Goal: Information Seeking & Learning: Learn about a topic

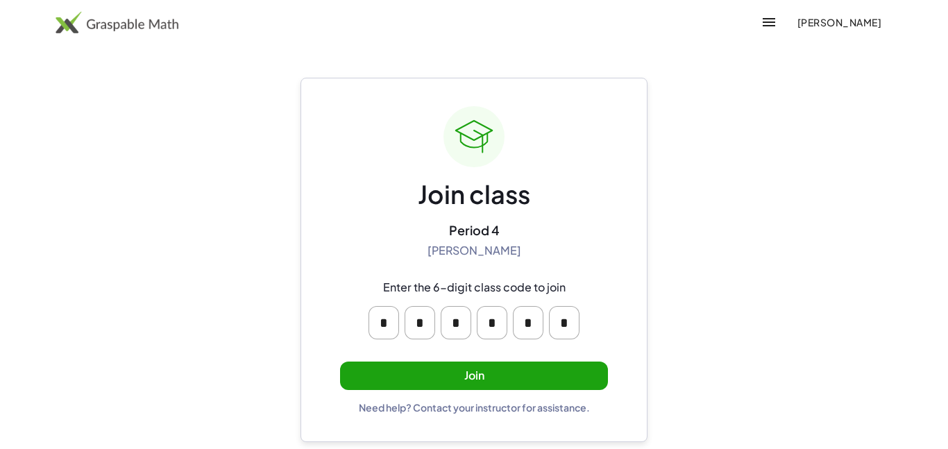
click at [511, 370] on button "Join" at bounding box center [474, 376] width 268 height 28
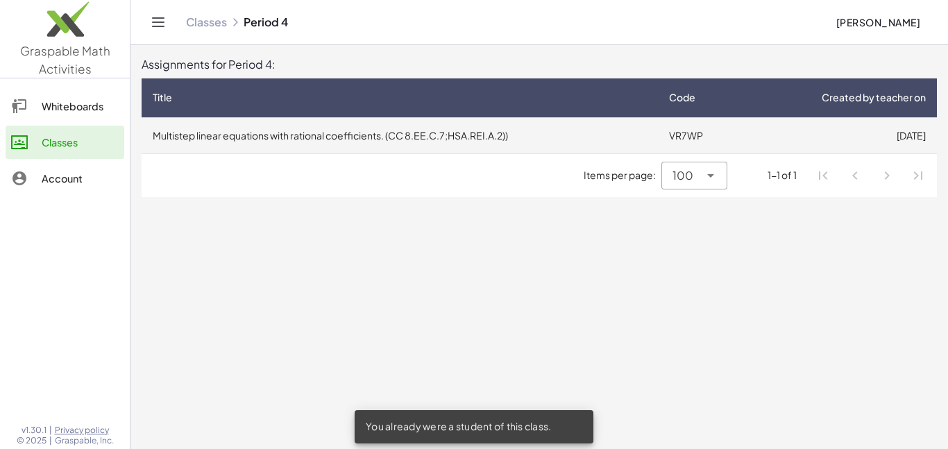
click at [546, 135] on td "Multistep linear equations with rational coefficients. (CC 8.EE.C.7;HSA.REI.A.2…" at bounding box center [400, 135] width 516 height 36
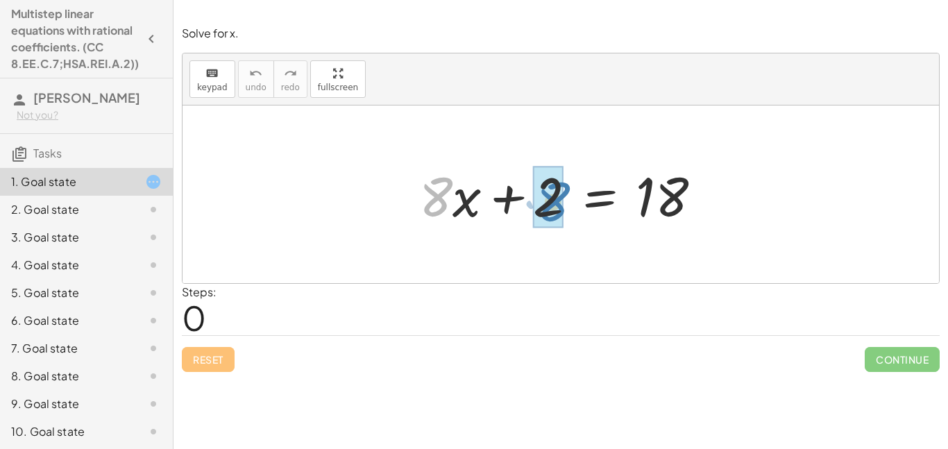
drag, startPoint x: 436, startPoint y: 194, endPoint x: 553, endPoint y: 198, distance: 116.6
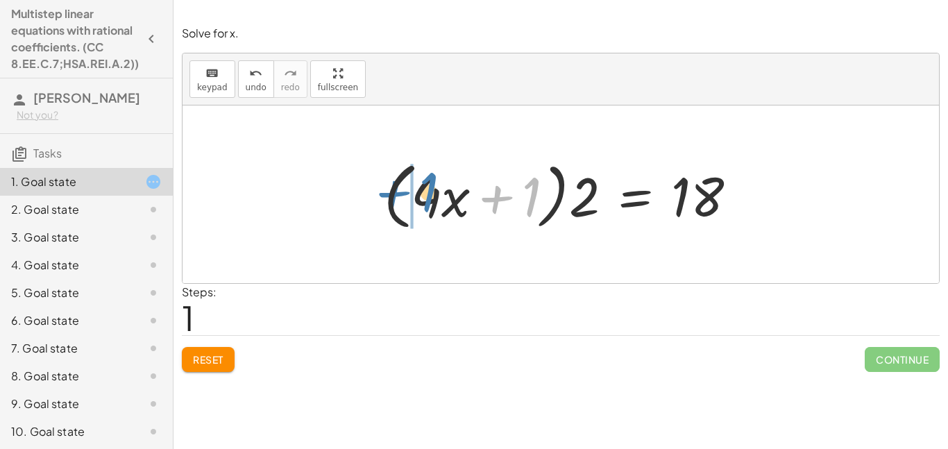
drag, startPoint x: 525, startPoint y: 194, endPoint x: 423, endPoint y: 189, distance: 102.1
click at [423, 189] on div at bounding box center [566, 195] width 378 height 80
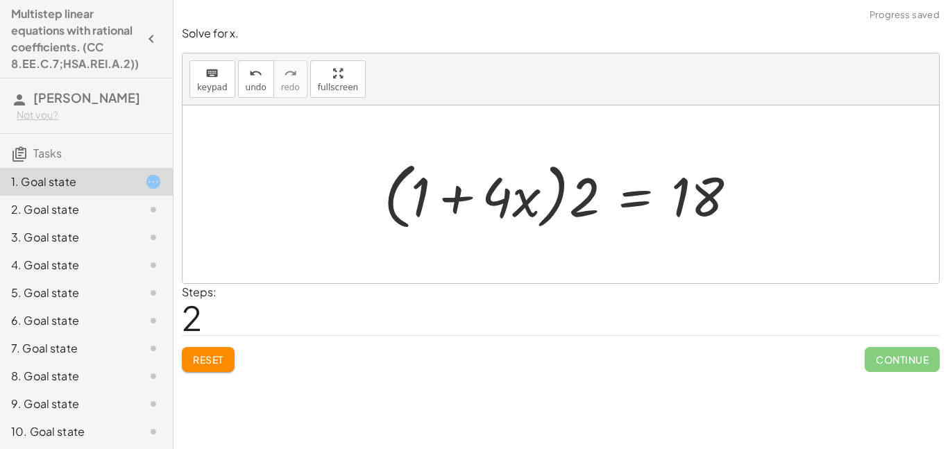
click at [200, 356] on span "Reset" at bounding box center [208, 359] width 31 height 12
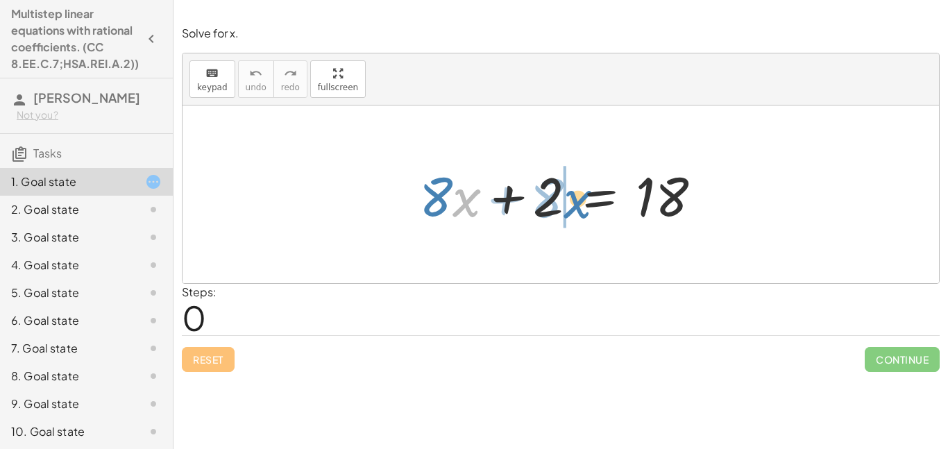
drag, startPoint x: 460, startPoint y: 209, endPoint x: 572, endPoint y: 210, distance: 111.7
click at [572, 210] on div at bounding box center [565, 194] width 307 height 71
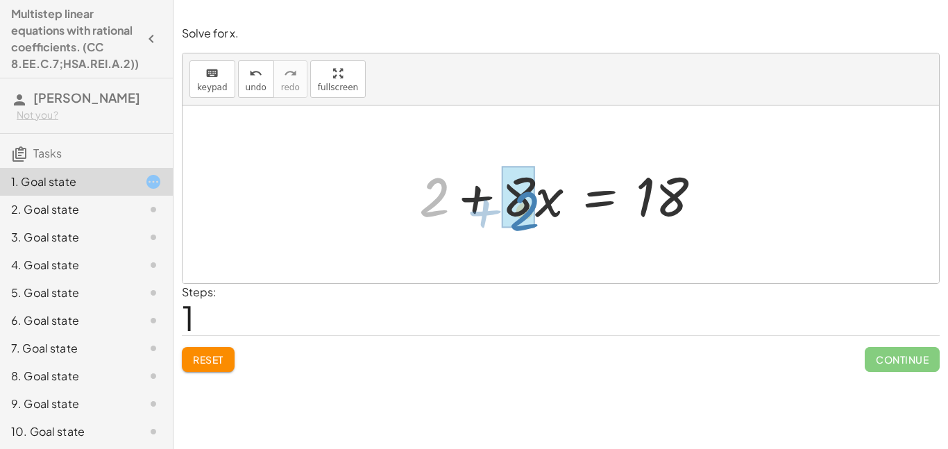
drag, startPoint x: 426, startPoint y: 196, endPoint x: 513, endPoint y: 211, distance: 88.0
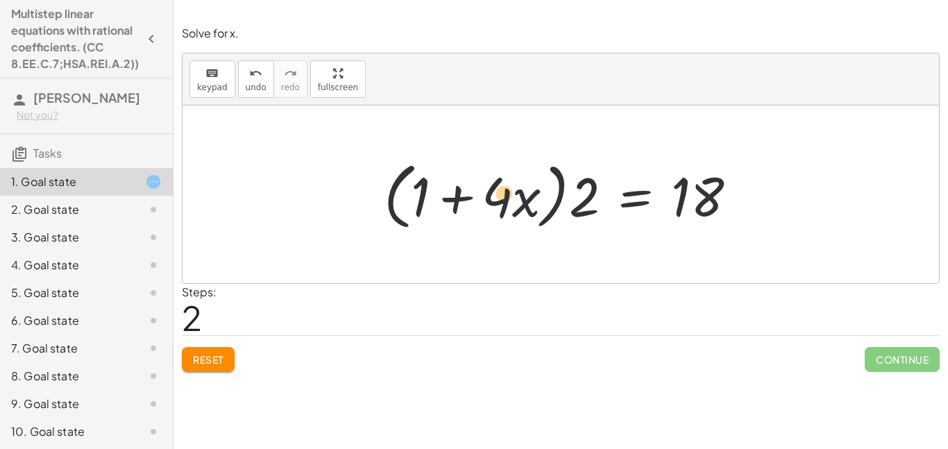
drag, startPoint x: 412, startPoint y: 197, endPoint x: 495, endPoint y: 194, distance: 83.3
click at [495, 194] on div at bounding box center [566, 195] width 378 height 80
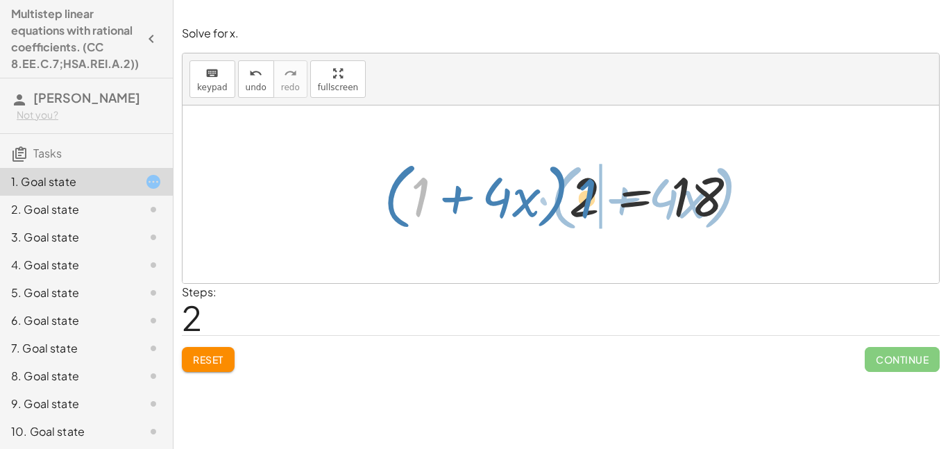
drag, startPoint x: 412, startPoint y: 194, endPoint x: 578, endPoint y: 195, distance: 166.6
click at [578, 195] on div at bounding box center [566, 195] width 378 height 80
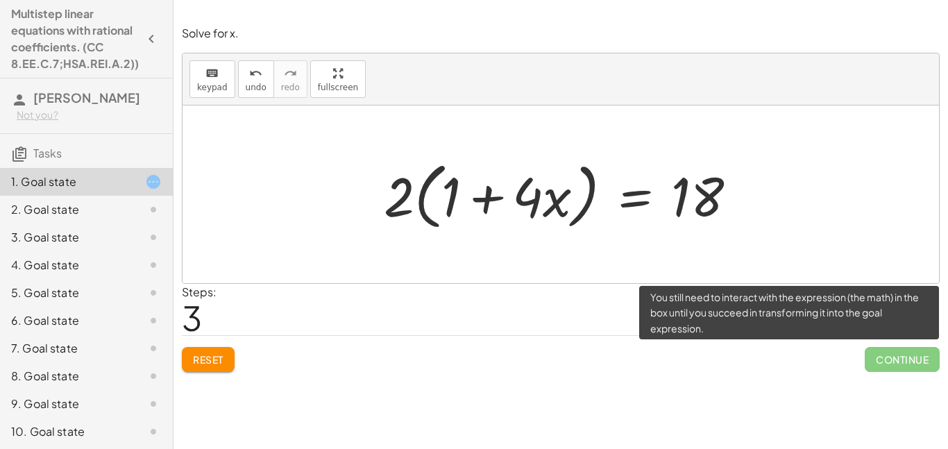
click at [926, 359] on span "Continue" at bounding box center [902, 359] width 75 height 25
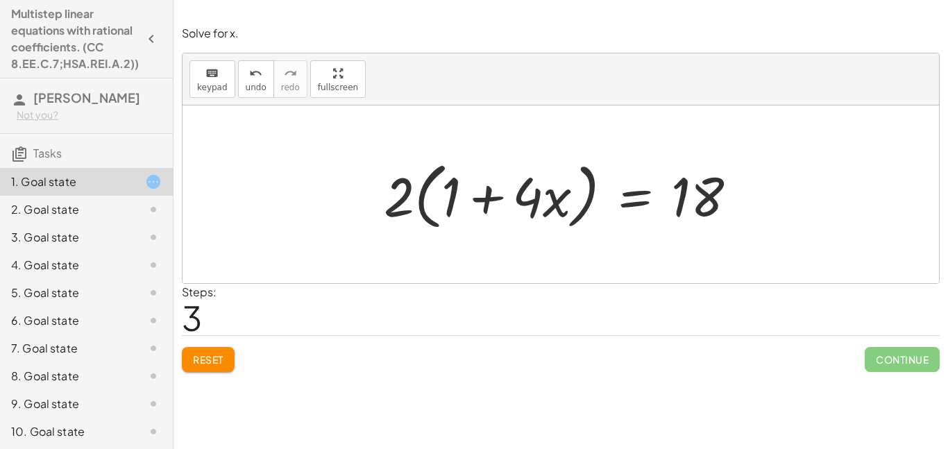
click at [659, 348] on div "Reset Continue" at bounding box center [561, 353] width 758 height 37
click at [0, 0] on div "Solve for x. keyboard keypad undo undo redo redo fullscreen + · 8 · x + 2 = 18 …" at bounding box center [0, 0] width 0 height 0
click at [215, 359] on span "Reset" at bounding box center [208, 359] width 31 height 12
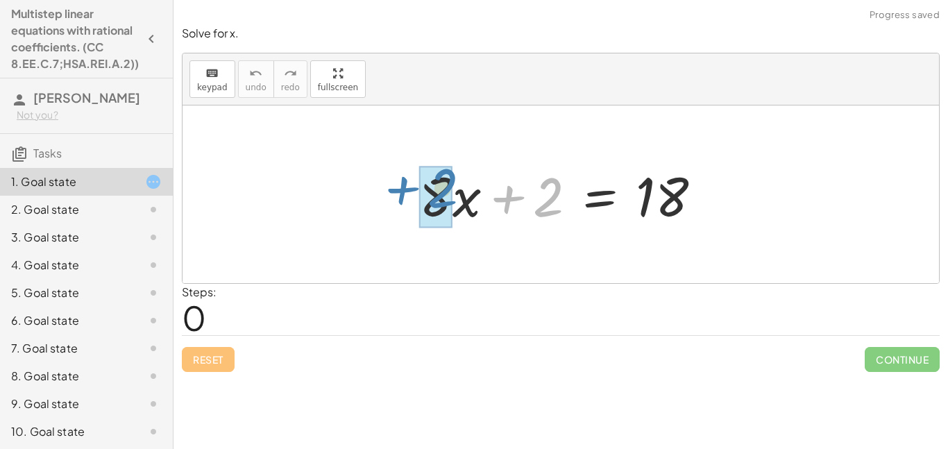
drag, startPoint x: 555, startPoint y: 195, endPoint x: 448, endPoint y: 186, distance: 107.9
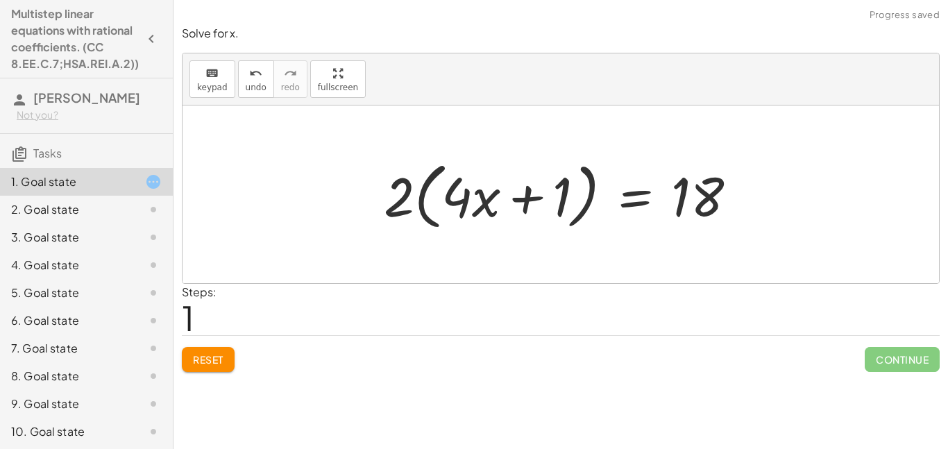
click at [230, 355] on button "Reset" at bounding box center [208, 359] width 53 height 25
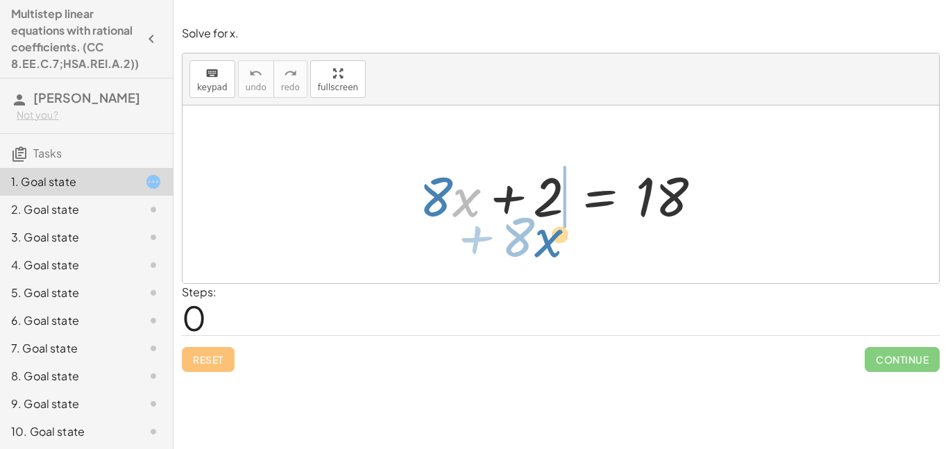
drag, startPoint x: 474, startPoint y: 208, endPoint x: 502, endPoint y: 227, distance: 33.5
click at [502, 227] on div at bounding box center [565, 194] width 307 height 71
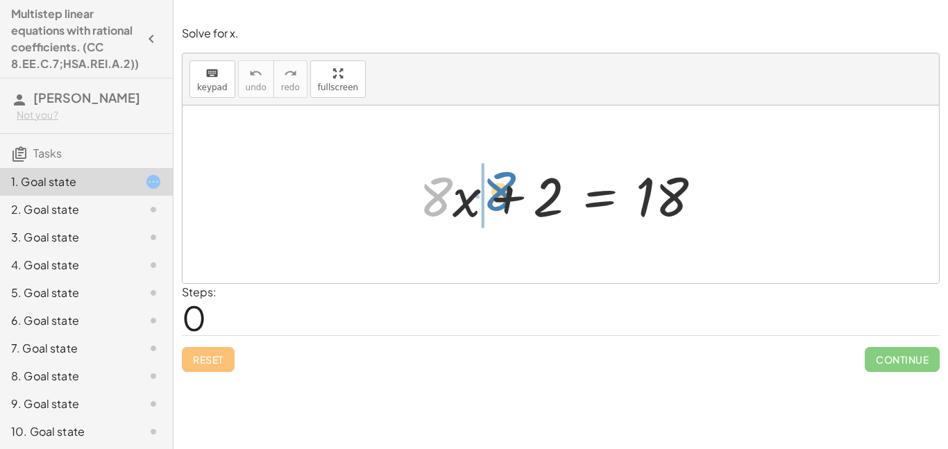
drag, startPoint x: 440, startPoint y: 205, endPoint x: 494, endPoint y: 198, distance: 54.6
click at [494, 198] on div at bounding box center [565, 194] width 307 height 71
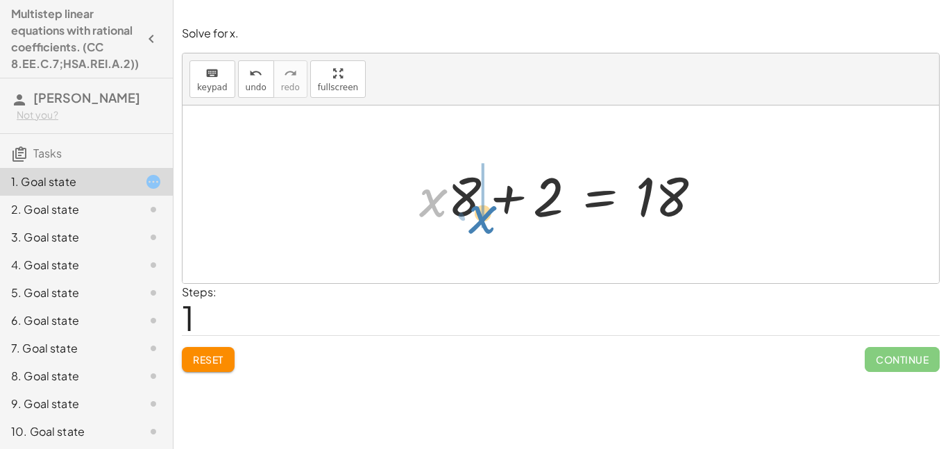
drag, startPoint x: 435, startPoint y: 200, endPoint x: 484, endPoint y: 214, distance: 51.2
click at [484, 214] on div at bounding box center [565, 194] width 307 height 71
drag, startPoint x: 436, startPoint y: 192, endPoint x: 484, endPoint y: 194, distance: 47.9
click at [484, 194] on div at bounding box center [565, 194] width 307 height 71
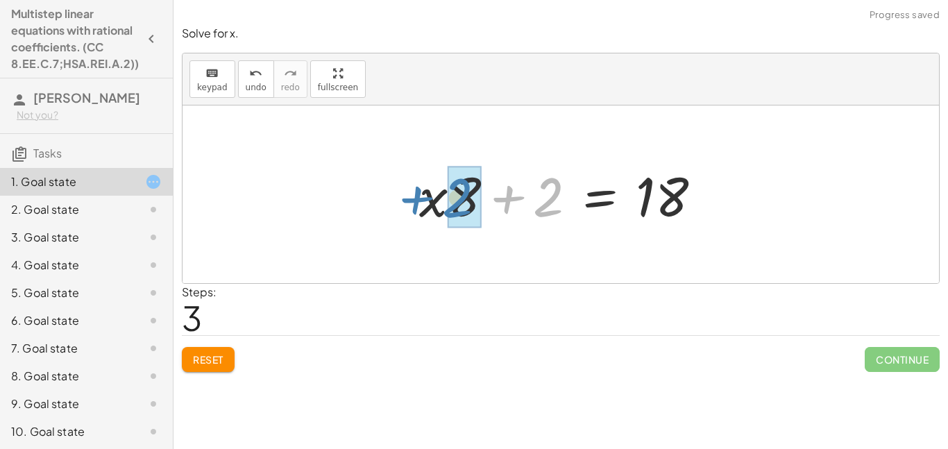
drag, startPoint x: 538, startPoint y: 205, endPoint x: 447, endPoint y: 204, distance: 90.9
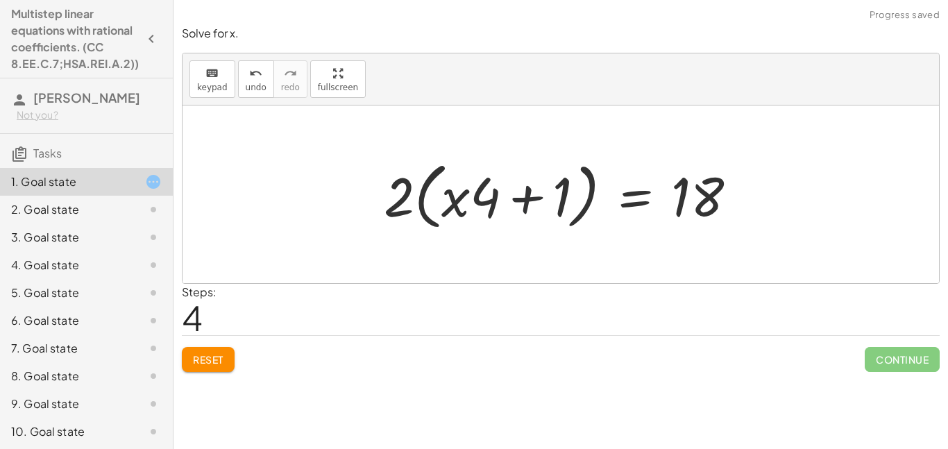
click at [541, 198] on div at bounding box center [566, 195] width 378 height 80
drag, startPoint x: 549, startPoint y: 201, endPoint x: 477, endPoint y: 197, distance: 71.6
click at [477, 197] on div at bounding box center [566, 195] width 378 height 80
drag, startPoint x: 566, startPoint y: 207, endPoint x: 457, endPoint y: 210, distance: 109.0
click at [457, 210] on div at bounding box center [566, 195] width 378 height 80
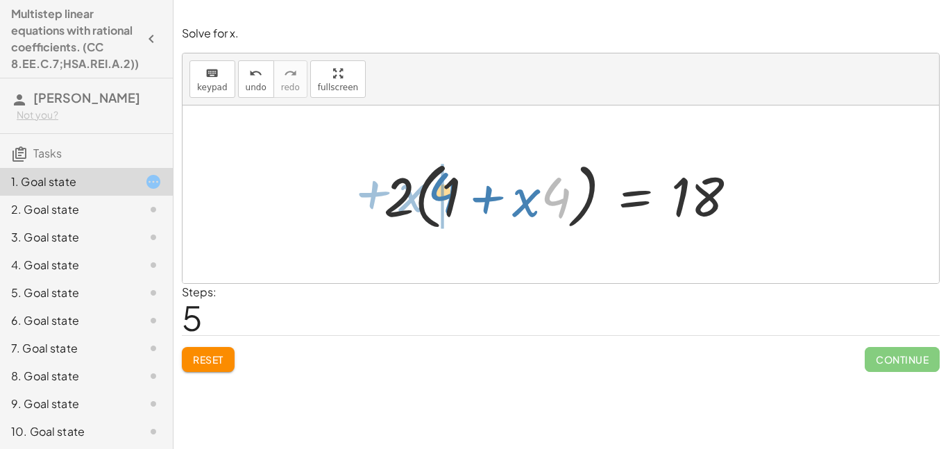
drag, startPoint x: 559, startPoint y: 212, endPoint x: 446, endPoint y: 207, distance: 113.2
click at [446, 207] on div at bounding box center [566, 195] width 378 height 80
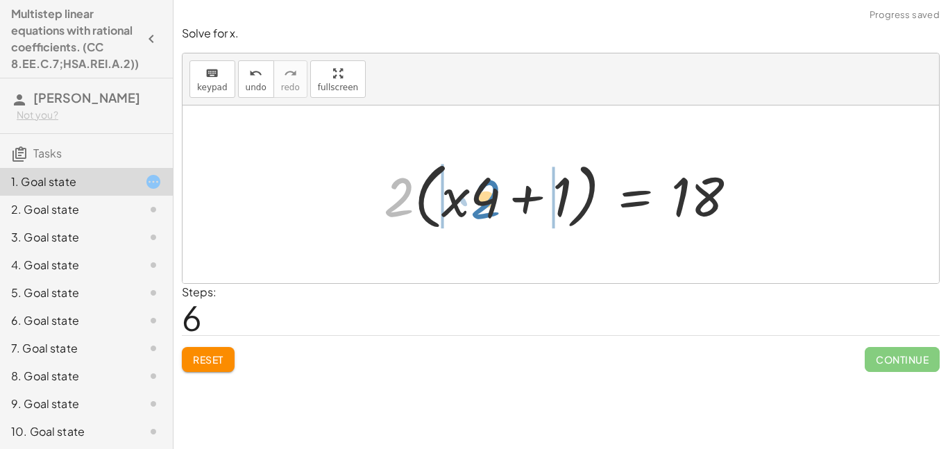
drag, startPoint x: 403, startPoint y: 198, endPoint x: 489, endPoint y: 198, distance: 86.0
click at [489, 198] on div at bounding box center [566, 195] width 378 height 80
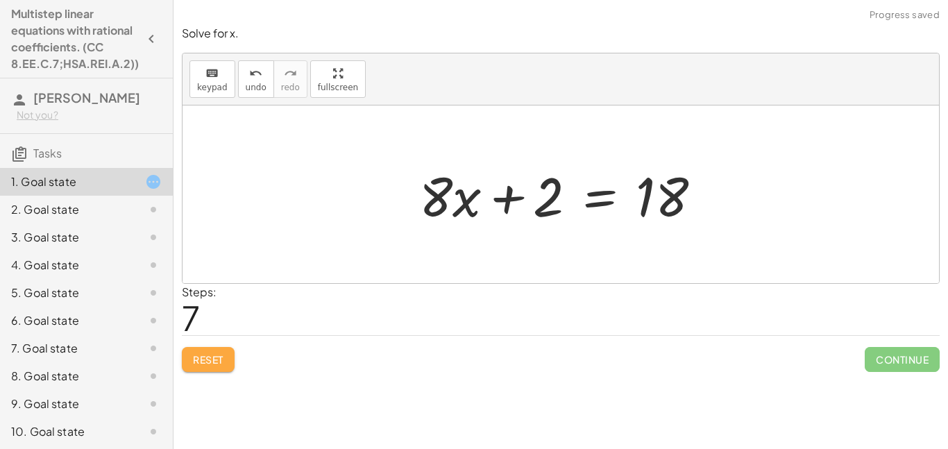
click at [203, 359] on span "Reset" at bounding box center [208, 359] width 31 height 12
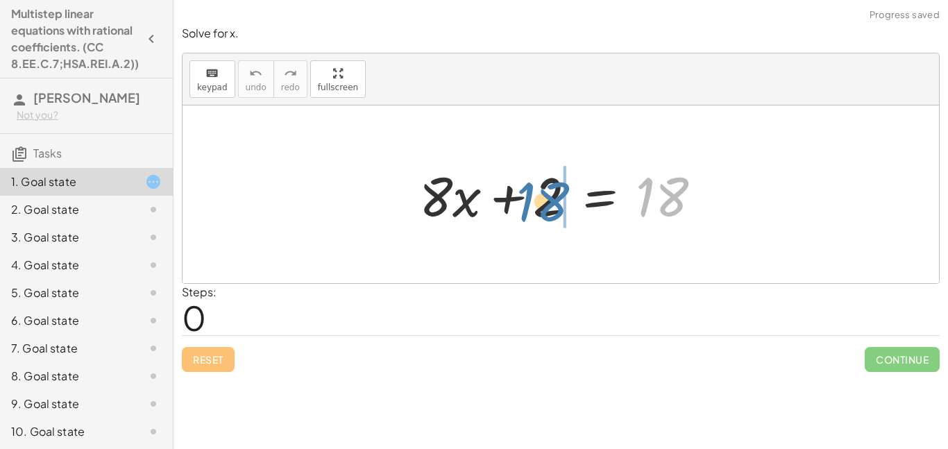
drag, startPoint x: 683, startPoint y: 195, endPoint x: 560, endPoint y: 199, distance: 122.9
click at [560, 199] on div at bounding box center [565, 194] width 307 height 71
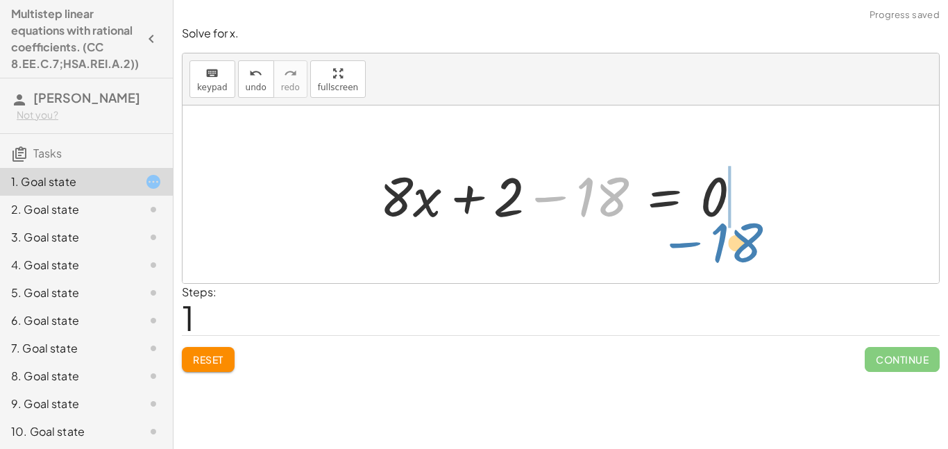
drag, startPoint x: 560, startPoint y: 199, endPoint x: 696, endPoint y: 208, distance: 136.3
click at [696, 208] on div at bounding box center [566, 194] width 387 height 71
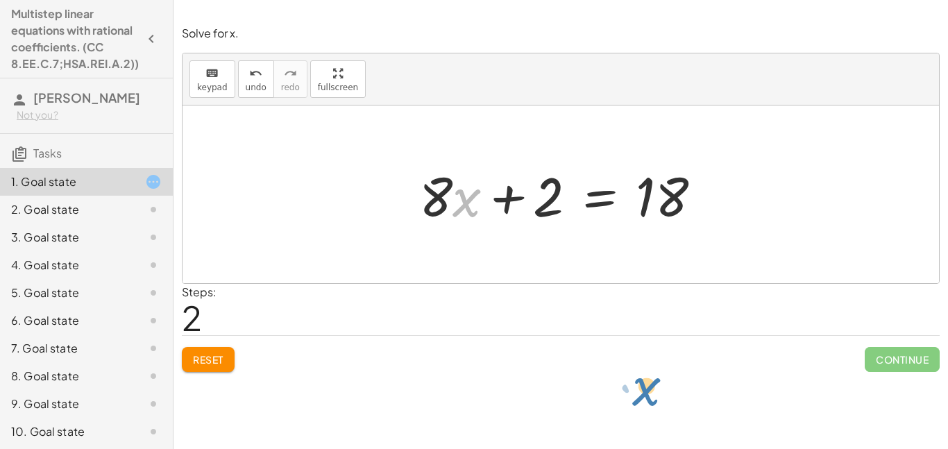
drag, startPoint x: 470, startPoint y: 201, endPoint x: 648, endPoint y: 384, distance: 256.2
click at [225, 366] on button "Reset" at bounding box center [208, 359] width 53 height 25
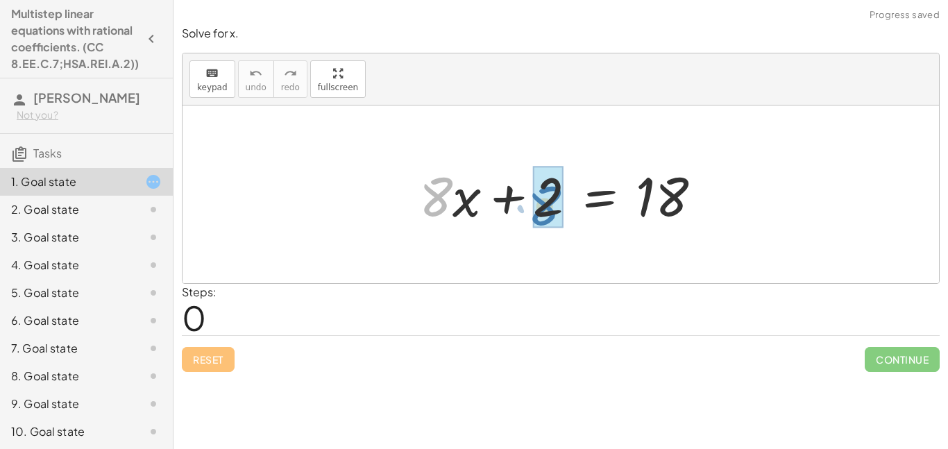
drag, startPoint x: 441, startPoint y: 184, endPoint x: 550, endPoint y: 192, distance: 109.2
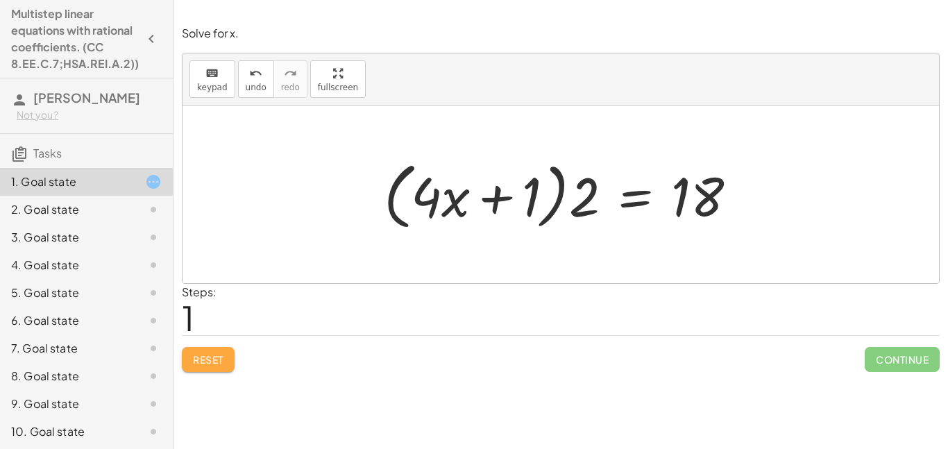
click at [230, 365] on button "Reset" at bounding box center [208, 359] width 53 height 25
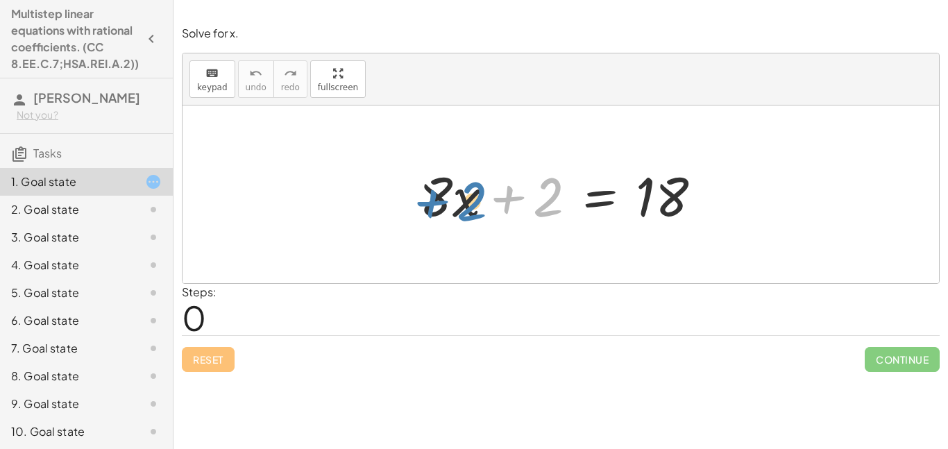
drag, startPoint x: 502, startPoint y: 207, endPoint x: 425, endPoint y: 210, distance: 76.4
click at [425, 210] on div at bounding box center [565, 194] width 307 height 71
drag, startPoint x: 523, startPoint y: 205, endPoint x: 409, endPoint y: 200, distance: 113.9
click at [409, 200] on div "+ 2 + · 8 · x + 2 = 18" at bounding box center [560, 194] width 325 height 78
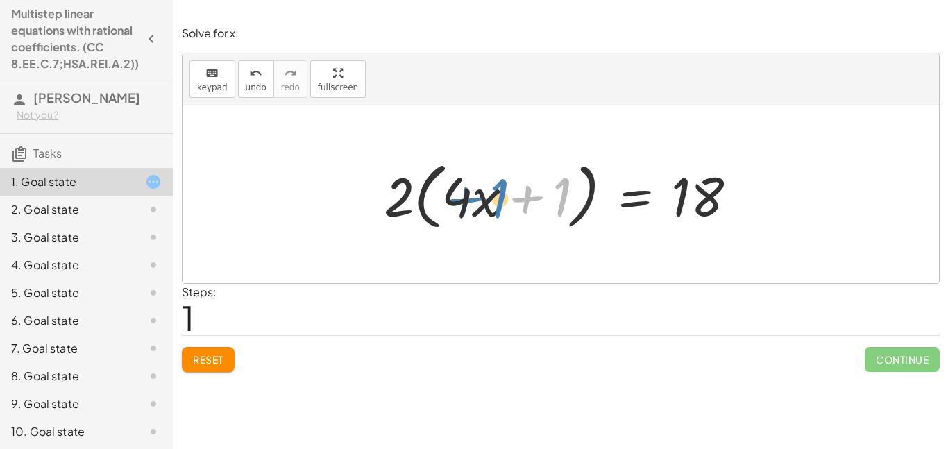
drag, startPoint x: 560, startPoint y: 207, endPoint x: 498, endPoint y: 209, distance: 61.8
click at [498, 209] on div at bounding box center [566, 195] width 378 height 80
drag, startPoint x: 488, startPoint y: 205, endPoint x: 577, endPoint y: 200, distance: 89.7
click at [577, 200] on div at bounding box center [566, 195] width 378 height 80
drag, startPoint x: 450, startPoint y: 204, endPoint x: 495, endPoint y: 210, distance: 45.4
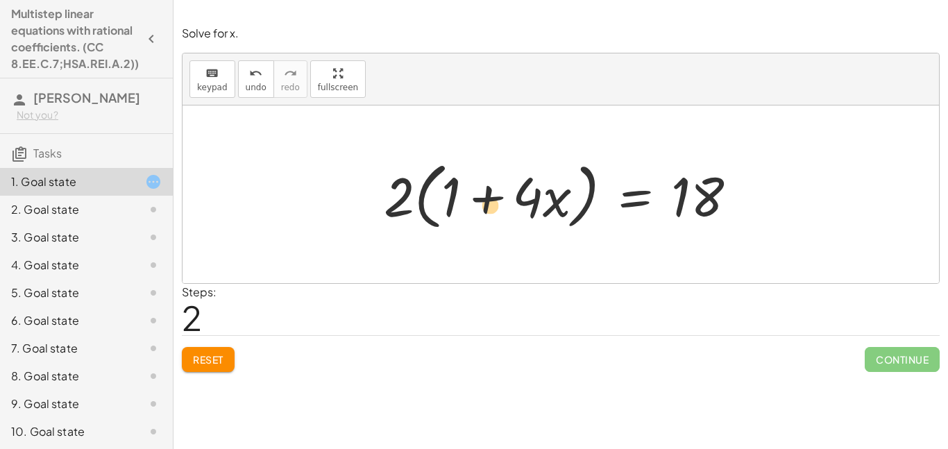
click at [495, 210] on div at bounding box center [566, 195] width 378 height 80
click at [485, 201] on div at bounding box center [566, 195] width 378 height 80
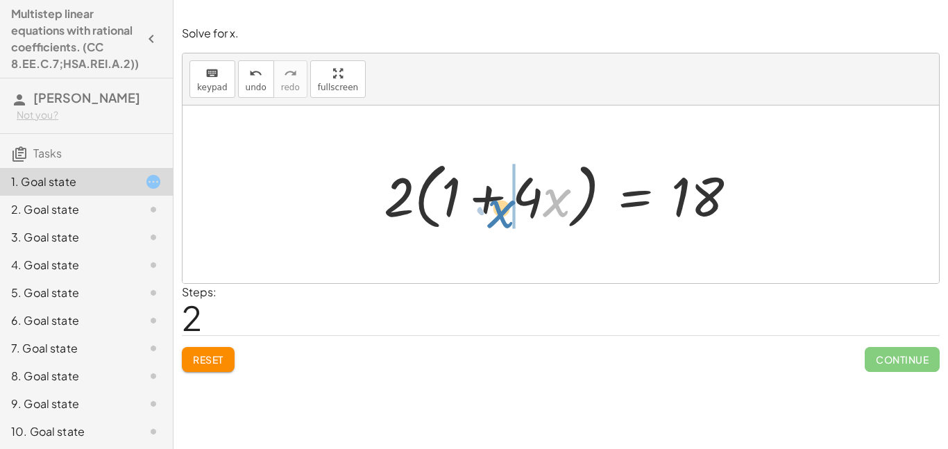
drag, startPoint x: 559, startPoint y: 198, endPoint x: 505, endPoint y: 200, distance: 54.8
click at [505, 200] on div at bounding box center [566, 195] width 378 height 80
click at [486, 201] on div at bounding box center [566, 195] width 378 height 80
click at [489, 201] on div at bounding box center [566, 195] width 378 height 80
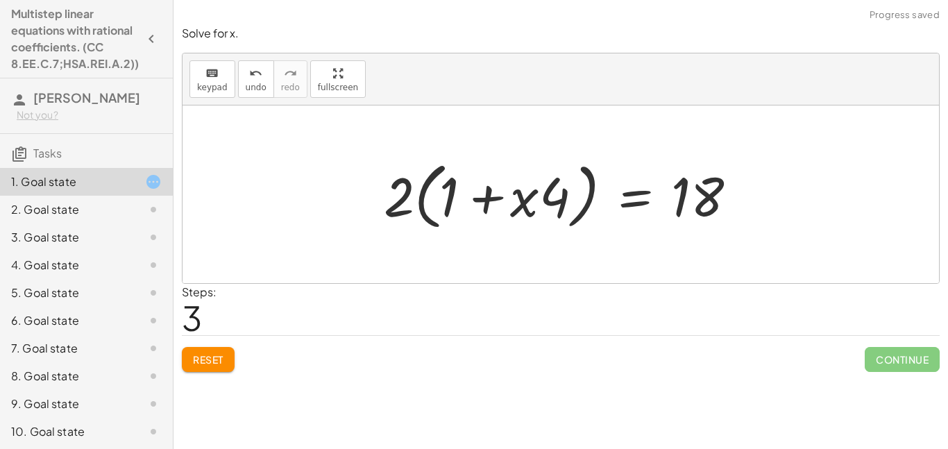
click at [489, 201] on div at bounding box center [566, 195] width 378 height 80
drag, startPoint x: 459, startPoint y: 205, endPoint x: 548, endPoint y: 207, distance: 88.1
click at [548, 207] on div at bounding box center [566, 195] width 378 height 80
drag, startPoint x: 450, startPoint y: 209, endPoint x: 554, endPoint y: 210, distance: 103.4
click at [554, 210] on div at bounding box center [566, 195] width 378 height 80
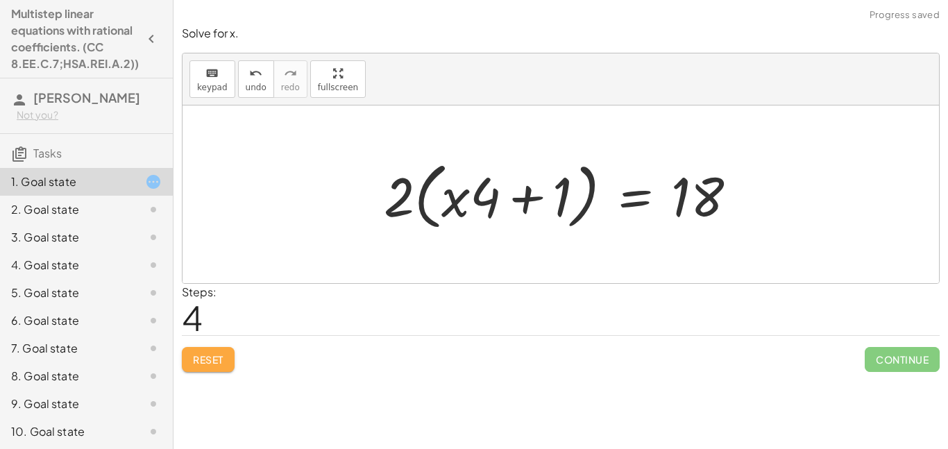
click at [205, 362] on span "Reset" at bounding box center [208, 359] width 31 height 12
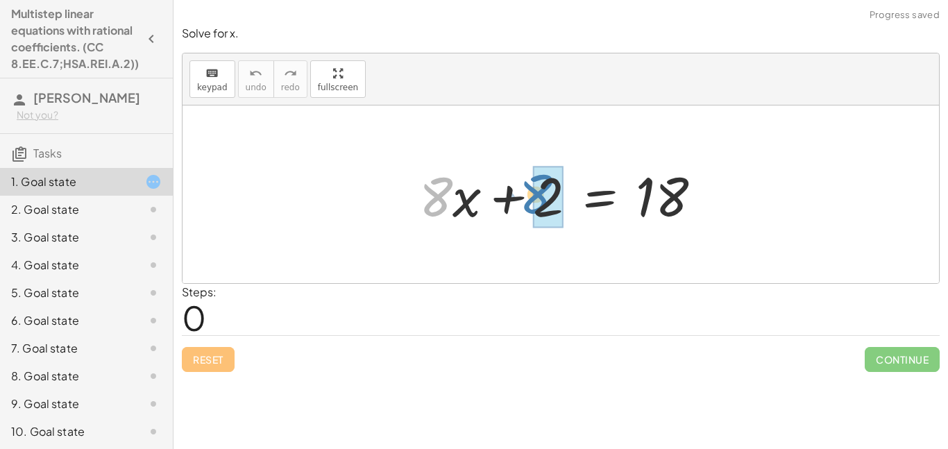
drag, startPoint x: 441, startPoint y: 197, endPoint x: 544, endPoint y: 194, distance: 103.4
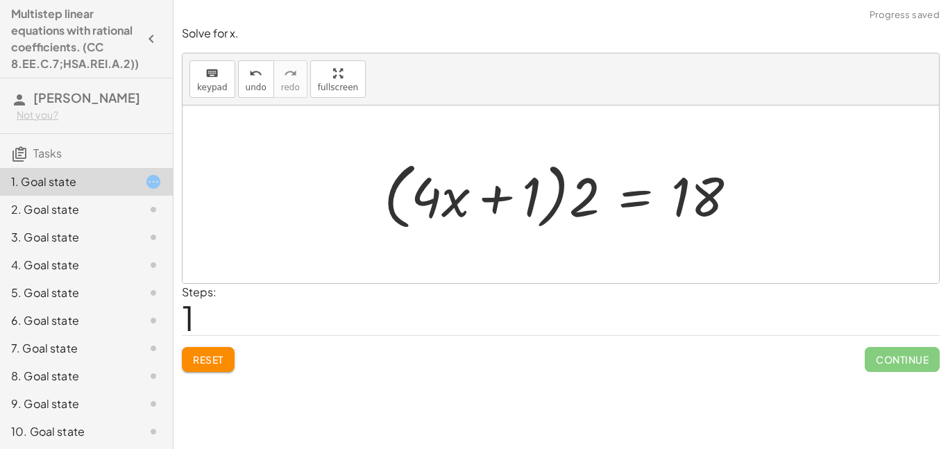
click at [209, 339] on div "Reset Continue" at bounding box center [561, 353] width 758 height 37
click at [215, 358] on span "Reset" at bounding box center [208, 359] width 31 height 12
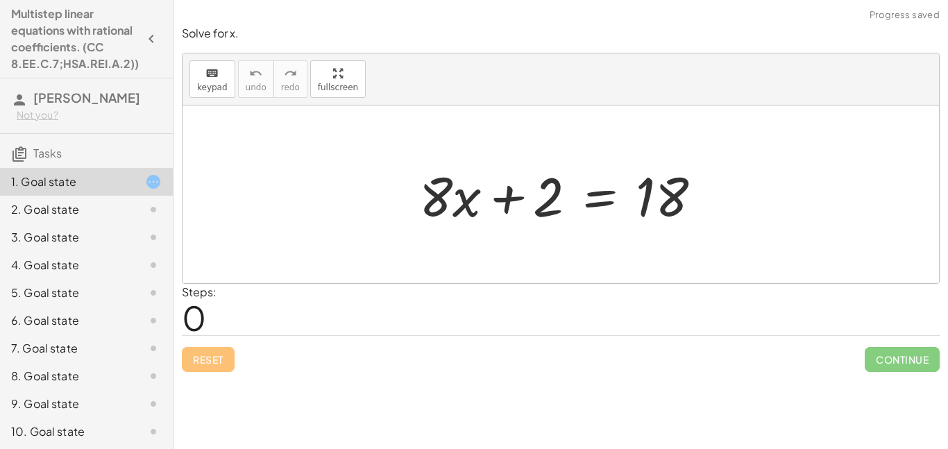
click at [464, 207] on div at bounding box center [565, 194] width 307 height 71
drag, startPoint x: 468, startPoint y: 205, endPoint x: 561, endPoint y: 201, distance: 92.4
click at [561, 201] on div at bounding box center [565, 194] width 307 height 71
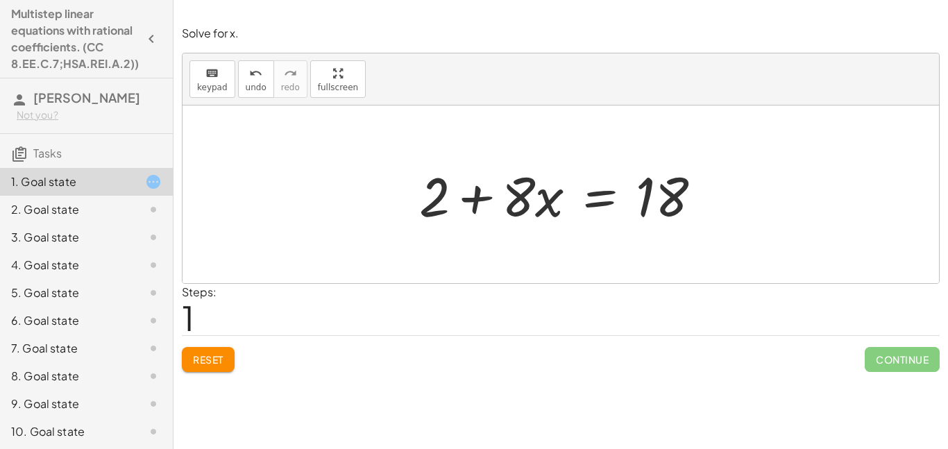
click at [226, 366] on button "Reset" at bounding box center [208, 359] width 53 height 25
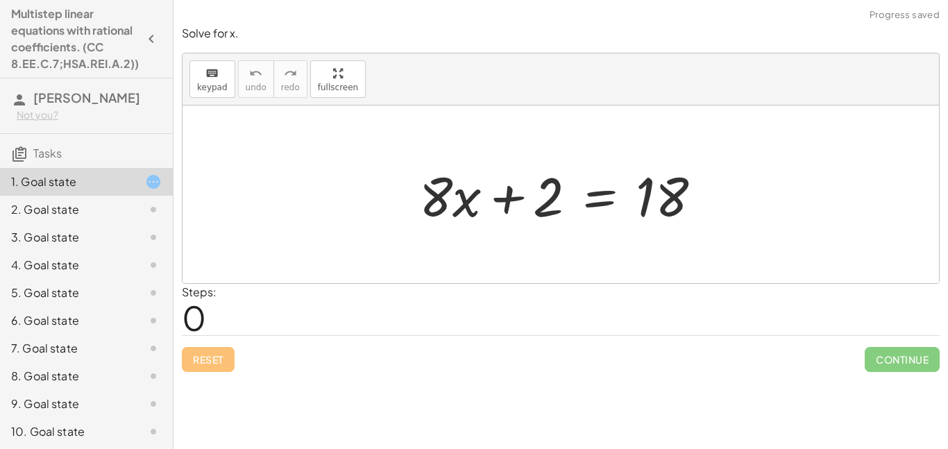
click at [130, 203] on div at bounding box center [142, 209] width 39 height 17
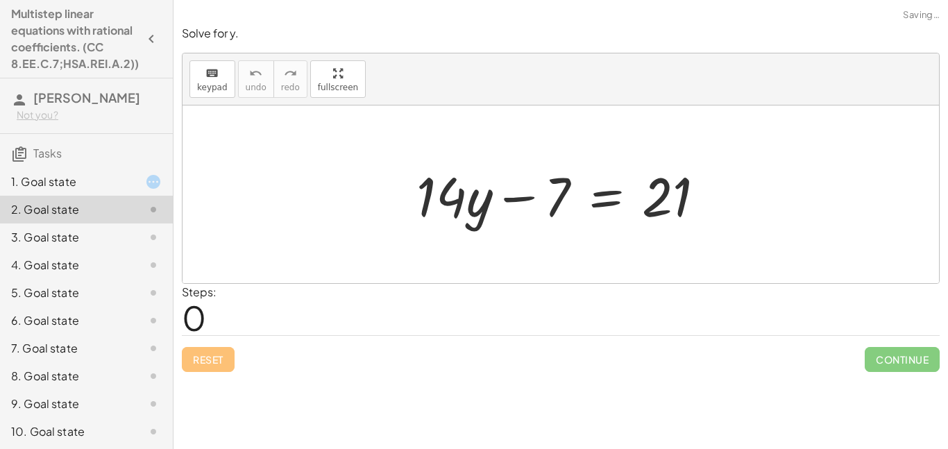
click at [130, 181] on div at bounding box center [142, 181] width 39 height 17
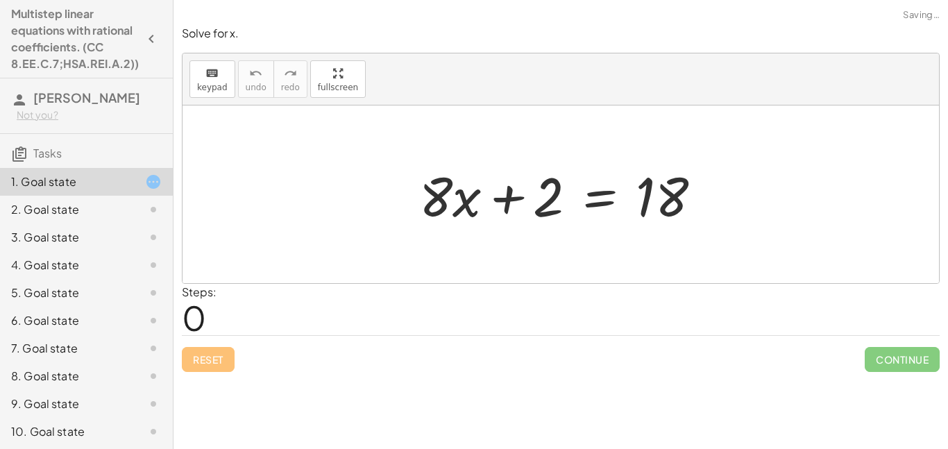
click at [133, 251] on div "2. Goal state" at bounding box center [86, 265] width 173 height 28
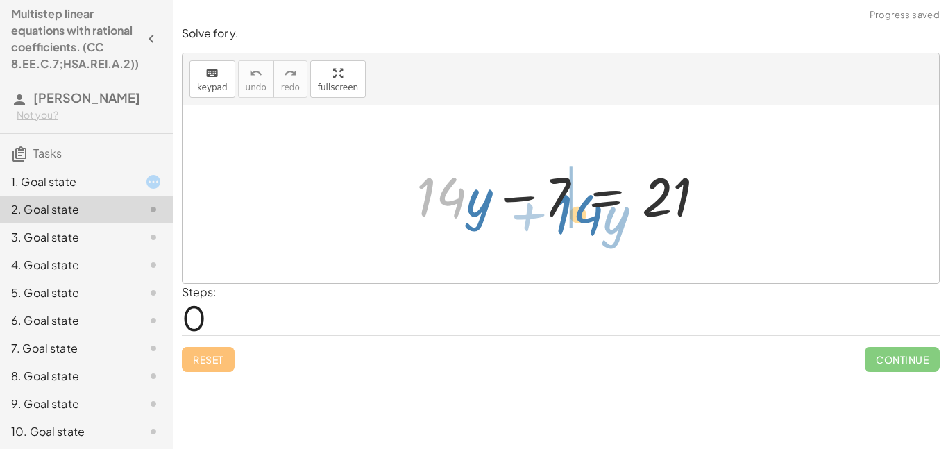
drag, startPoint x: 442, startPoint y: 206, endPoint x: 579, endPoint y: 210, distance: 136.8
click at [579, 210] on div at bounding box center [565, 194] width 313 height 71
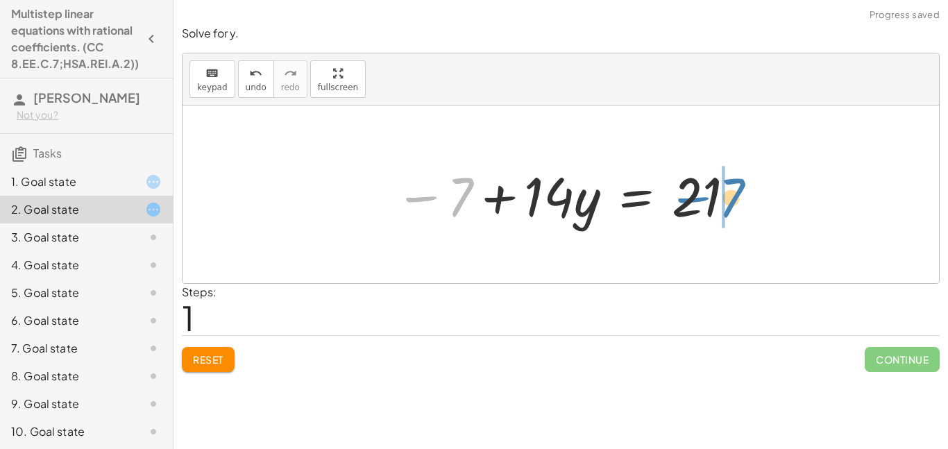
drag, startPoint x: 436, startPoint y: 198, endPoint x: 709, endPoint y: 198, distance: 272.0
click at [709, 198] on div at bounding box center [566, 194] width 356 height 71
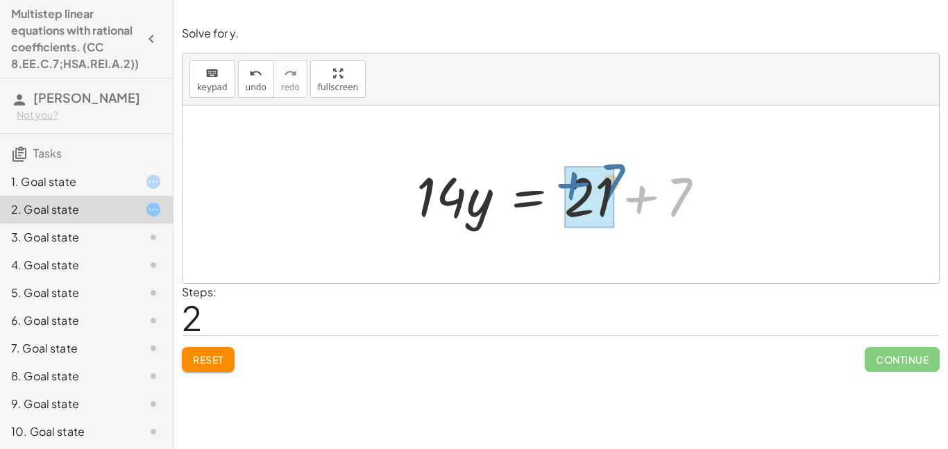
drag, startPoint x: 674, startPoint y: 211, endPoint x: 598, endPoint y: 209, distance: 75.7
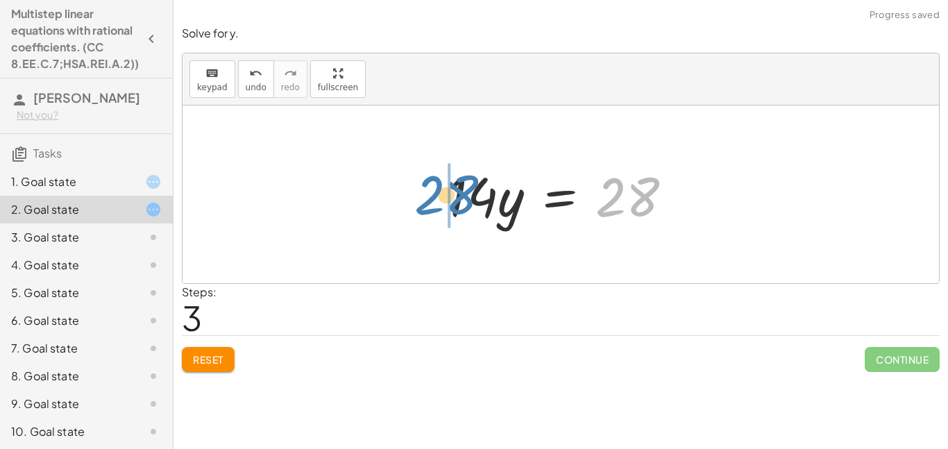
drag, startPoint x: 598, startPoint y: 209, endPoint x: 423, endPoint y: 205, distance: 175.6
click at [423, 205] on div "+ · 14 · y − 7 = 21 − 7 + · 14 · y = 21 · 14 · y = + 21 + 7 28 · 14 · y = 28" at bounding box center [561, 194] width 756 height 178
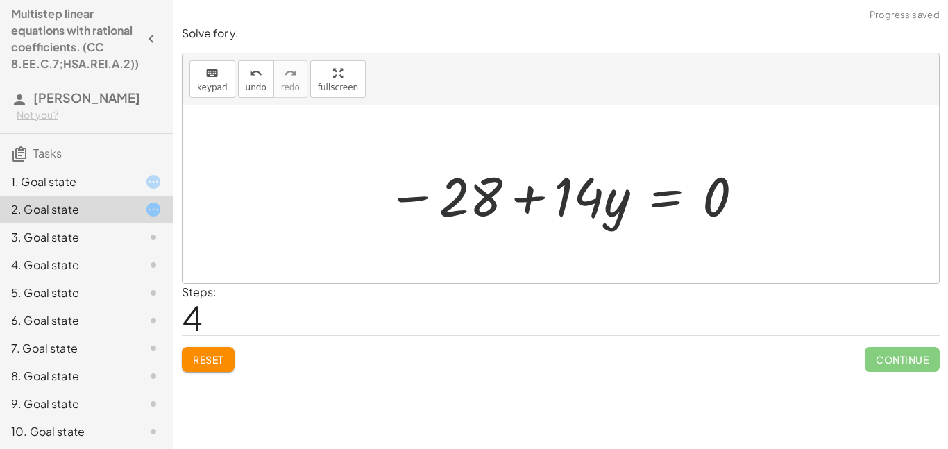
click at [480, 210] on div at bounding box center [566, 194] width 372 height 71
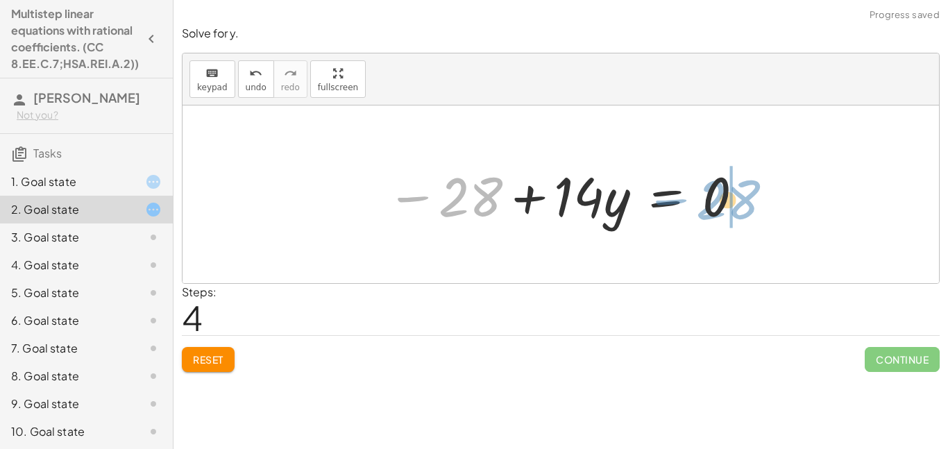
drag, startPoint x: 421, startPoint y: 197, endPoint x: 668, endPoint y: 189, distance: 247.9
click at [668, 189] on div at bounding box center [566, 194] width 372 height 71
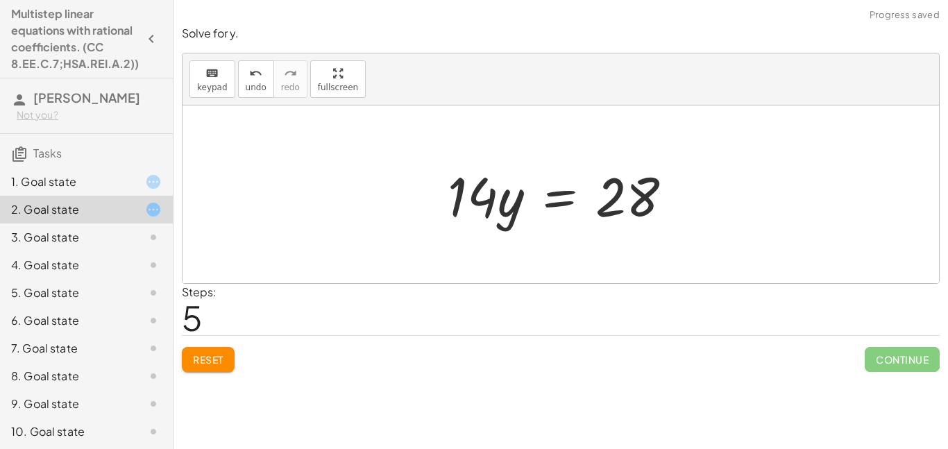
click at [573, 199] on div at bounding box center [566, 194] width 250 height 71
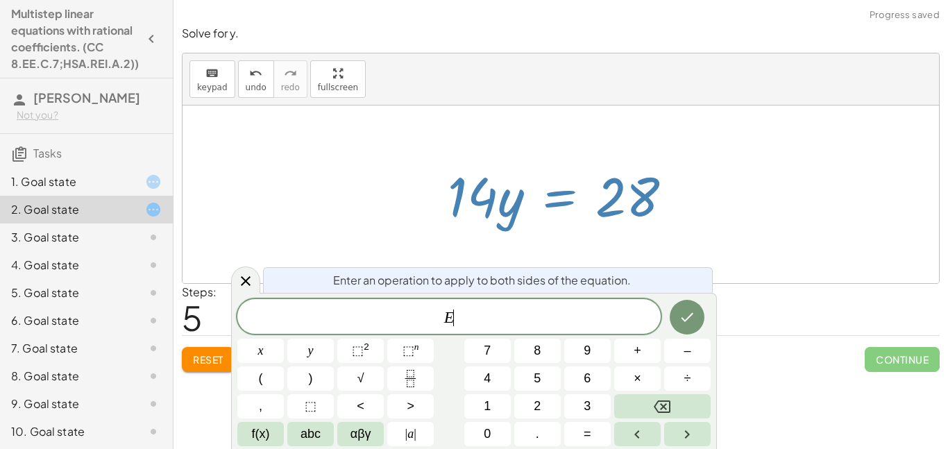
scroll to position [1, 0]
click at [528, 162] on div at bounding box center [566, 194] width 250 height 71
click at [257, 282] on div at bounding box center [245, 279] width 29 height 27
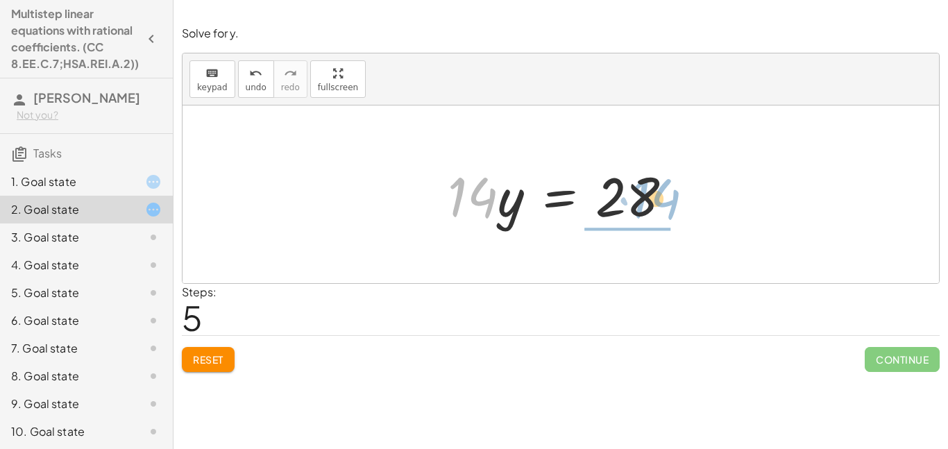
drag, startPoint x: 482, startPoint y: 201, endPoint x: 664, endPoint y: 205, distance: 182.5
click at [664, 205] on div at bounding box center [566, 194] width 250 height 71
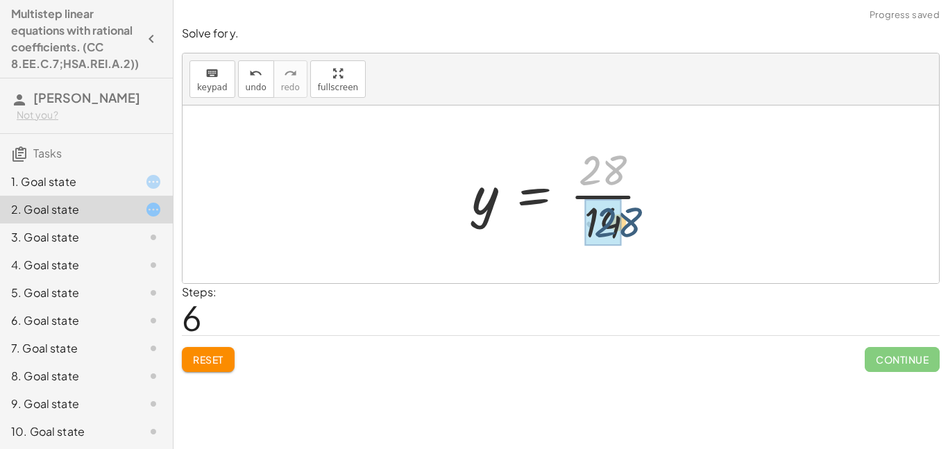
drag, startPoint x: 609, startPoint y: 176, endPoint x: 617, endPoint y: 230, distance: 54.8
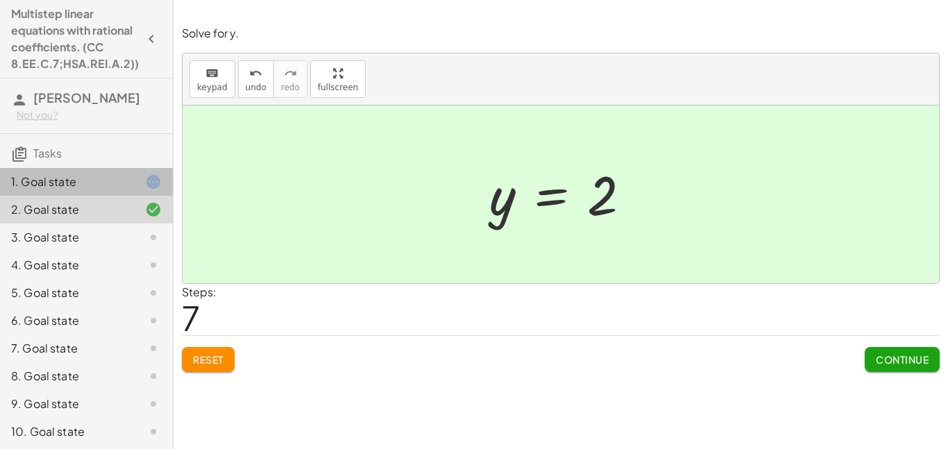
click at [83, 185] on div "1. Goal state" at bounding box center [67, 181] width 112 height 17
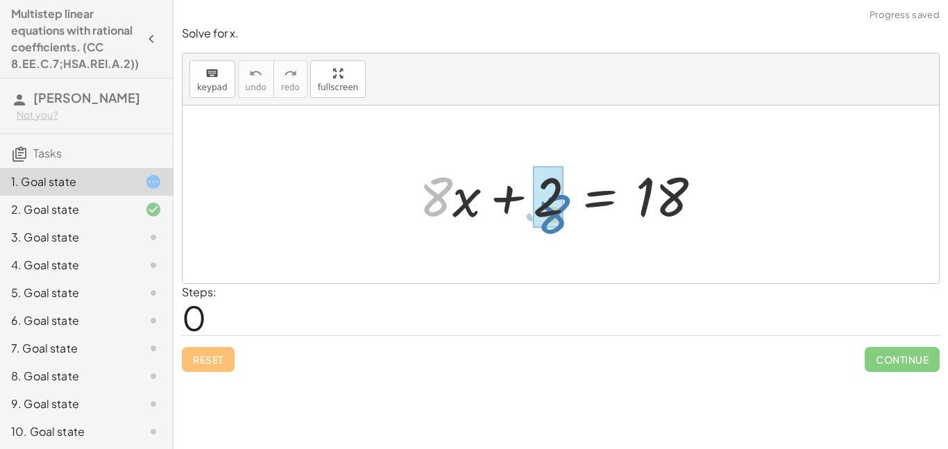
drag, startPoint x: 441, startPoint y: 212, endPoint x: 470, endPoint y: 229, distance: 33.6
click at [470, 229] on div at bounding box center [565, 194] width 307 height 71
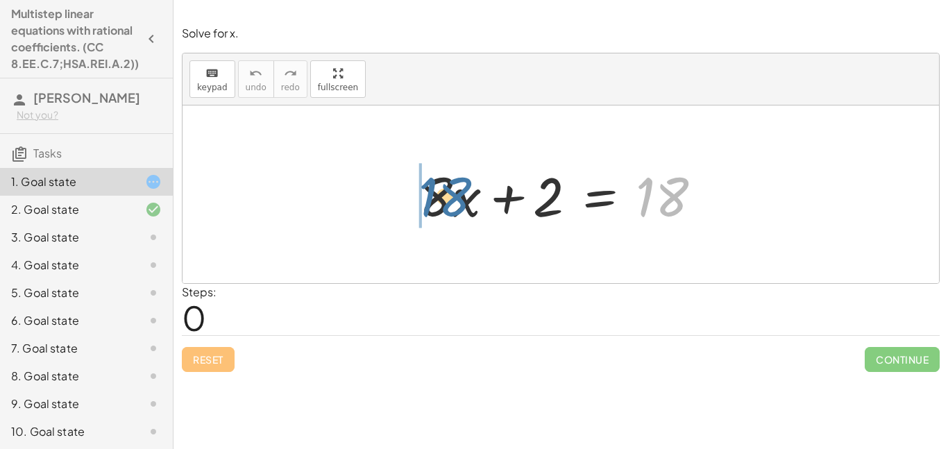
drag, startPoint x: 660, startPoint y: 196, endPoint x: 427, endPoint y: 207, distance: 233.4
click at [427, 207] on div at bounding box center [565, 194] width 307 height 71
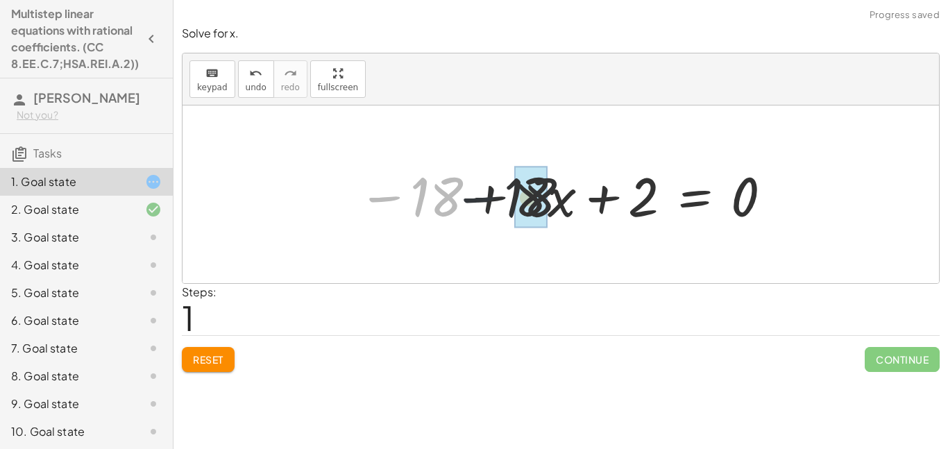
drag, startPoint x: 350, startPoint y: 191, endPoint x: 455, endPoint y: 192, distance: 104.8
click at [455, 192] on div at bounding box center [566, 194] width 430 height 71
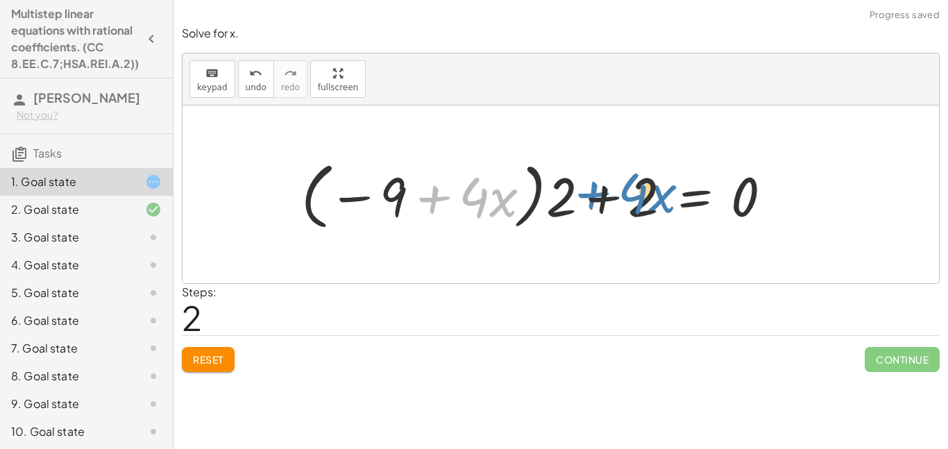
drag, startPoint x: 410, startPoint y: 196, endPoint x: 558, endPoint y: 189, distance: 147.9
click at [558, 189] on div at bounding box center [541, 195] width 495 height 80
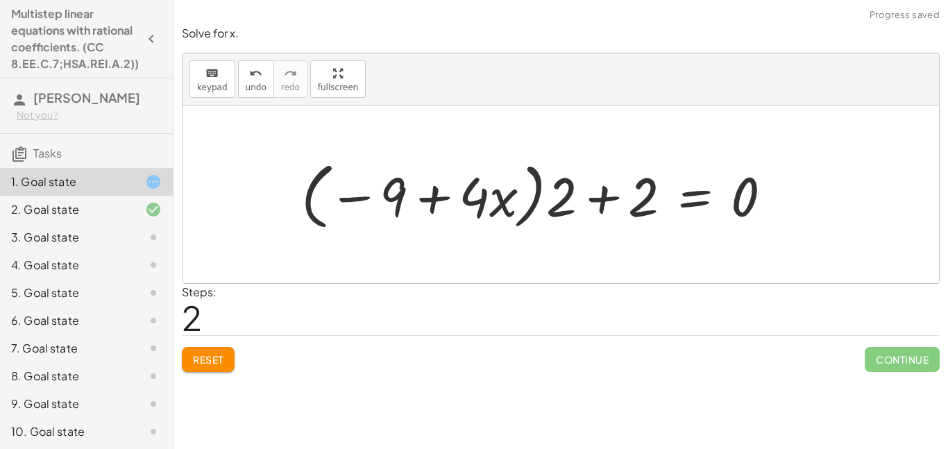
click at [194, 368] on button "Reset" at bounding box center [208, 359] width 53 height 25
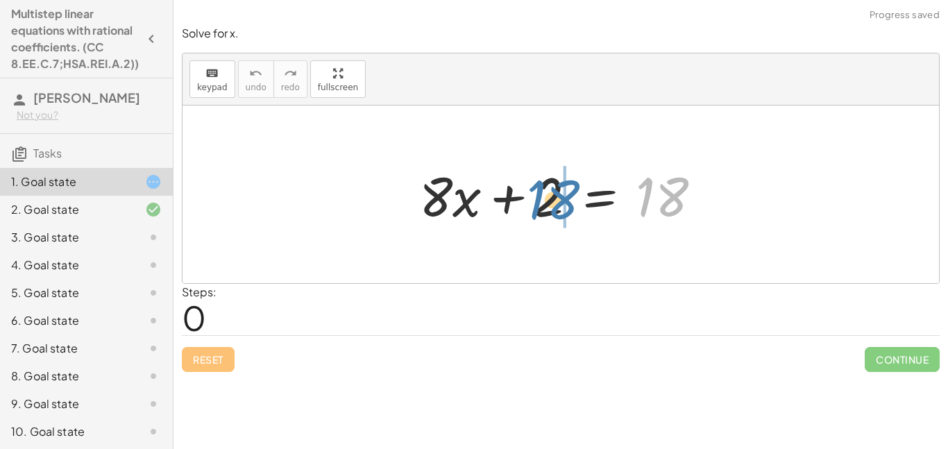
drag, startPoint x: 652, startPoint y: 210, endPoint x: 542, endPoint y: 212, distance: 109.7
click at [542, 212] on div at bounding box center [565, 194] width 307 height 71
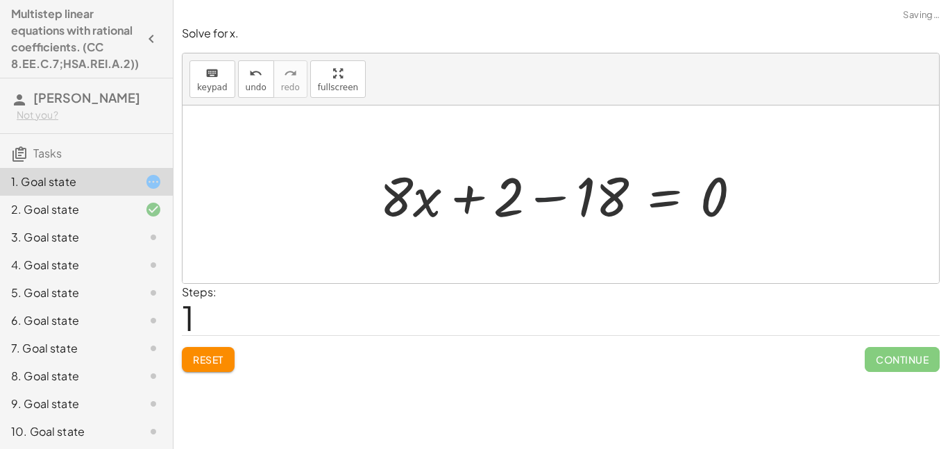
click at [545, 206] on div at bounding box center [566, 194] width 387 height 71
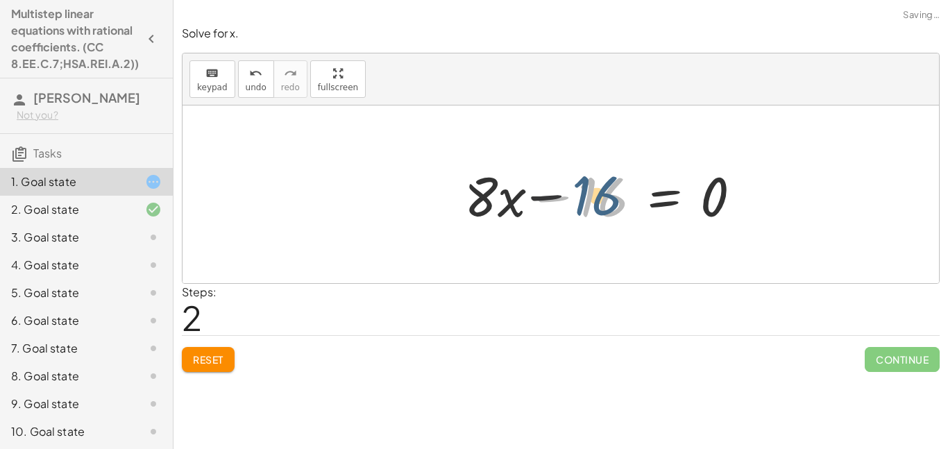
drag, startPoint x: 601, startPoint y: 201, endPoint x: 593, endPoint y: 200, distance: 7.8
click at [593, 200] on div at bounding box center [608, 194] width 302 height 71
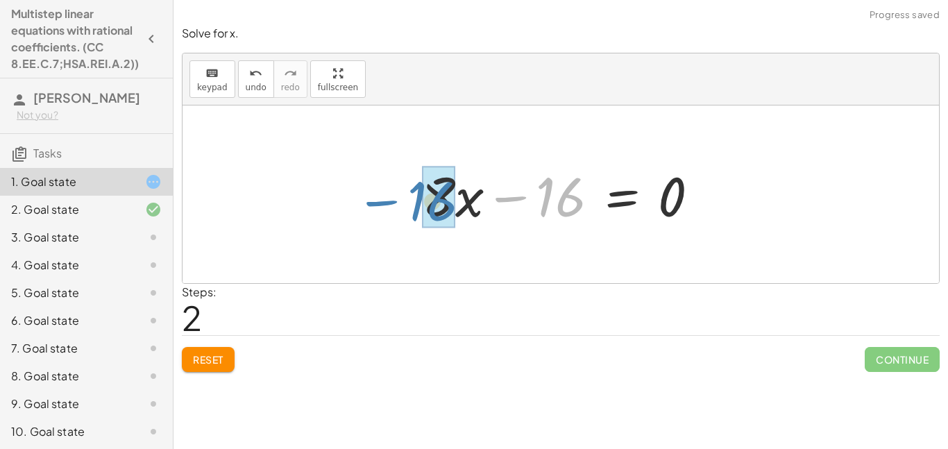
drag, startPoint x: 596, startPoint y: 202, endPoint x: 470, endPoint y: 205, distance: 126.3
click at [470, 205] on div at bounding box center [566, 194] width 302 height 71
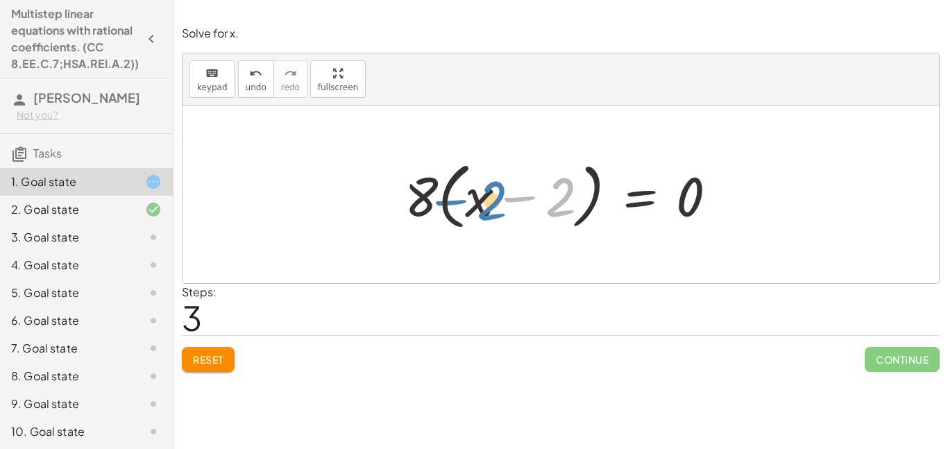
drag, startPoint x: 561, startPoint y: 205, endPoint x: 492, endPoint y: 208, distance: 68.8
click at [492, 208] on div at bounding box center [566, 195] width 337 height 80
drag, startPoint x: 486, startPoint y: 207, endPoint x: 570, endPoint y: 204, distance: 84.0
click at [570, 204] on div at bounding box center [566, 195] width 337 height 80
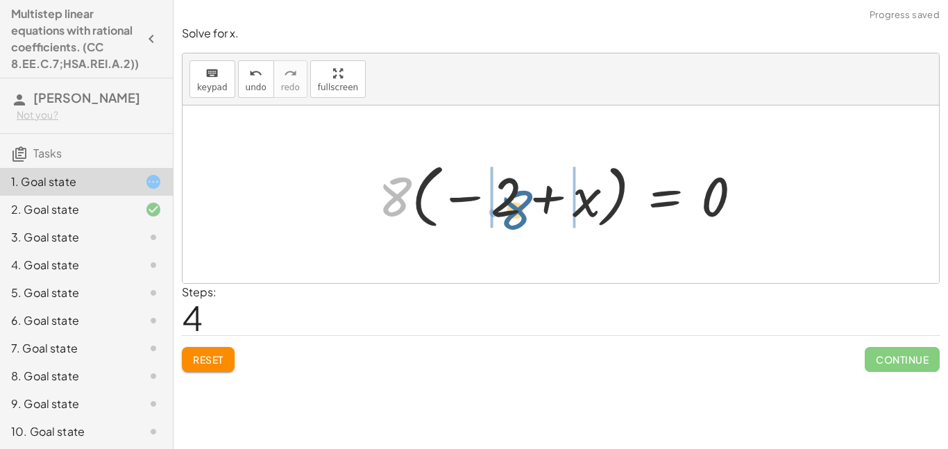
drag, startPoint x: 405, startPoint y: 196, endPoint x: 525, endPoint y: 200, distance: 120.1
click at [525, 200] on div at bounding box center [565, 194] width 389 height 77
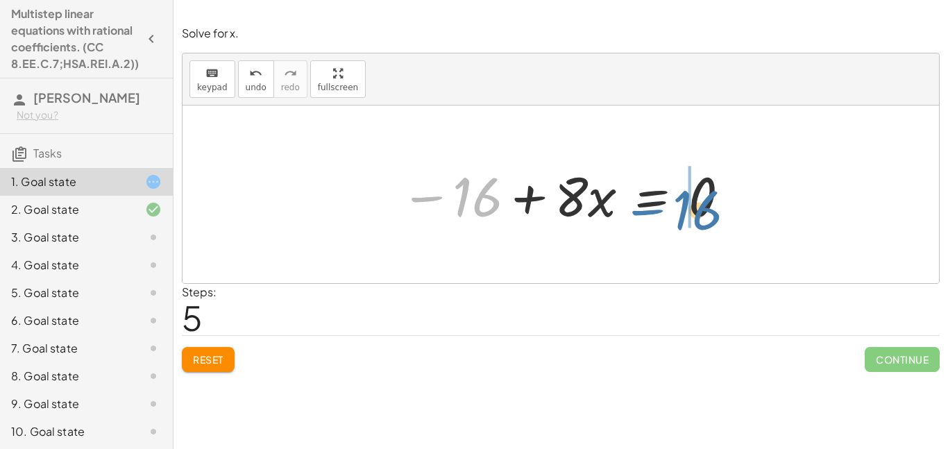
drag, startPoint x: 436, startPoint y: 199, endPoint x: 661, endPoint y: 205, distance: 224.9
click at [661, 205] on div at bounding box center [565, 194] width 344 height 71
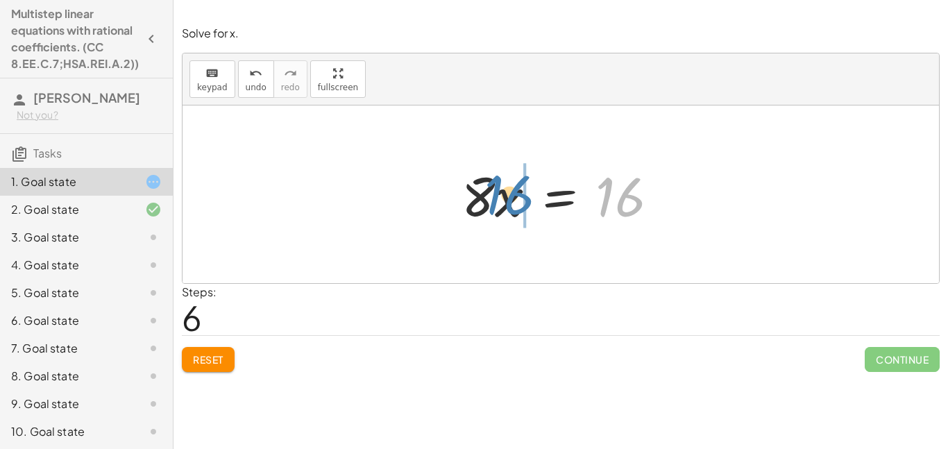
drag, startPoint x: 628, startPoint y: 203, endPoint x: 518, endPoint y: 199, distance: 110.4
click at [518, 199] on div at bounding box center [566, 194] width 222 height 71
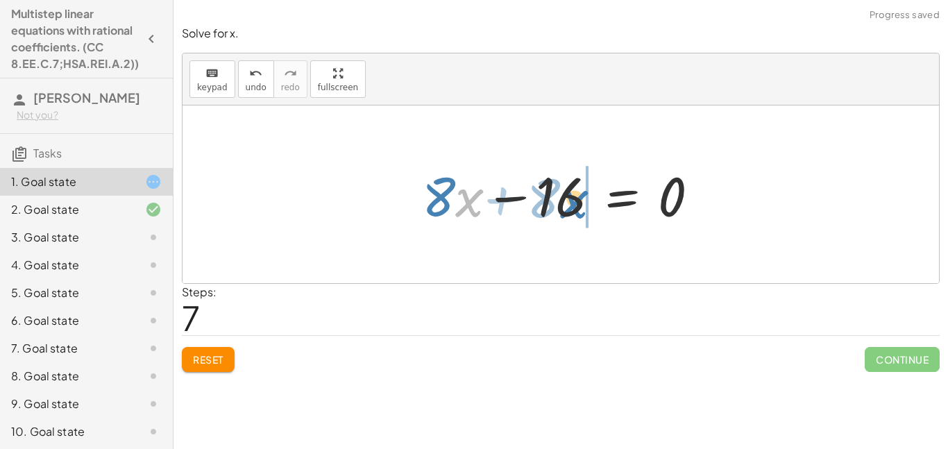
drag, startPoint x: 474, startPoint y: 199, endPoint x: 578, endPoint y: 197, distance: 104.1
click at [578, 197] on div at bounding box center [566, 194] width 302 height 71
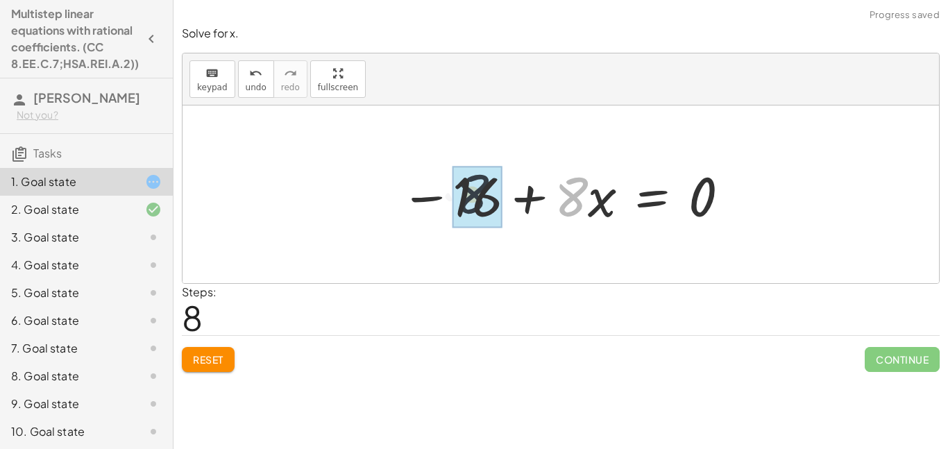
drag, startPoint x: 574, startPoint y: 201, endPoint x: 465, endPoint y: 198, distance: 109.0
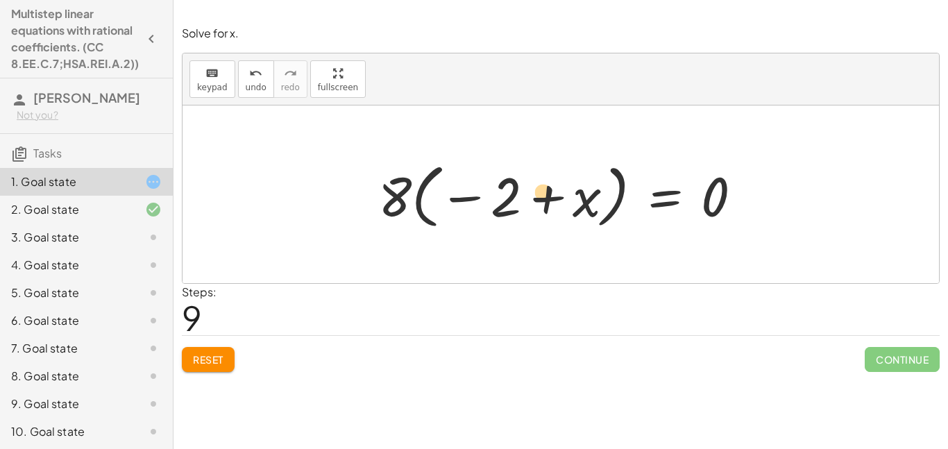
drag, startPoint x: 586, startPoint y: 207, endPoint x: 543, endPoint y: 202, distance: 43.3
click at [543, 202] on div at bounding box center [565, 194] width 389 height 77
drag, startPoint x: 511, startPoint y: 206, endPoint x: 491, endPoint y: 216, distance: 22.3
click at [491, 216] on div at bounding box center [565, 194] width 389 height 77
drag, startPoint x: 491, startPoint y: 214, endPoint x: 516, endPoint y: 217, distance: 24.5
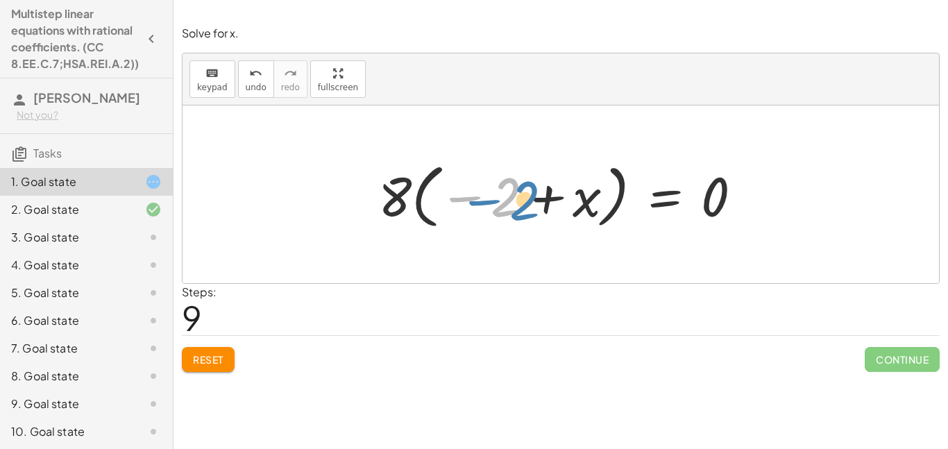
click at [516, 217] on div at bounding box center [565, 194] width 389 height 77
click at [190, 366] on button "Reset" at bounding box center [208, 359] width 53 height 25
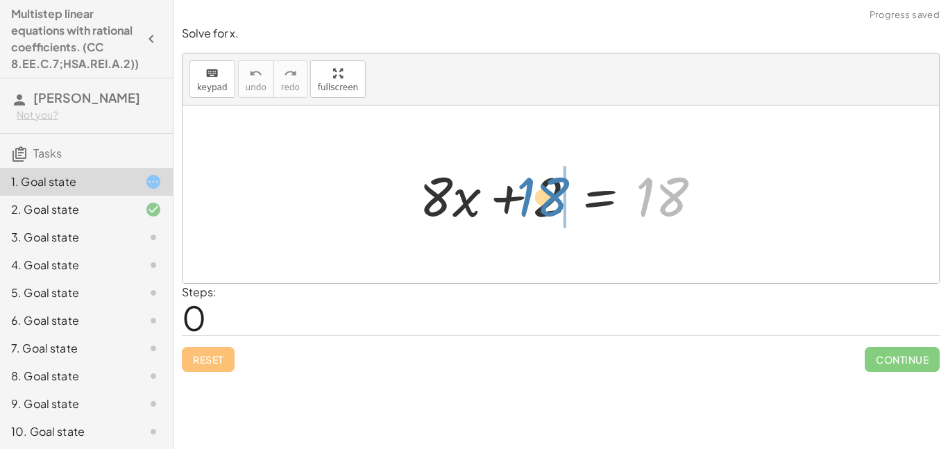
drag, startPoint x: 668, startPoint y: 217, endPoint x: 543, endPoint y: 218, distance: 124.9
click at [543, 218] on div at bounding box center [565, 194] width 307 height 71
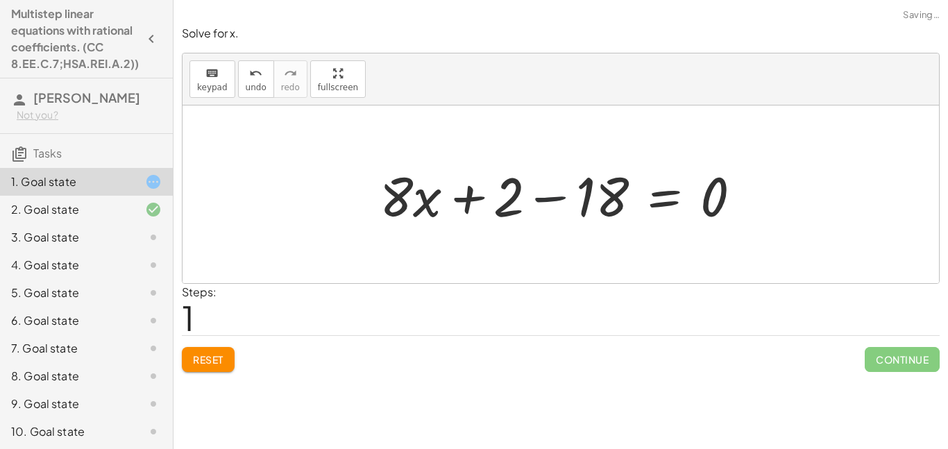
click at [544, 216] on div at bounding box center [566, 194] width 387 height 71
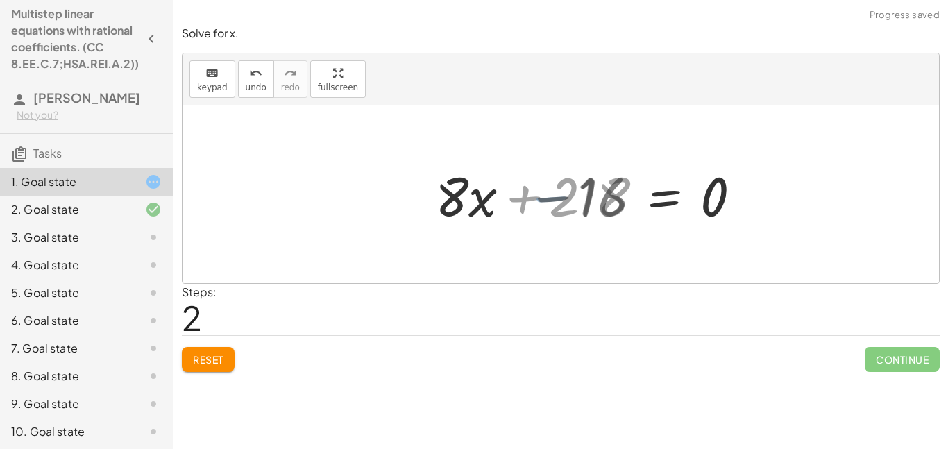
click at [516, 212] on div at bounding box center [608, 194] width 302 height 71
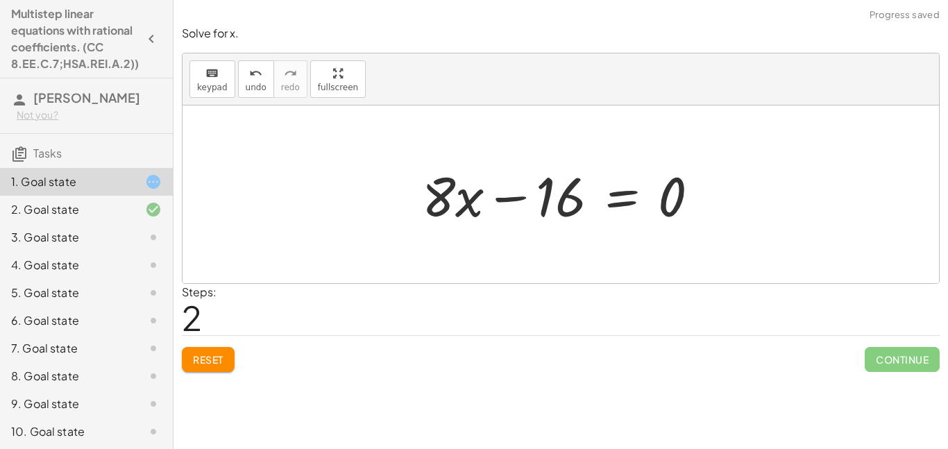
click at [508, 185] on div at bounding box center [566, 194] width 302 height 71
click at [513, 198] on div at bounding box center [566, 194] width 302 height 71
drag, startPoint x: 472, startPoint y: 203, endPoint x: 470, endPoint y: 212, distance: 9.9
click at [470, 212] on div at bounding box center [566, 194] width 302 height 71
drag, startPoint x: 473, startPoint y: 202, endPoint x: 575, endPoint y: 203, distance: 102.0
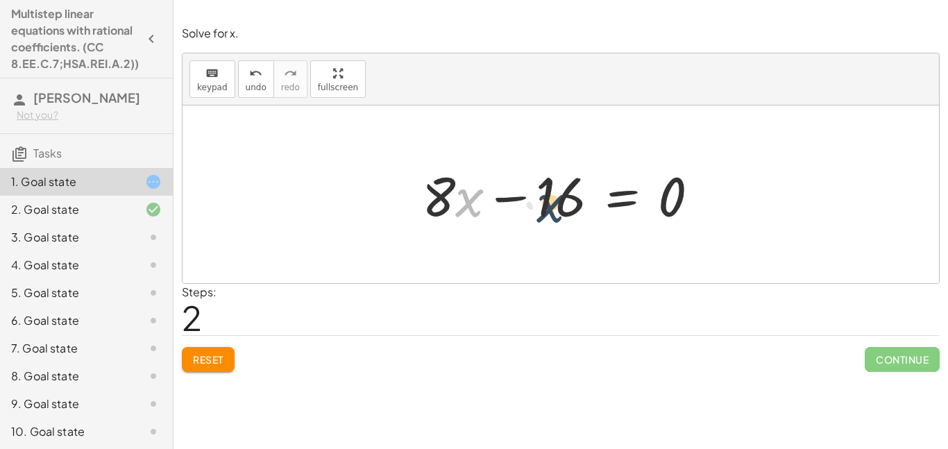
click at [575, 203] on div at bounding box center [566, 194] width 302 height 71
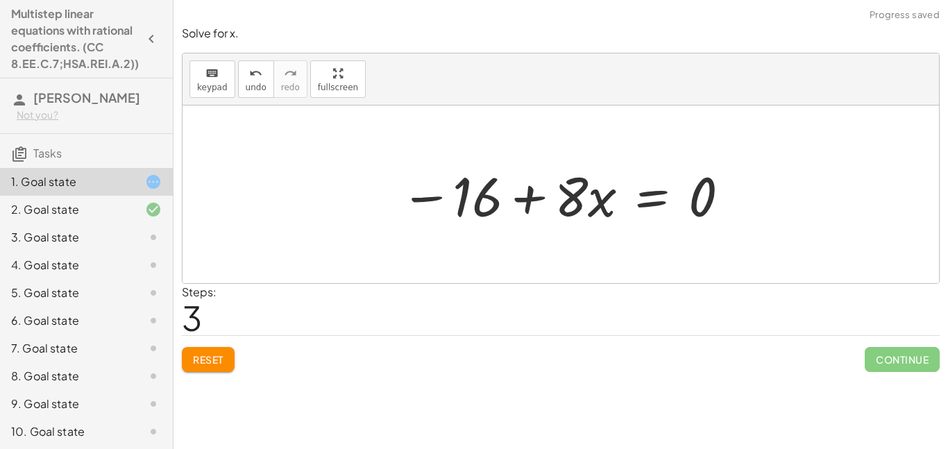
click at [518, 201] on div at bounding box center [565, 194] width 344 height 71
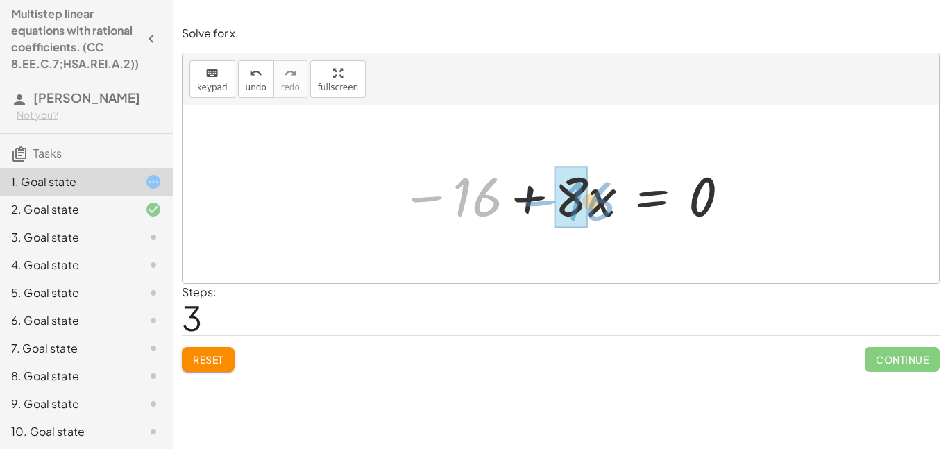
drag, startPoint x: 430, startPoint y: 199, endPoint x: 539, endPoint y: 203, distance: 109.0
click at [539, 203] on div at bounding box center [565, 194] width 344 height 71
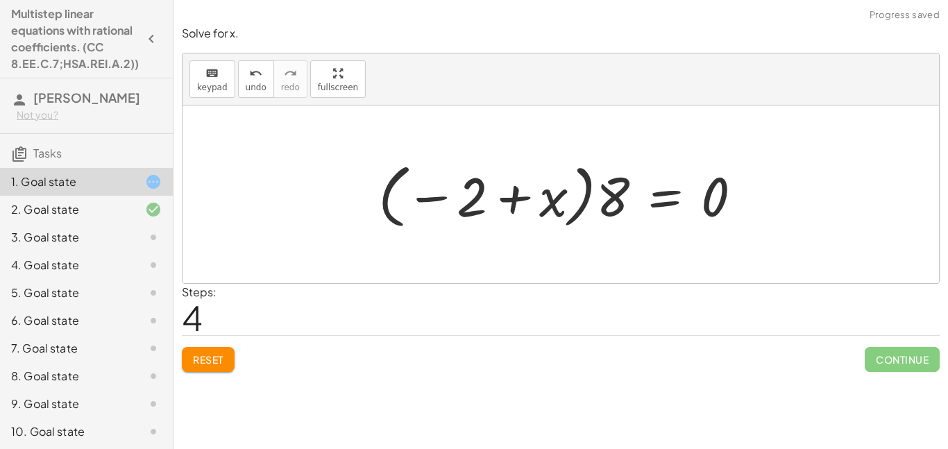
click at [507, 201] on div at bounding box center [565, 194] width 389 height 77
drag, startPoint x: 483, startPoint y: 201, endPoint x: 496, endPoint y: 198, distance: 13.3
click at [496, 198] on div at bounding box center [565, 194] width 389 height 77
drag, startPoint x: 436, startPoint y: 197, endPoint x: 632, endPoint y: 198, distance: 196.4
click at [632, 198] on div at bounding box center [565, 194] width 389 height 77
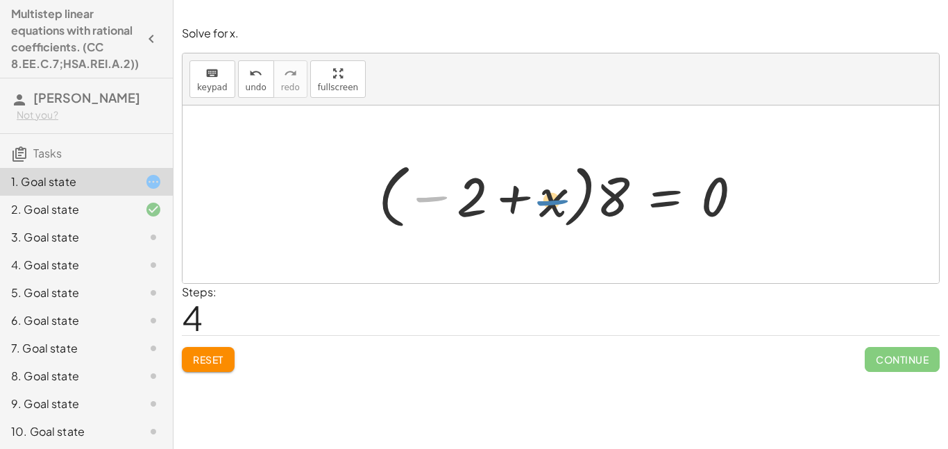
drag, startPoint x: 436, startPoint y: 197, endPoint x: 557, endPoint y: 199, distance: 120.8
click at [557, 199] on div at bounding box center [565, 194] width 389 height 77
drag, startPoint x: 552, startPoint y: 203, endPoint x: 467, endPoint y: 192, distance: 86.1
click at [467, 192] on div at bounding box center [565, 194] width 389 height 77
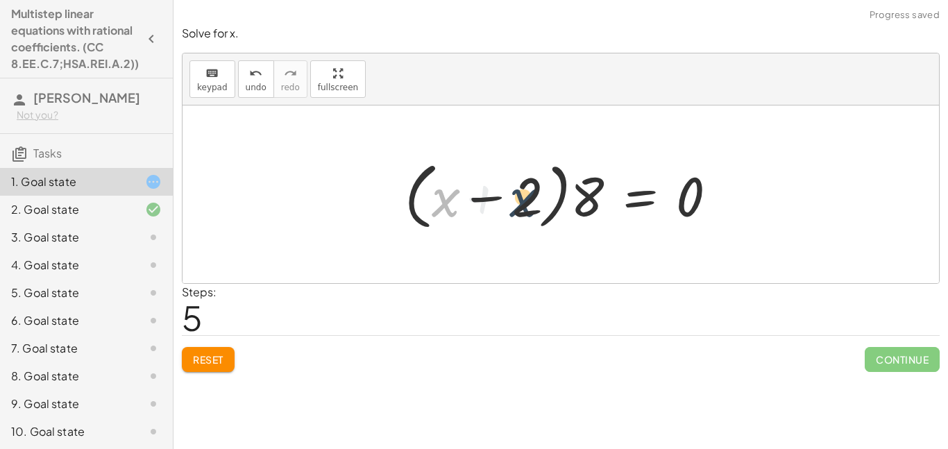
drag, startPoint x: 448, startPoint y: 203, endPoint x: 528, endPoint y: 201, distance: 79.9
click at [528, 201] on div at bounding box center [566, 195] width 337 height 80
drag, startPoint x: 528, startPoint y: 201, endPoint x: 461, endPoint y: 207, distance: 66.9
click at [461, 207] on div at bounding box center [566, 195] width 337 height 80
click at [500, 198] on div at bounding box center [566, 195] width 337 height 80
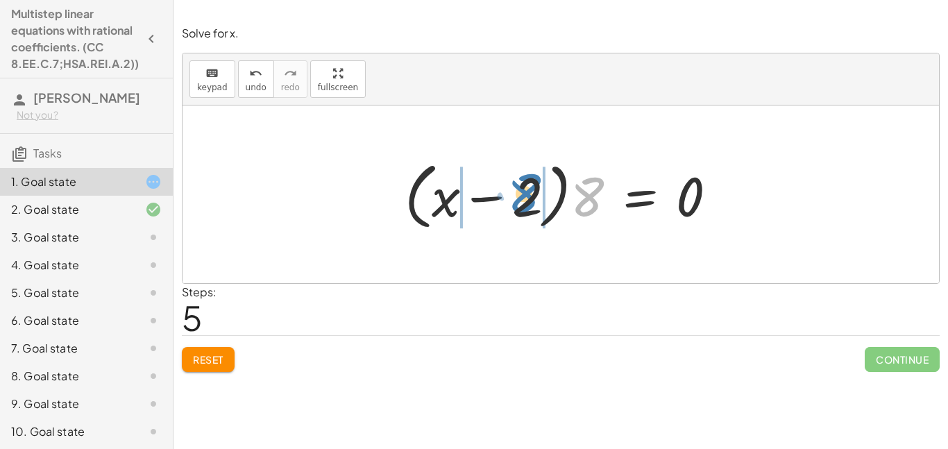
drag, startPoint x: 581, startPoint y: 200, endPoint x: 518, endPoint y: 196, distance: 63.3
click at [518, 196] on div at bounding box center [566, 195] width 337 height 80
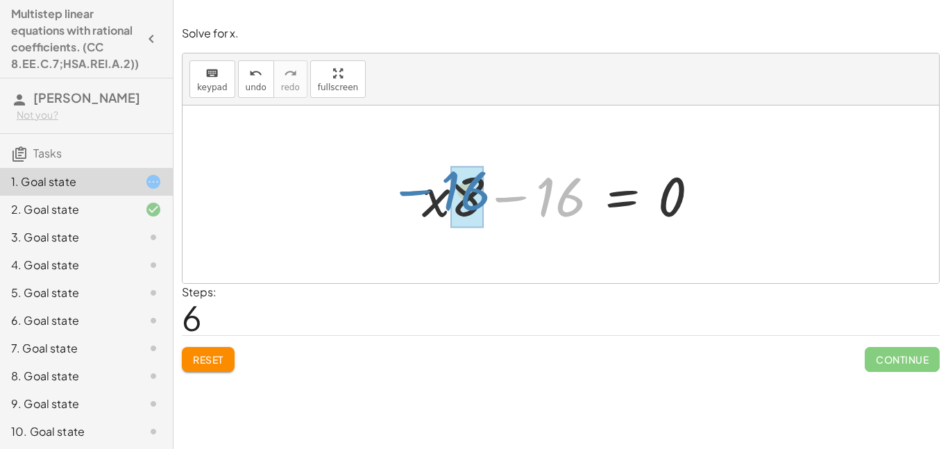
drag, startPoint x: 557, startPoint y: 203, endPoint x: 461, endPoint y: 198, distance: 95.2
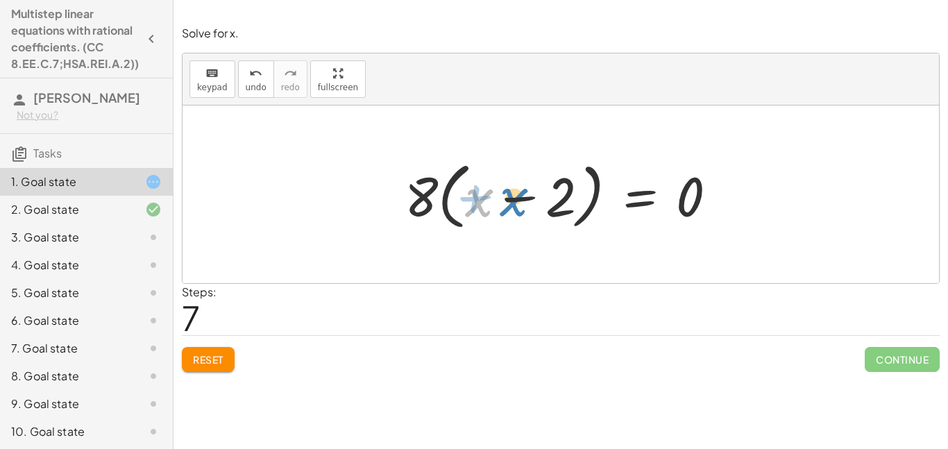
drag, startPoint x: 471, startPoint y: 201, endPoint x: 505, endPoint y: 198, distance: 33.4
click at [505, 198] on div at bounding box center [566, 195] width 337 height 80
click at [507, 202] on div at bounding box center [566, 195] width 337 height 80
click at [553, 192] on div at bounding box center [566, 195] width 337 height 80
drag, startPoint x: 558, startPoint y: 194, endPoint x: 511, endPoint y: 190, distance: 47.4
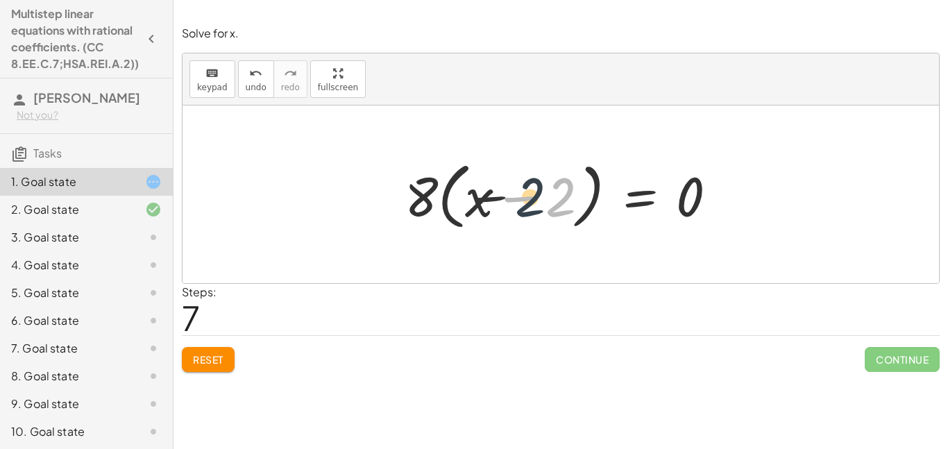
click at [511, 190] on div at bounding box center [566, 195] width 337 height 80
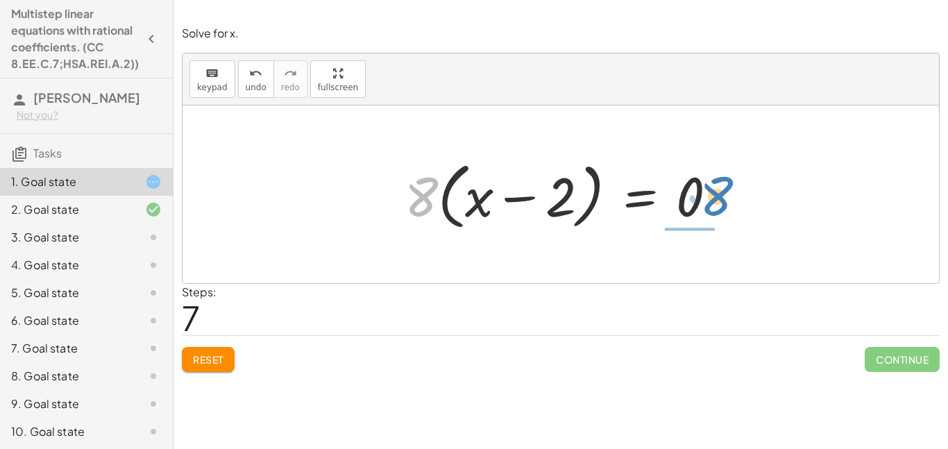
drag, startPoint x: 421, startPoint y: 181, endPoint x: 714, endPoint y: 179, distance: 292.9
click at [714, 179] on div at bounding box center [566, 195] width 337 height 80
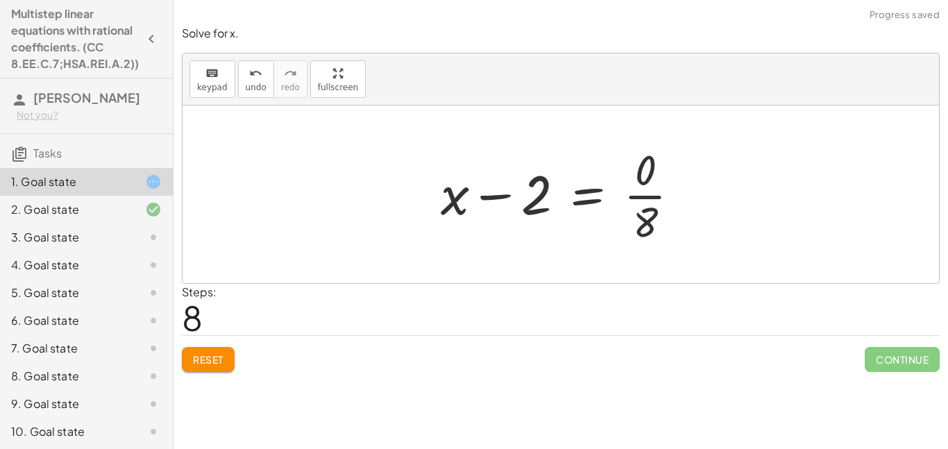
click at [632, 195] on div at bounding box center [566, 194] width 264 height 107
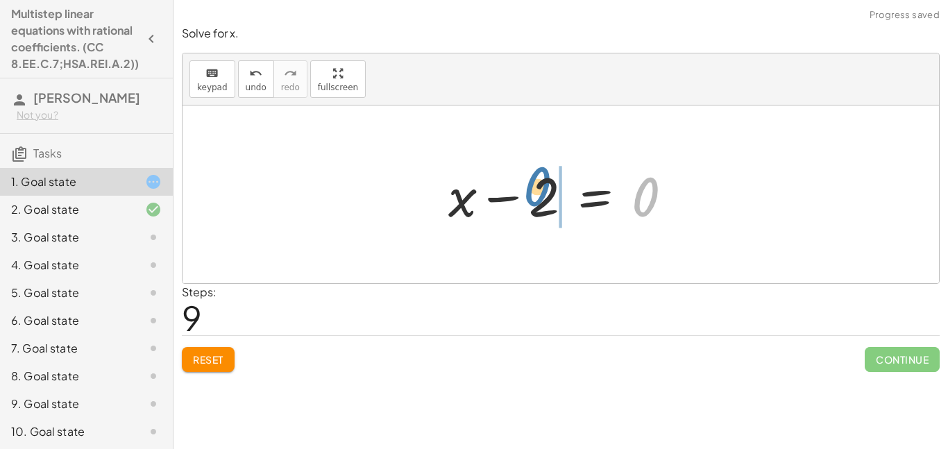
drag, startPoint x: 646, startPoint y: 207, endPoint x: 536, endPoint y: 196, distance: 110.2
click at [536, 196] on div at bounding box center [565, 194] width 249 height 71
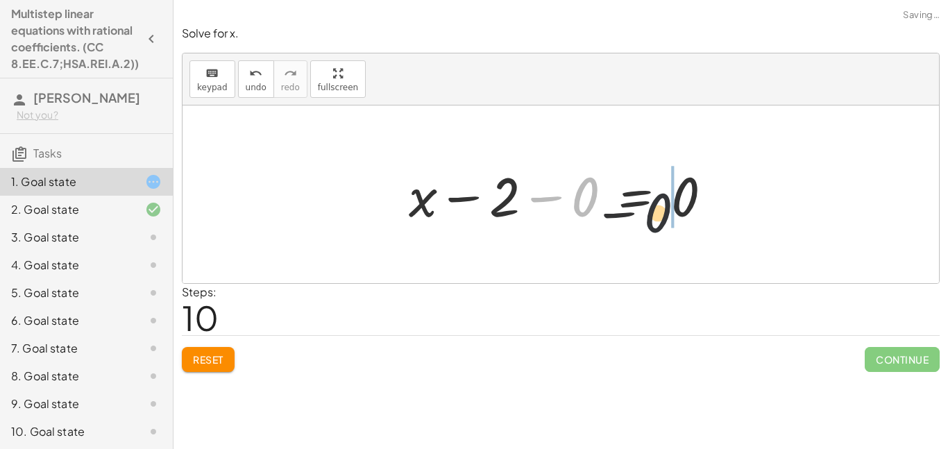
drag, startPoint x: 586, startPoint y: 200, endPoint x: 760, endPoint y: 225, distance: 176.0
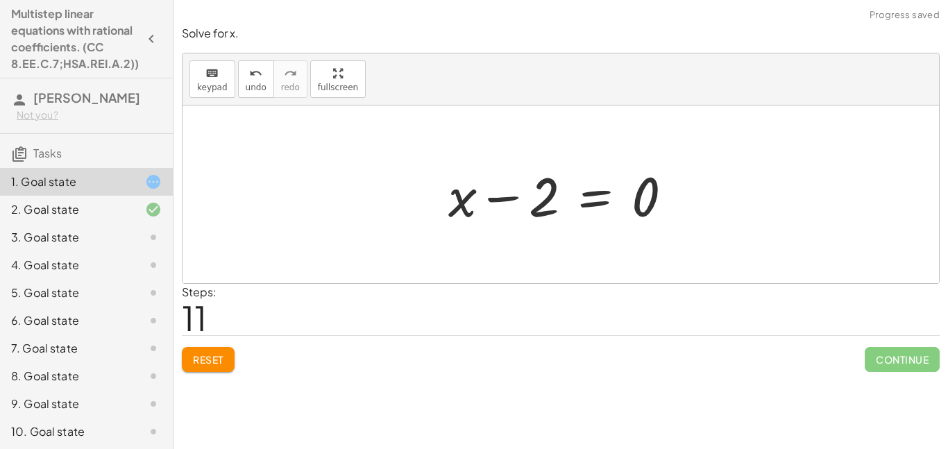
click at [489, 189] on div at bounding box center [565, 194] width 249 height 71
drag, startPoint x: 470, startPoint y: 192, endPoint x: 555, endPoint y: 190, distance: 85.4
click at [555, 190] on div at bounding box center [565, 194] width 249 height 71
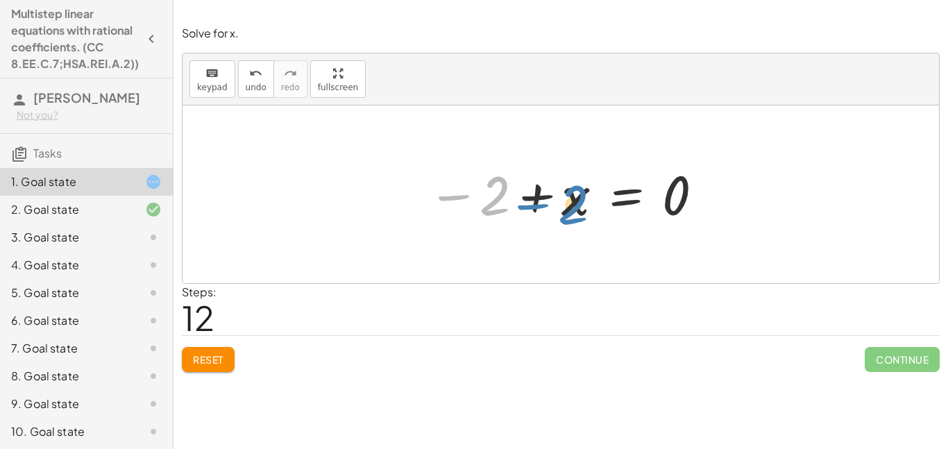
drag, startPoint x: 504, startPoint y: 198, endPoint x: 582, endPoint y: 207, distance: 78.9
click at [582, 207] on div at bounding box center [566, 194] width 291 height 69
drag, startPoint x: 578, startPoint y: 206, endPoint x: 488, endPoint y: 201, distance: 90.3
click at [488, 201] on div at bounding box center [566, 194] width 291 height 69
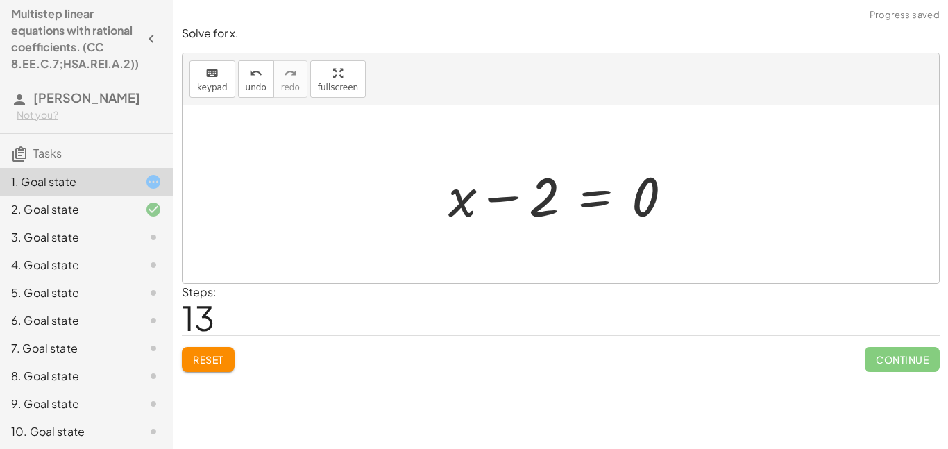
click at [502, 199] on div at bounding box center [565, 194] width 249 height 71
drag, startPoint x: 457, startPoint y: 204, endPoint x: 536, endPoint y: 243, distance: 87.5
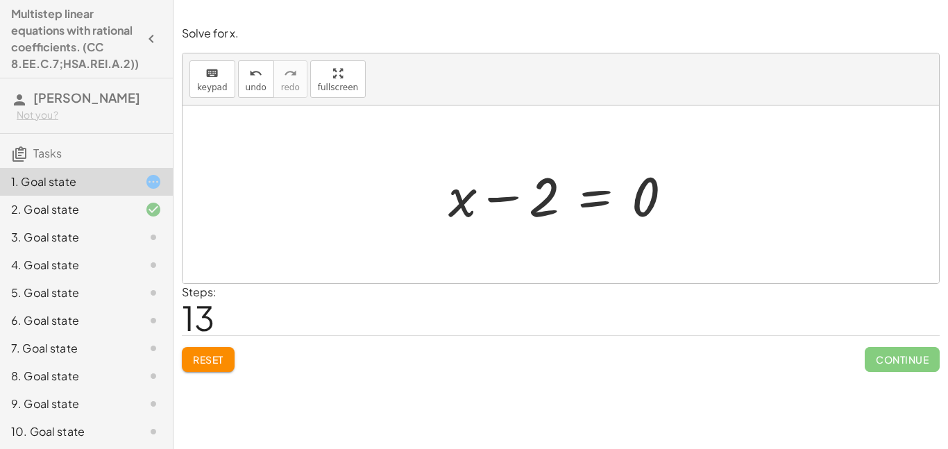
click at [520, 182] on div at bounding box center [565, 194] width 249 height 71
drag, startPoint x: 541, startPoint y: 187, endPoint x: 652, endPoint y: 192, distance: 111.2
click at [652, 192] on div at bounding box center [565, 194] width 249 height 71
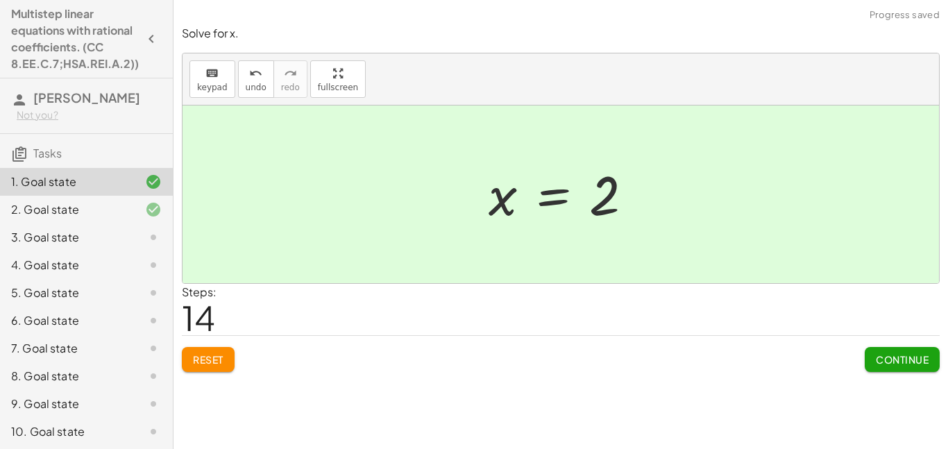
click at [917, 365] on span "Continue" at bounding box center [902, 359] width 53 height 12
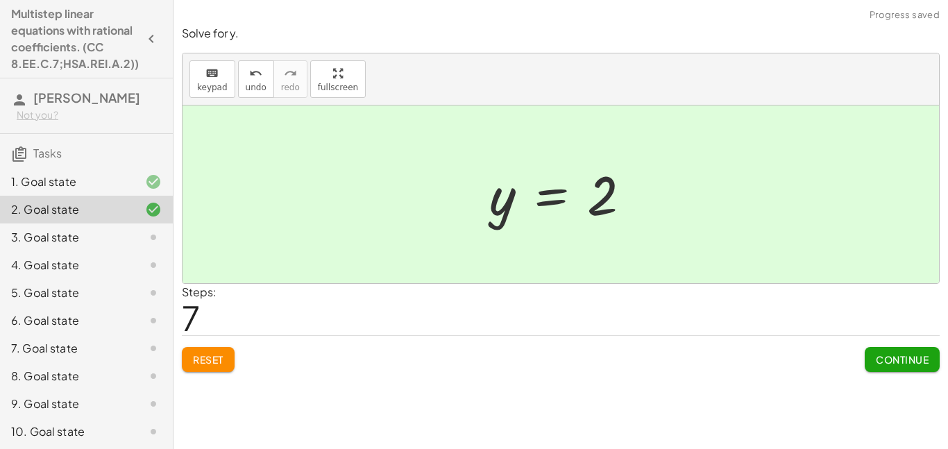
click at [917, 365] on span "Continue" at bounding box center [902, 359] width 53 height 12
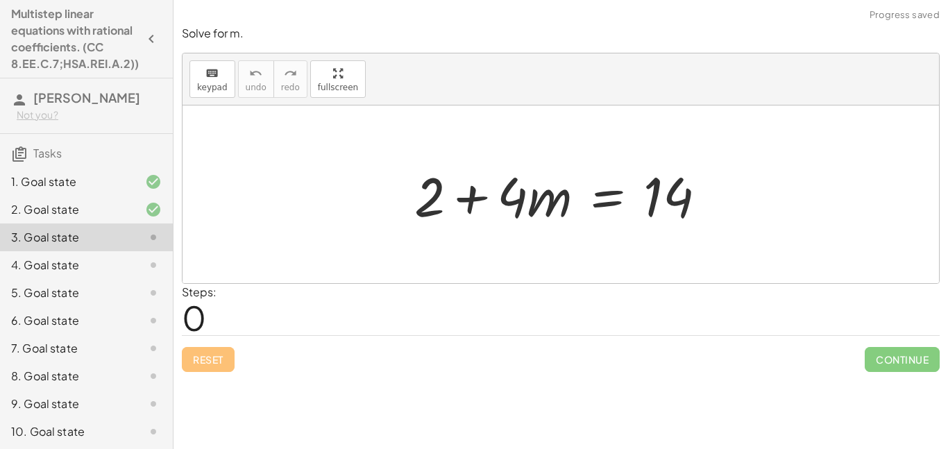
click at [519, 208] on div at bounding box center [565, 194] width 317 height 71
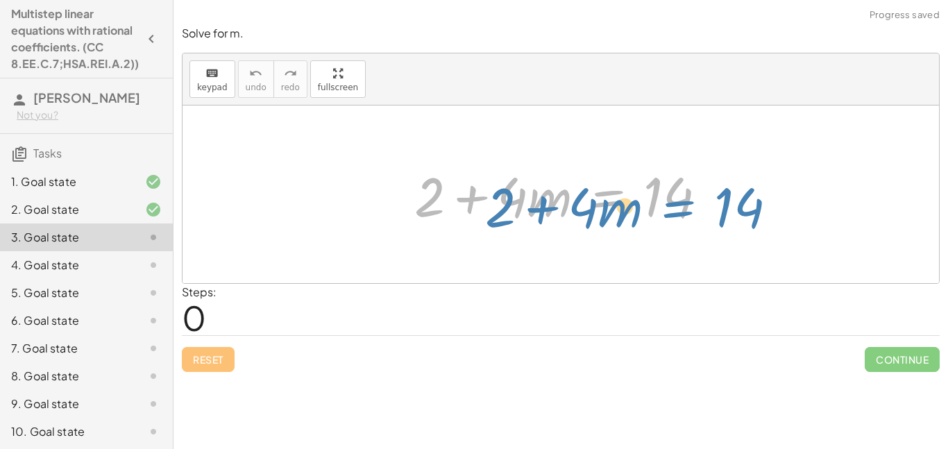
drag, startPoint x: 643, startPoint y: 205, endPoint x: 720, endPoint y: 214, distance: 77.0
click at [720, 214] on div at bounding box center [565, 194] width 317 height 71
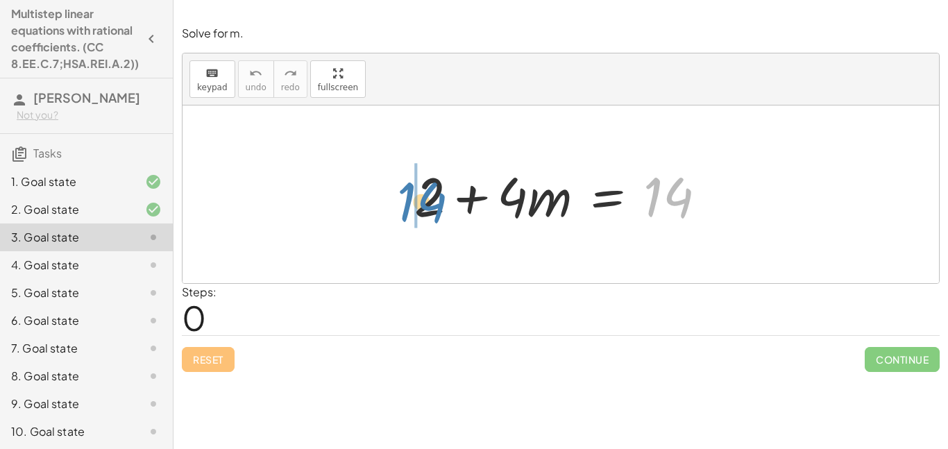
drag, startPoint x: 660, startPoint y: 202, endPoint x: 413, endPoint y: 205, distance: 247.1
click at [413, 205] on div at bounding box center [565, 194] width 317 height 71
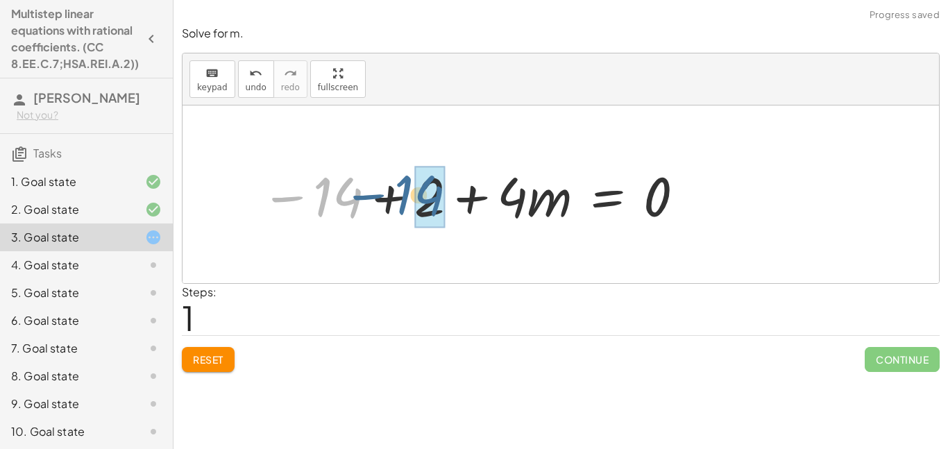
drag, startPoint x: 355, startPoint y: 199, endPoint x: 443, endPoint y: 197, distance: 88.2
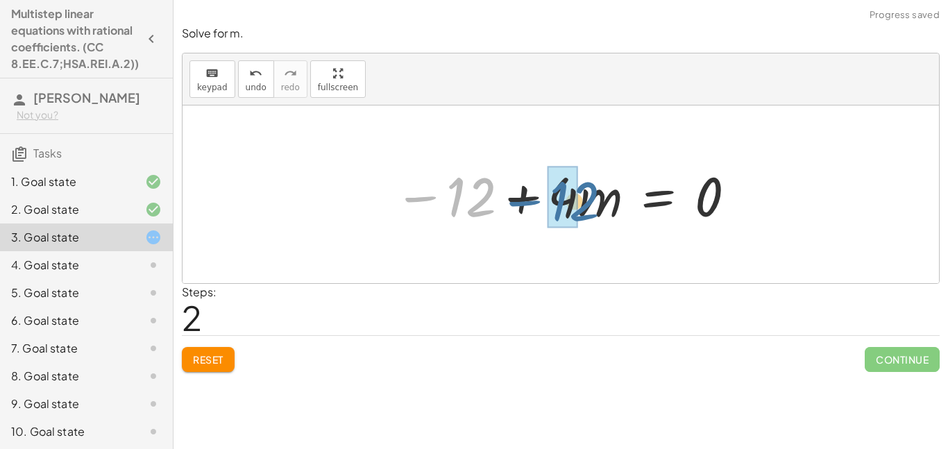
drag, startPoint x: 452, startPoint y: 196, endPoint x: 556, endPoint y: 196, distance: 103.4
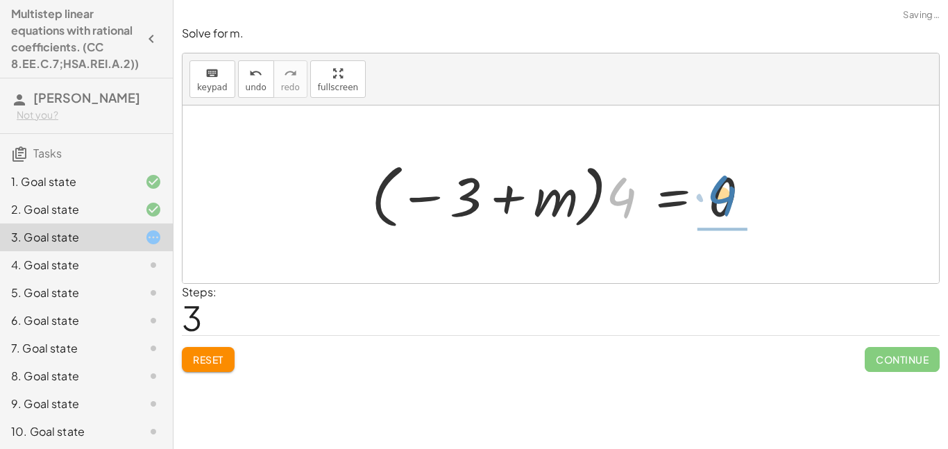
drag, startPoint x: 619, startPoint y: 201, endPoint x: 721, endPoint y: 199, distance: 102.0
click at [721, 199] on div at bounding box center [565, 194] width 403 height 77
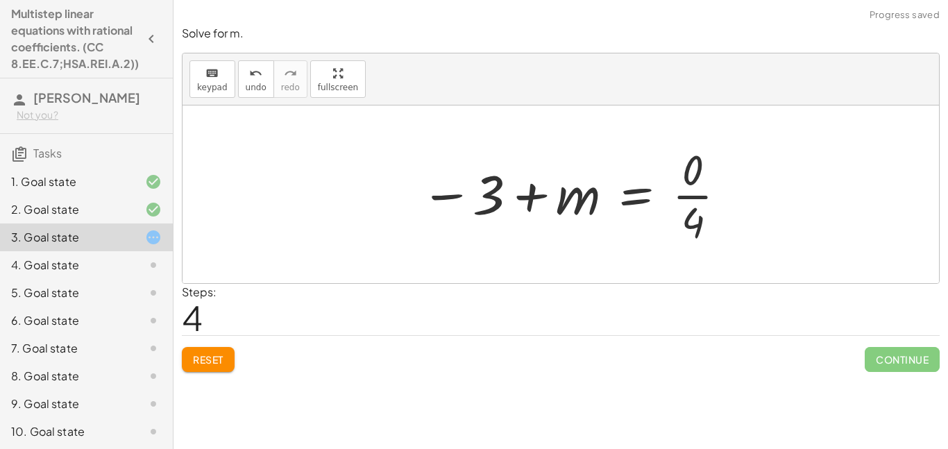
click at [727, 195] on div at bounding box center [574, 194] width 321 height 107
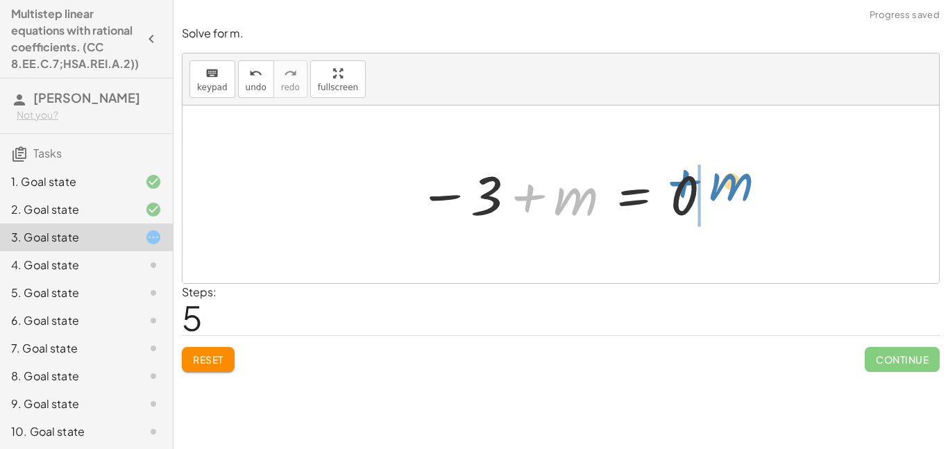
drag, startPoint x: 570, startPoint y: 215, endPoint x: 724, endPoint y: 201, distance: 155.4
click at [724, 201] on div "+ 2 + · 4 · m = 14 − 14 + 2 + · 4 · m = 0 − 12 + · 4 · m = 0 − · 4 · 3 + · 4 · …" at bounding box center [561, 194] width 756 height 178
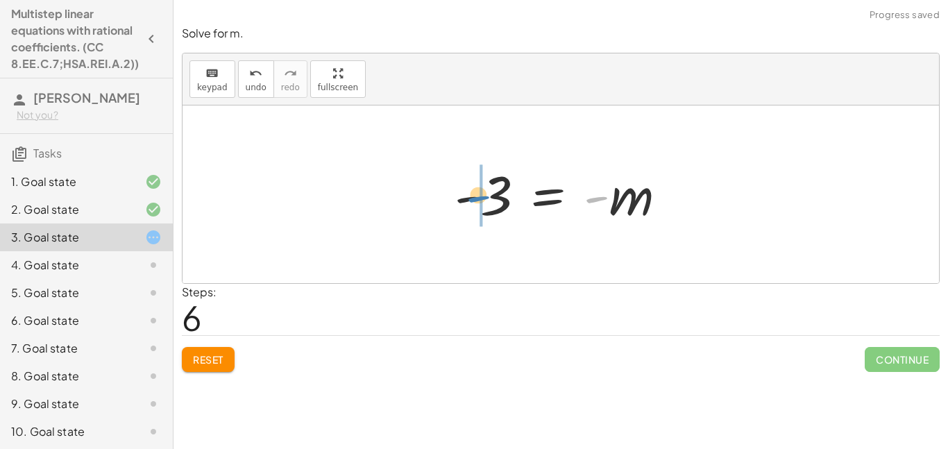
drag, startPoint x: 602, startPoint y: 201, endPoint x: 503, endPoint y: 195, distance: 99.4
click at [503, 195] on div at bounding box center [566, 194] width 237 height 69
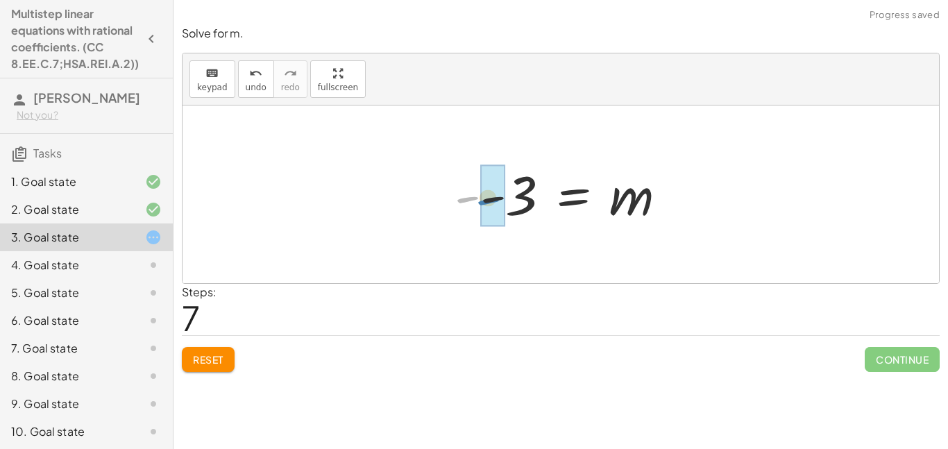
drag, startPoint x: 470, startPoint y: 198, endPoint x: 491, endPoint y: 200, distance: 20.9
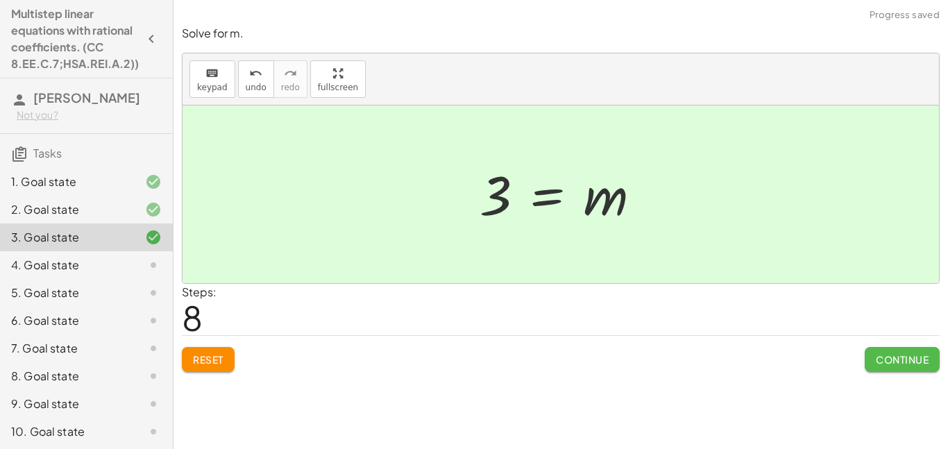
click at [882, 351] on button "Continue" at bounding box center [902, 359] width 75 height 25
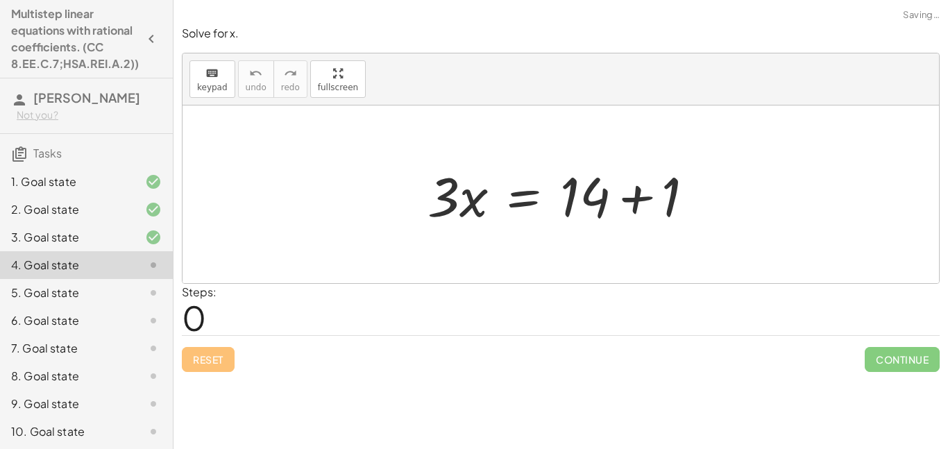
click at [592, 203] on div at bounding box center [566, 194] width 291 height 71
drag, startPoint x: 455, startPoint y: 196, endPoint x: 600, endPoint y: 196, distance: 145.0
click at [600, 196] on div at bounding box center [566, 194] width 291 height 71
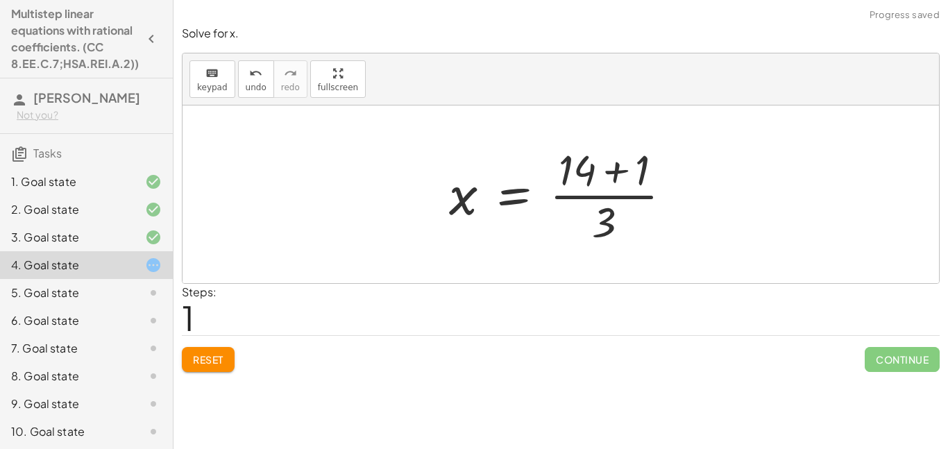
click at [608, 217] on div at bounding box center [566, 194] width 248 height 107
click at [596, 194] on div at bounding box center [566, 194] width 248 height 107
drag, startPoint x: 607, startPoint y: 212, endPoint x: 432, endPoint y: 191, distance: 175.4
click at [432, 191] on div "· 3 · x = + 14 + 1 · 3 · 3 x = + 14 + 1 · ( )" at bounding box center [560, 194] width 265 height 114
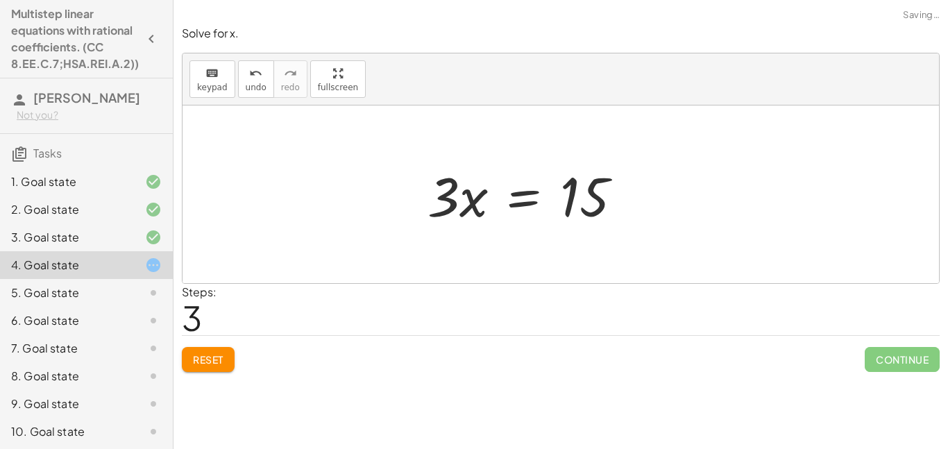
click at [595, 205] on div at bounding box center [530, 194] width 219 height 71
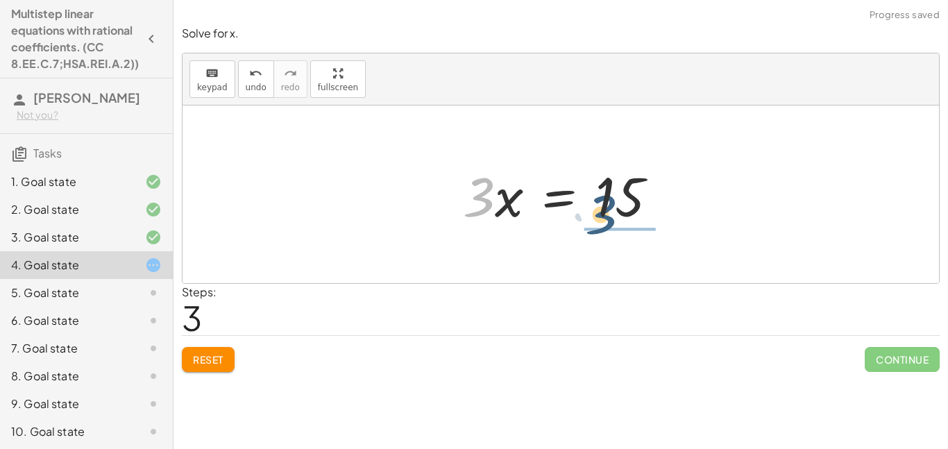
drag, startPoint x: 481, startPoint y: 200, endPoint x: 632, endPoint y: 203, distance: 151.3
click at [632, 203] on div at bounding box center [565, 194] width 219 height 71
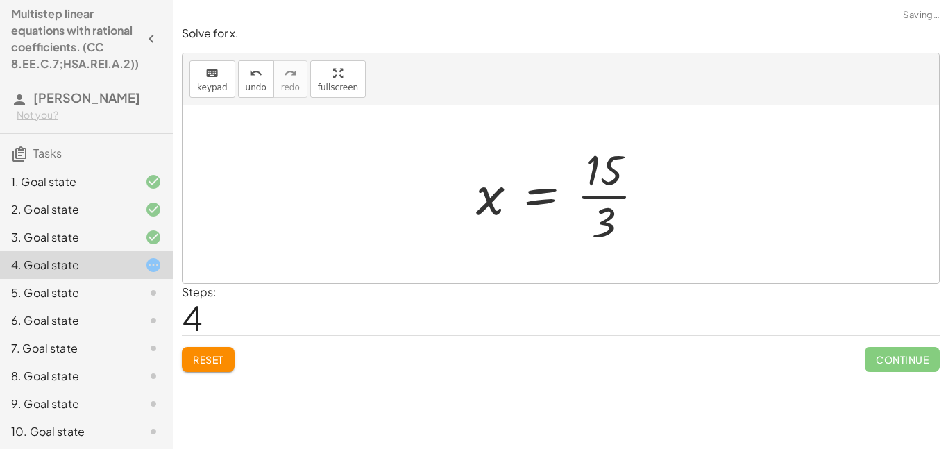
click at [621, 201] on div at bounding box center [566, 194] width 194 height 107
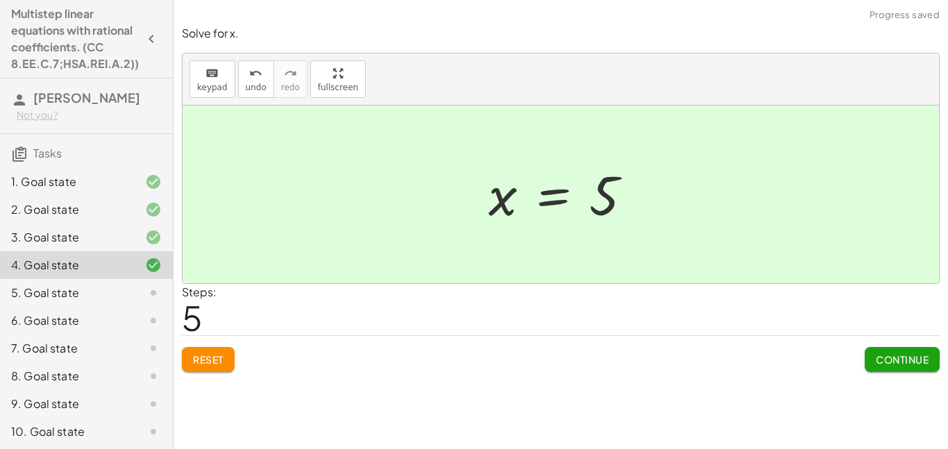
click at [876, 360] on span "Continue" at bounding box center [902, 359] width 53 height 12
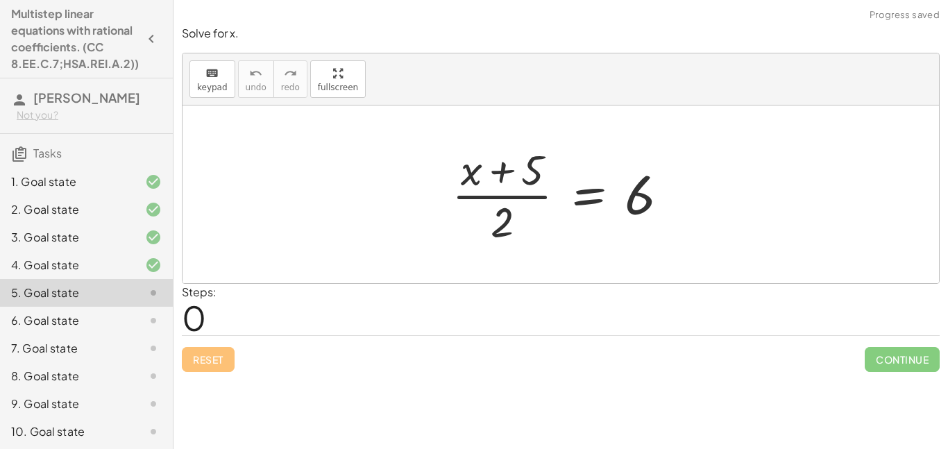
click at [502, 224] on div at bounding box center [565, 194] width 241 height 107
click at [491, 197] on div at bounding box center [565, 194] width 241 height 107
drag, startPoint x: 648, startPoint y: 202, endPoint x: 502, endPoint y: 230, distance: 148.3
click at [502, 230] on div at bounding box center [565, 194] width 241 height 107
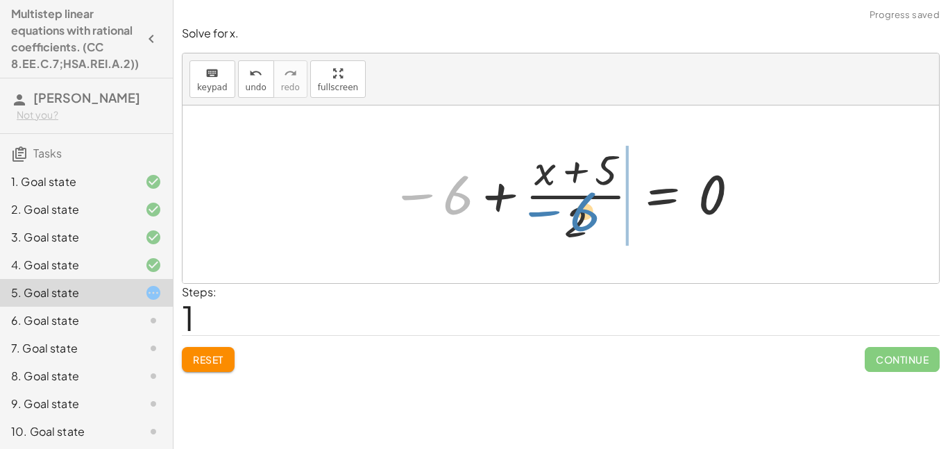
drag, startPoint x: 461, startPoint y: 192, endPoint x: 548, endPoint y: 203, distance: 87.5
click at [548, 203] on div at bounding box center [566, 194] width 364 height 107
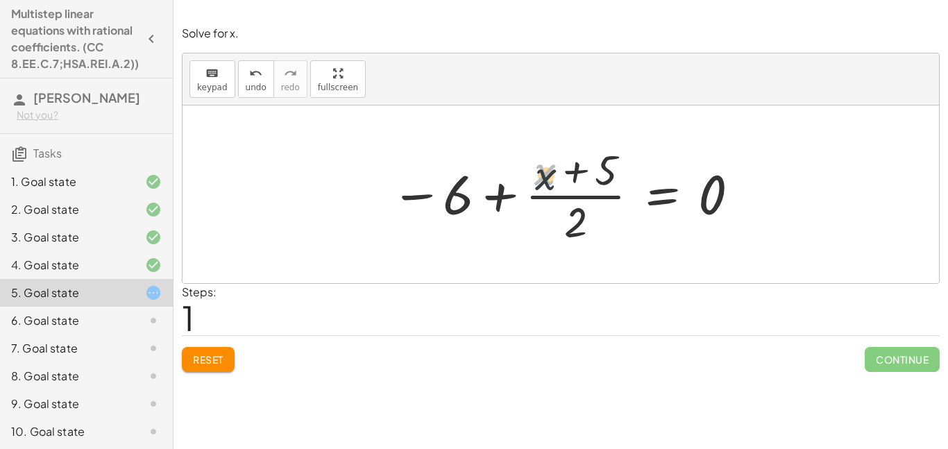
drag, startPoint x: 546, startPoint y: 155, endPoint x: 551, endPoint y: 177, distance: 22.7
click at [551, 177] on div at bounding box center [566, 194] width 364 height 107
drag, startPoint x: 593, startPoint y: 173, endPoint x: 564, endPoint y: 233, distance: 66.4
click at [564, 233] on div at bounding box center [566, 194] width 364 height 107
click at [571, 193] on div at bounding box center [566, 194] width 364 height 107
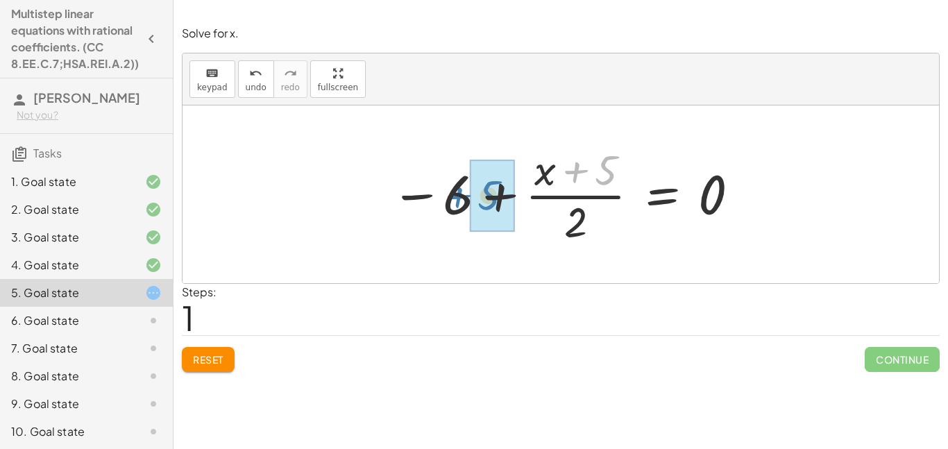
drag, startPoint x: 609, startPoint y: 168, endPoint x: 498, endPoint y: 193, distance: 113.8
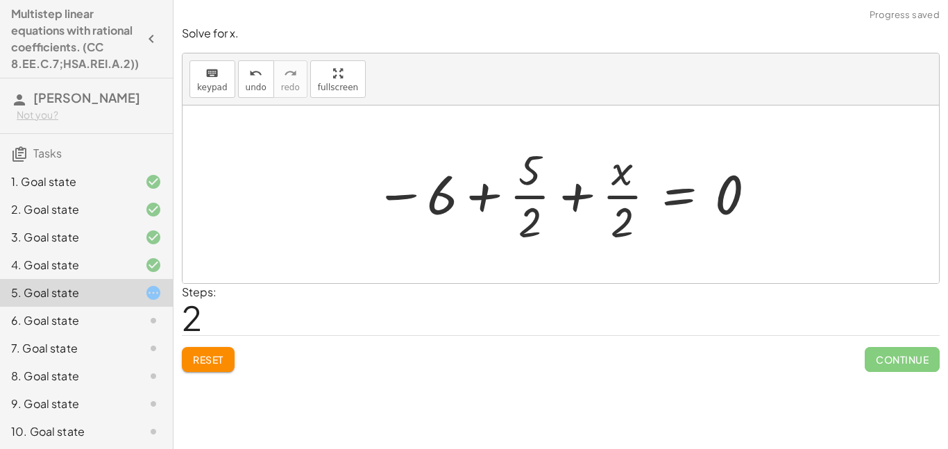
click at [532, 219] on div at bounding box center [566, 194] width 397 height 107
click at [520, 198] on div at bounding box center [566, 194] width 397 height 107
click at [522, 199] on div at bounding box center [566, 194] width 397 height 107
click at [624, 198] on div at bounding box center [566, 194] width 397 height 107
click at [625, 199] on div at bounding box center [566, 194] width 397 height 107
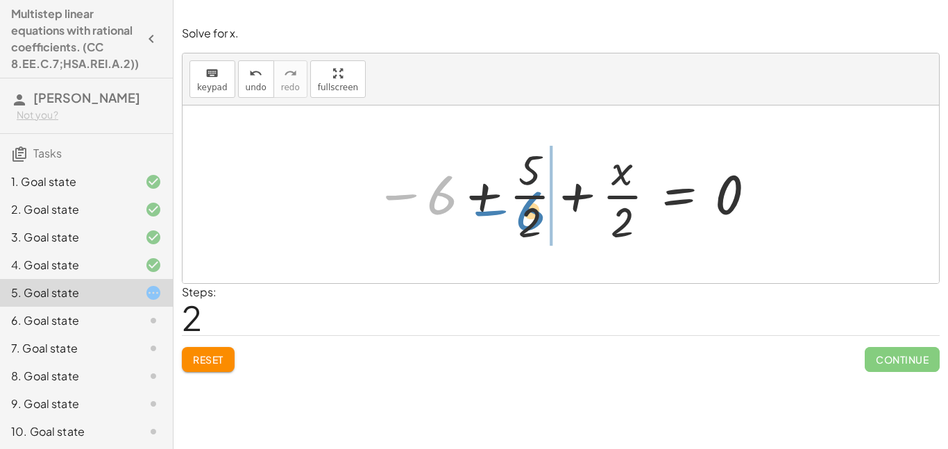
drag, startPoint x: 441, startPoint y: 203, endPoint x: 527, endPoint y: 226, distance: 89.0
click at [527, 226] on div at bounding box center [566, 194] width 397 height 107
drag, startPoint x: 447, startPoint y: 203, endPoint x: 747, endPoint y: 192, distance: 300.7
click at [747, 192] on div at bounding box center [566, 194] width 397 height 107
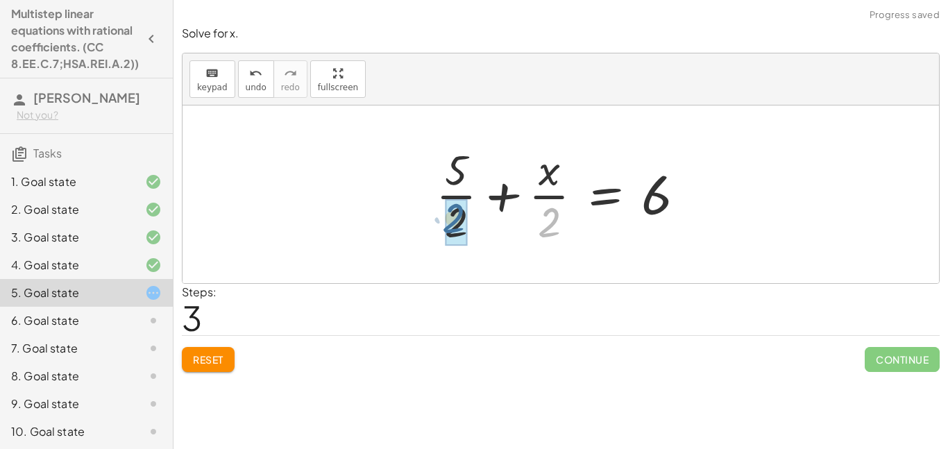
drag, startPoint x: 561, startPoint y: 218, endPoint x: 466, endPoint y: 214, distance: 95.9
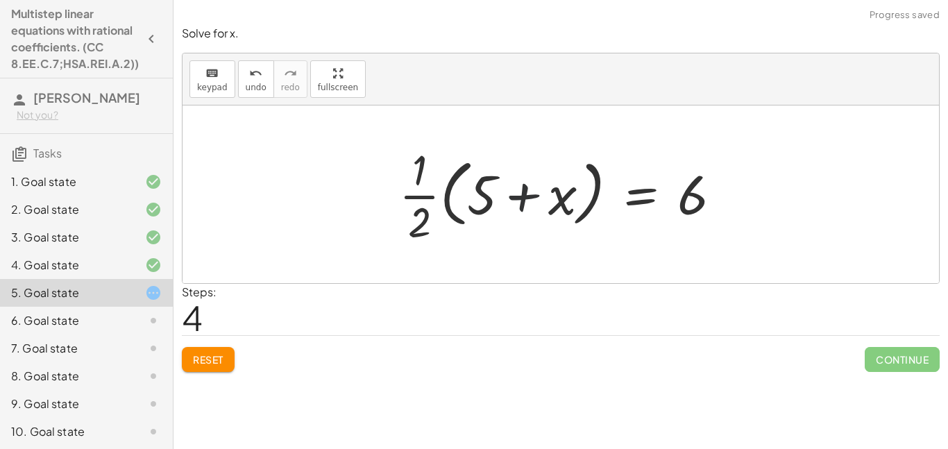
click at [528, 192] on div at bounding box center [565, 194] width 347 height 107
drag, startPoint x: 566, startPoint y: 195, endPoint x: 507, endPoint y: 192, distance: 59.7
click at [507, 192] on div at bounding box center [565, 194] width 347 height 107
drag, startPoint x: 703, startPoint y: 201, endPoint x: 441, endPoint y: 187, distance: 262.0
click at [441, 187] on div at bounding box center [565, 194] width 347 height 107
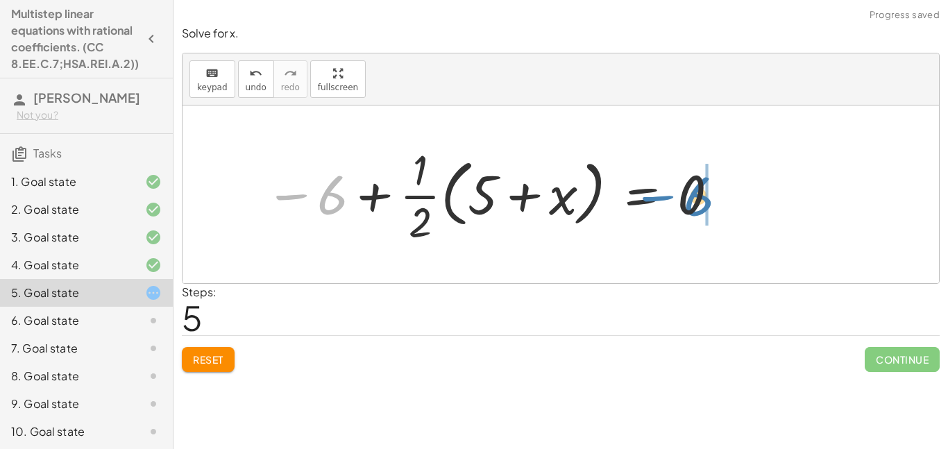
drag, startPoint x: 337, startPoint y: 197, endPoint x: 701, endPoint y: 198, distance: 363.6
click at [701, 198] on div at bounding box center [492, 194] width 469 height 107
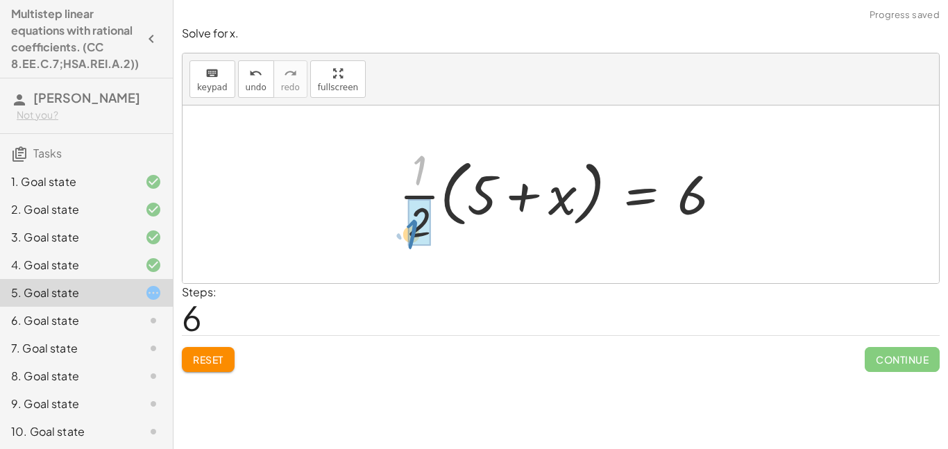
drag, startPoint x: 408, startPoint y: 179, endPoint x: 400, endPoint y: 241, distance: 62.2
drag, startPoint x: 427, startPoint y: 165, endPoint x: 430, endPoint y: 212, distance: 47.3
drag, startPoint x: 426, startPoint y: 216, endPoint x: 427, endPoint y: 185, distance: 30.6
click at [427, 185] on div at bounding box center [565, 194] width 347 height 107
drag, startPoint x: 421, startPoint y: 173, endPoint x: 422, endPoint y: 238, distance: 65.2
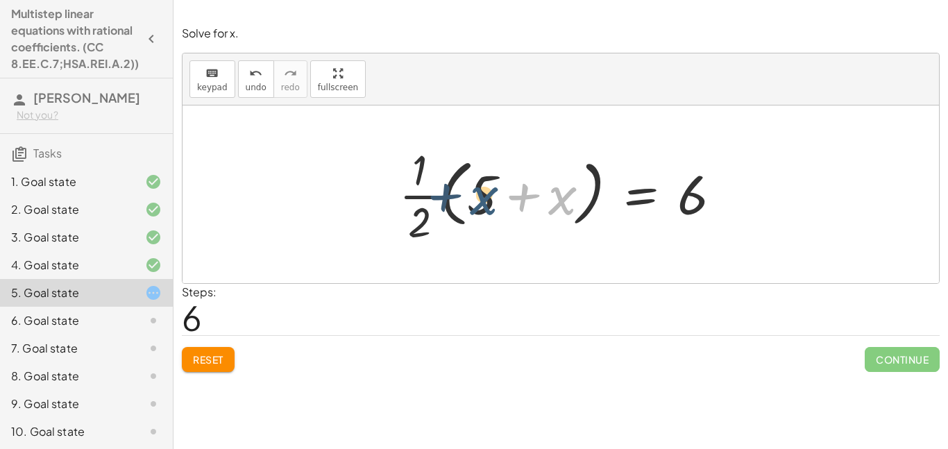
drag, startPoint x: 562, startPoint y: 198, endPoint x: 484, endPoint y: 197, distance: 77.7
click at [484, 197] on div at bounding box center [565, 194] width 347 height 107
drag, startPoint x: 483, startPoint y: 196, endPoint x: 573, endPoint y: 199, distance: 89.6
click at [573, 199] on div at bounding box center [565, 194] width 347 height 107
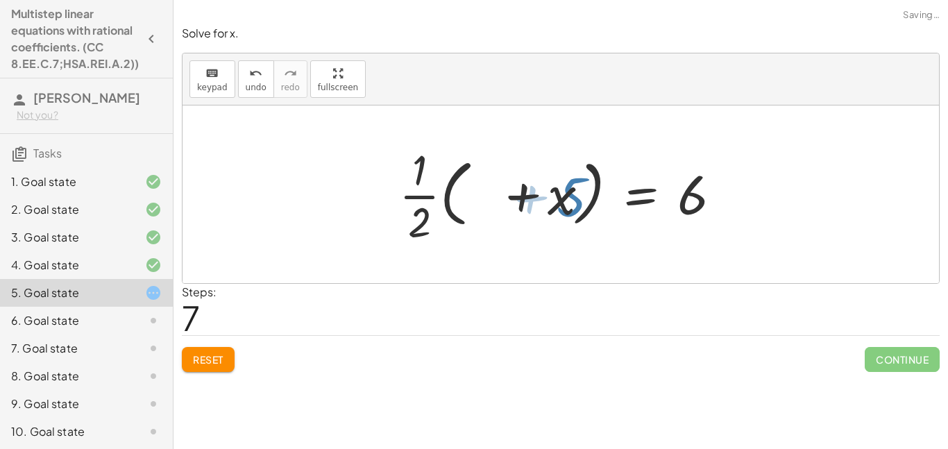
click at [573, 199] on div at bounding box center [565, 194] width 347 height 107
click at [475, 205] on div at bounding box center [565, 194] width 347 height 107
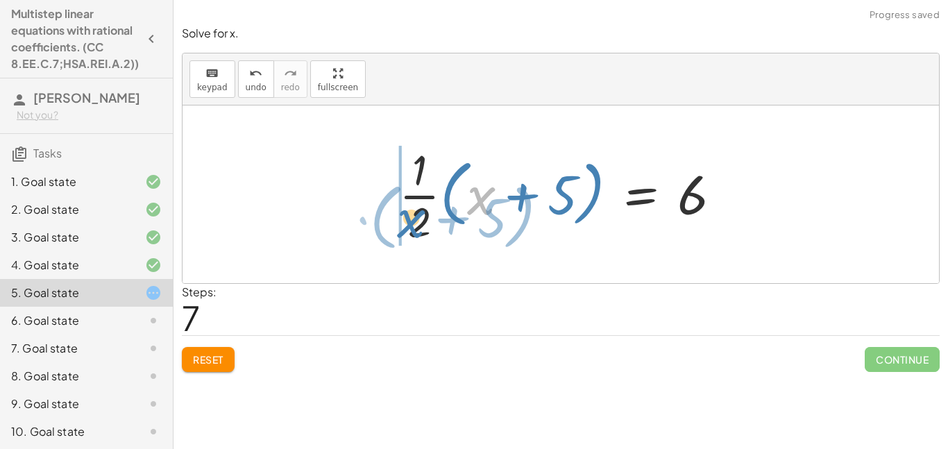
drag, startPoint x: 475, startPoint y: 205, endPoint x: 407, endPoint y: 228, distance: 72.2
click at [407, 228] on div at bounding box center [565, 194] width 347 height 107
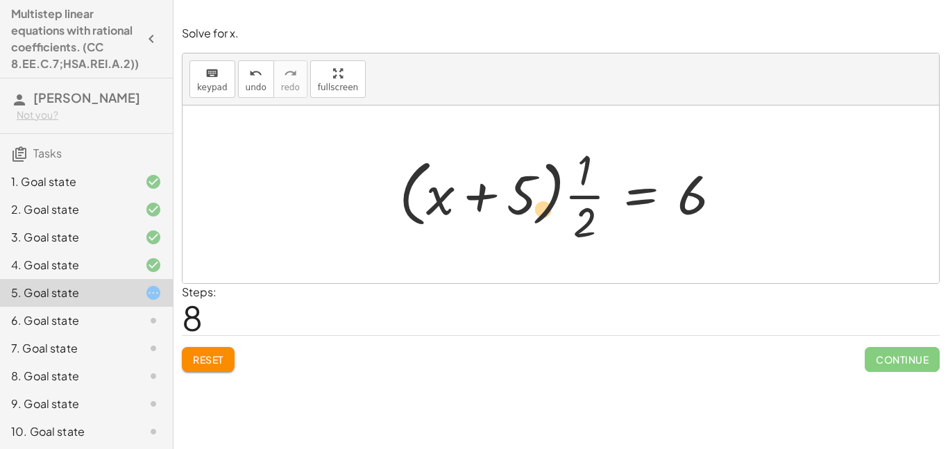
drag, startPoint x: 524, startPoint y: 200, endPoint x: 529, endPoint y: 206, distance: 7.9
click at [529, 206] on div at bounding box center [565, 194] width 347 height 107
drag, startPoint x: 454, startPoint y: 205, endPoint x: 473, endPoint y: 221, distance: 25.1
click at [473, 221] on div at bounding box center [565, 194] width 347 height 107
drag, startPoint x: 516, startPoint y: 197, endPoint x: 514, endPoint y: 221, distance: 23.6
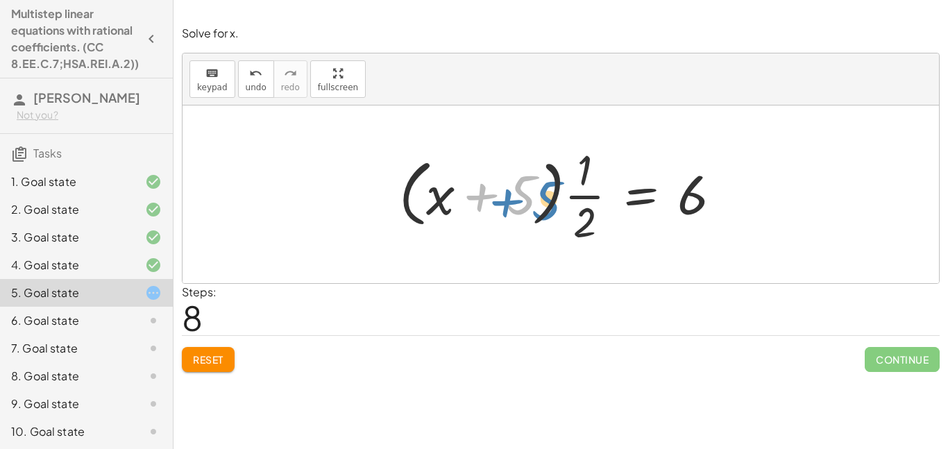
click at [514, 221] on div at bounding box center [565, 194] width 347 height 107
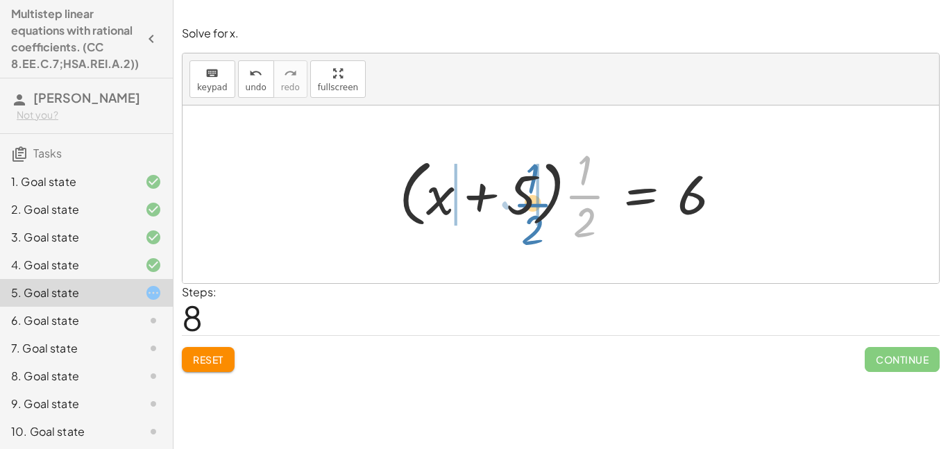
drag, startPoint x: 575, startPoint y: 185, endPoint x: 522, endPoint y: 190, distance: 53.0
click at [522, 190] on div at bounding box center [565, 194] width 347 height 107
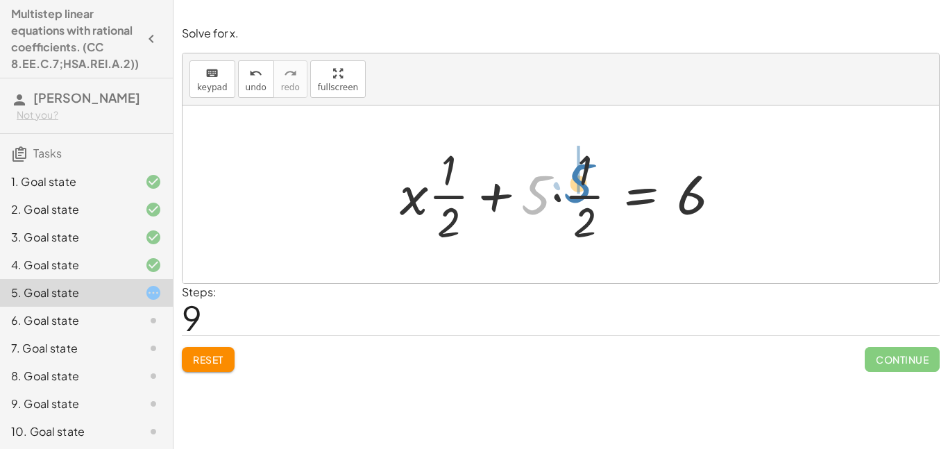
drag, startPoint x: 532, startPoint y: 201, endPoint x: 557, endPoint y: 195, distance: 26.4
click at [557, 195] on div at bounding box center [566, 194] width 346 height 107
click at [553, 201] on div at bounding box center [566, 194] width 346 height 107
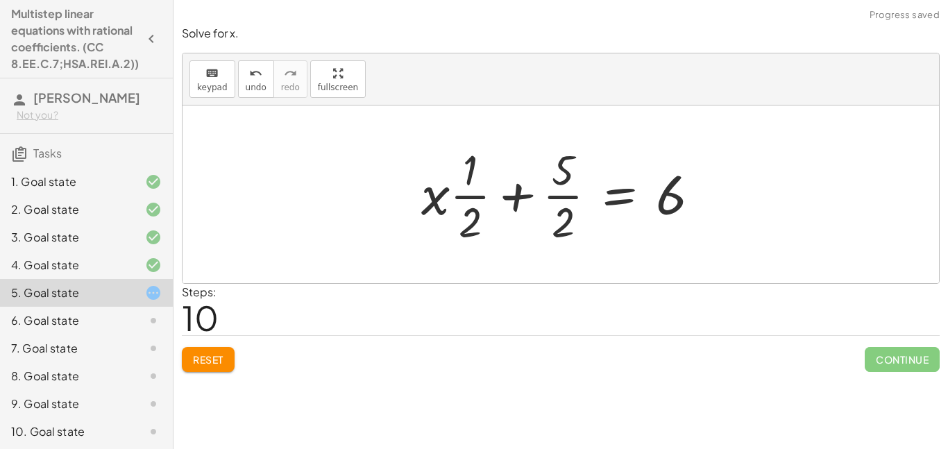
click at [477, 196] on div at bounding box center [565, 194] width 303 height 107
click at [482, 202] on div at bounding box center [565, 194] width 303 height 107
drag, startPoint x: 668, startPoint y: 201, endPoint x: 546, endPoint y: 175, distance: 124.9
click at [546, 175] on div at bounding box center [565, 194] width 303 height 107
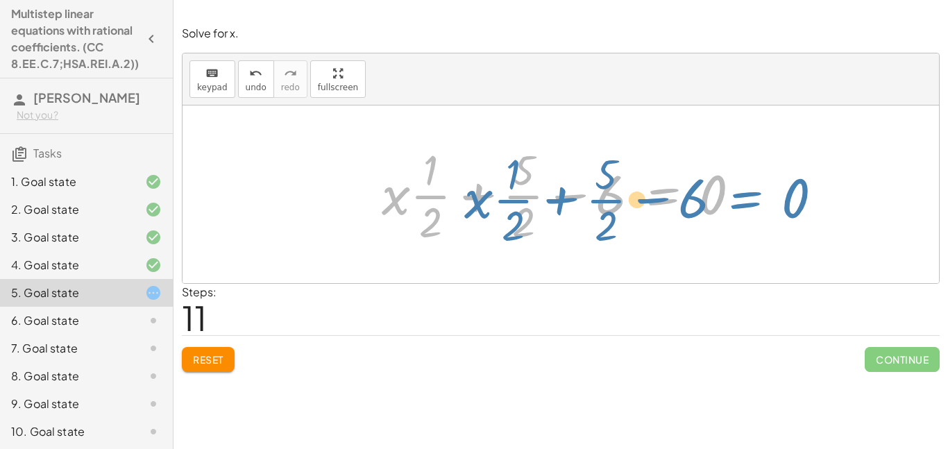
drag, startPoint x: 627, startPoint y: 202, endPoint x: 667, endPoint y: 198, distance: 39.7
click at [667, 198] on div at bounding box center [566, 194] width 383 height 107
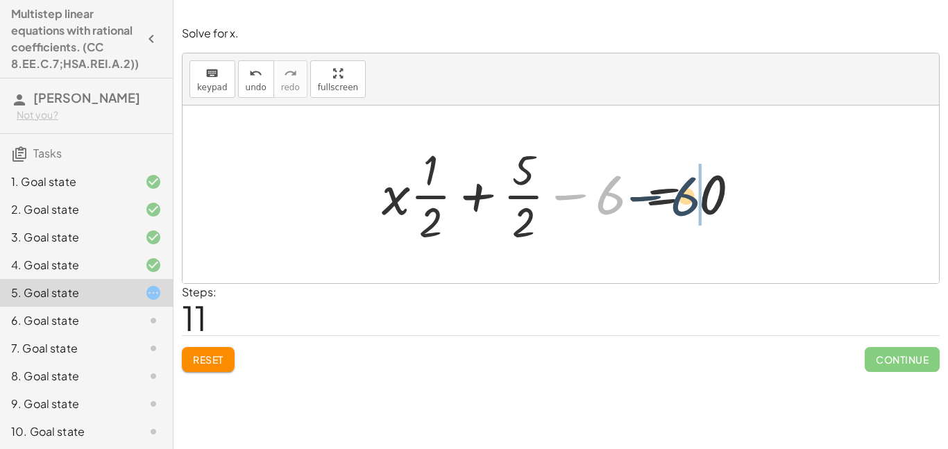
drag, startPoint x: 604, startPoint y: 195, endPoint x: 693, endPoint y: 196, distance: 88.8
click at [693, 196] on div at bounding box center [566, 194] width 383 height 107
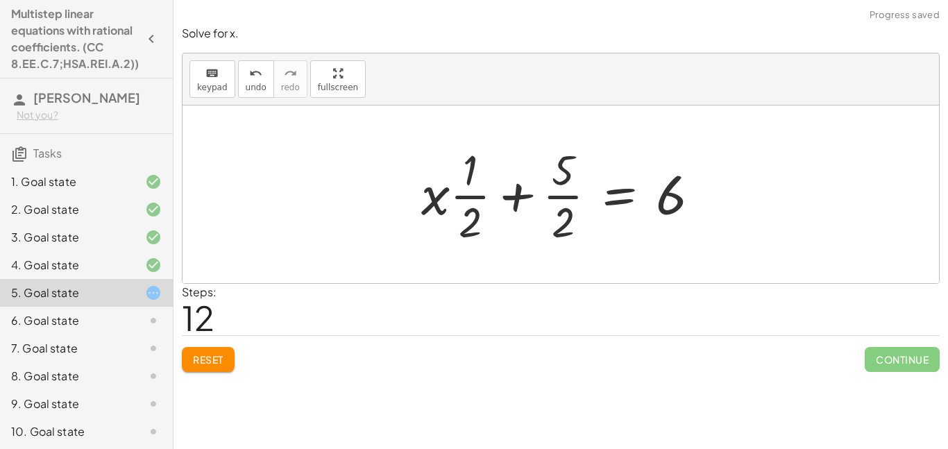
click at [461, 196] on div at bounding box center [565, 194] width 303 height 107
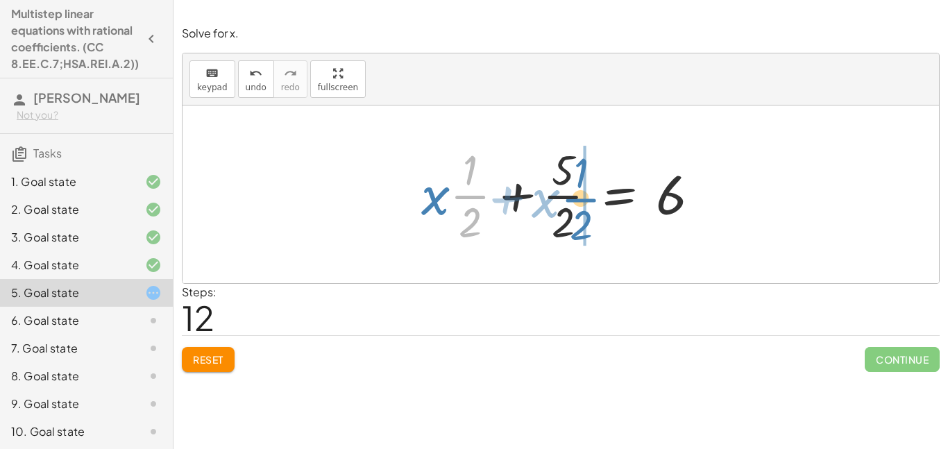
drag, startPoint x: 461, startPoint y: 196, endPoint x: 571, endPoint y: 193, distance: 110.4
click at [571, 193] on div at bounding box center [565, 194] width 303 height 107
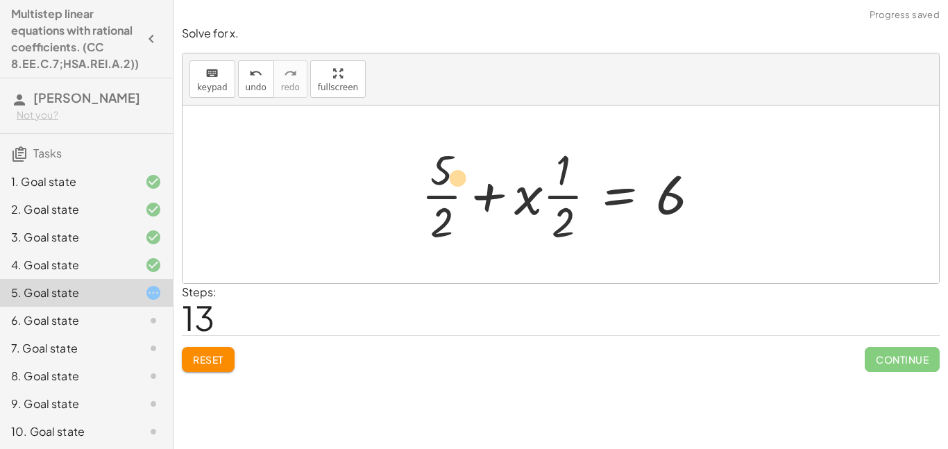
drag, startPoint x: 449, startPoint y: 218, endPoint x: 450, endPoint y: 162, distance: 56.2
click at [450, 162] on div at bounding box center [565, 194] width 303 height 107
drag, startPoint x: 446, startPoint y: 165, endPoint x: 455, endPoint y: 222, distance: 57.5
click at [455, 222] on div at bounding box center [565, 194] width 303 height 107
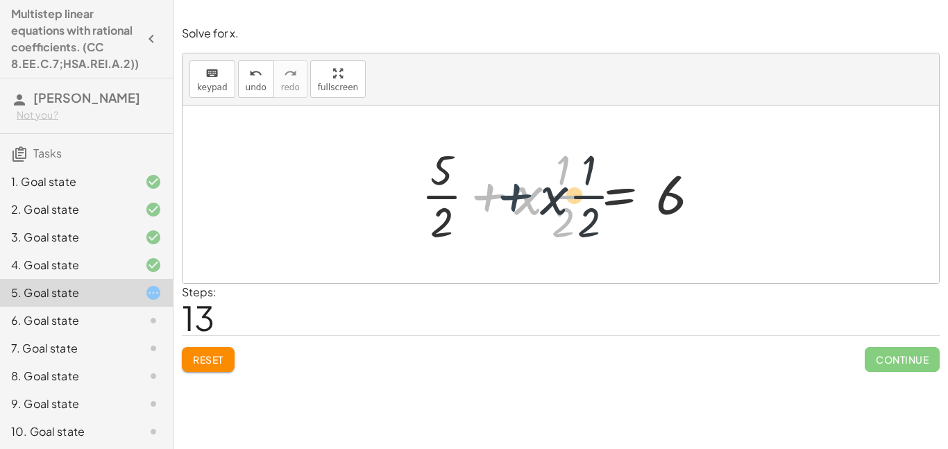
drag, startPoint x: 492, startPoint y: 200, endPoint x: 518, endPoint y: 200, distance: 26.4
click at [518, 200] on div at bounding box center [565, 194] width 303 height 107
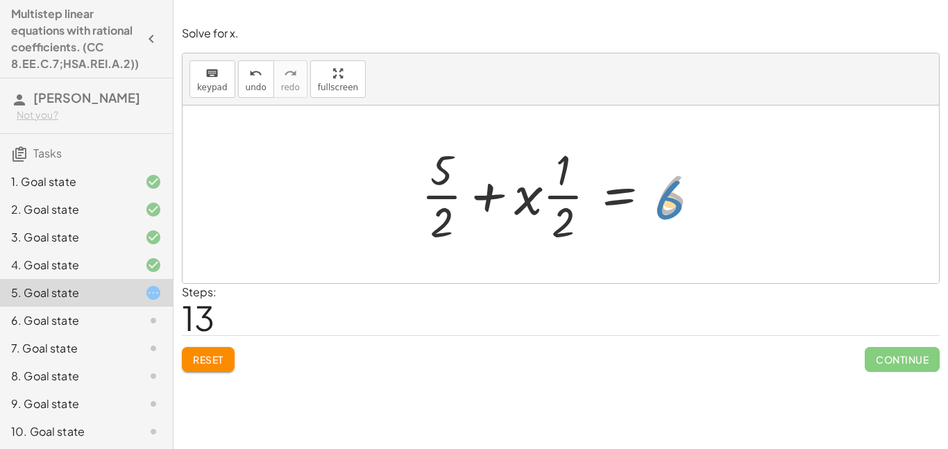
click at [671, 210] on div at bounding box center [565, 194] width 303 height 107
drag, startPoint x: 570, startPoint y: 223, endPoint x: 443, endPoint y: 222, distance: 127.0
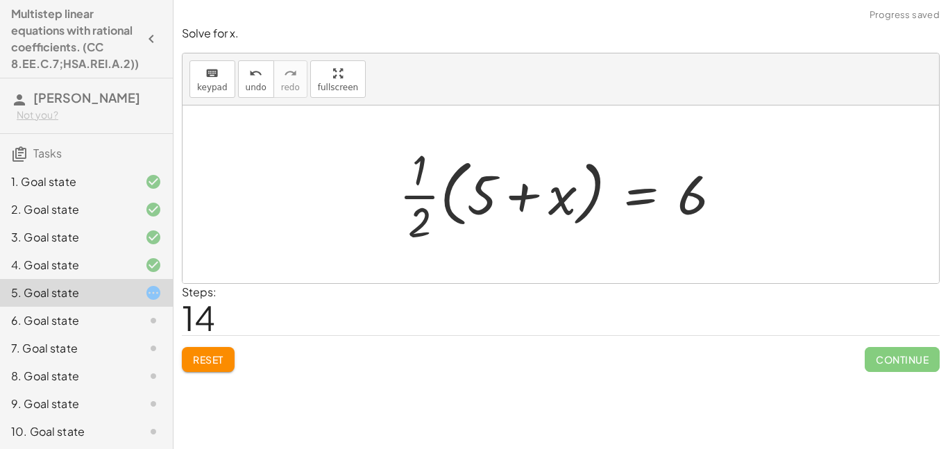
click at [419, 186] on div at bounding box center [565, 194] width 347 height 107
click at [429, 201] on div at bounding box center [565, 194] width 347 height 107
click at [480, 194] on div at bounding box center [565, 194] width 347 height 107
click at [532, 199] on div at bounding box center [565, 194] width 347 height 107
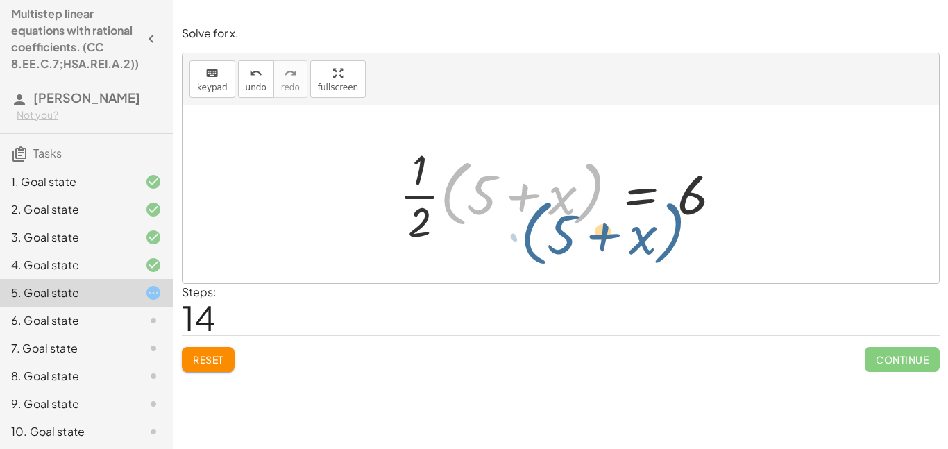
drag, startPoint x: 448, startPoint y: 202, endPoint x: 539, endPoint y: 245, distance: 99.9
click at [539, 245] on div at bounding box center [565, 194] width 347 height 107
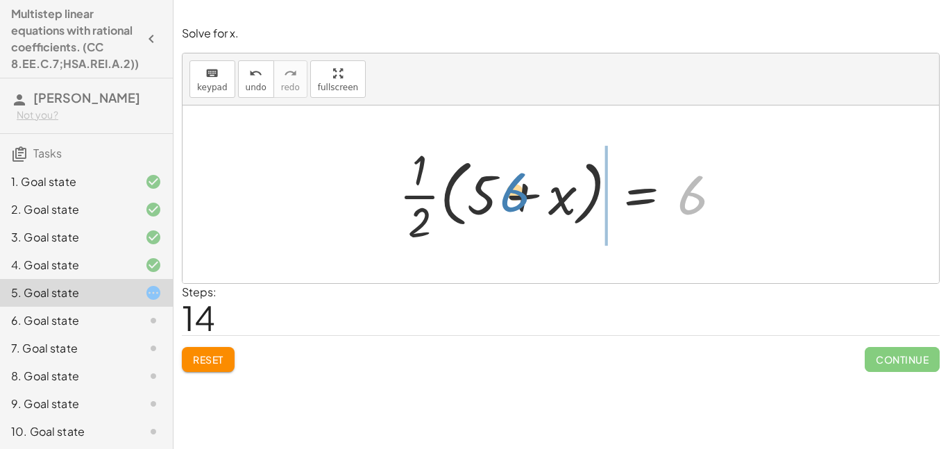
drag, startPoint x: 686, startPoint y: 205, endPoint x: 511, endPoint y: 203, distance: 175.6
click at [511, 203] on div at bounding box center [565, 194] width 347 height 107
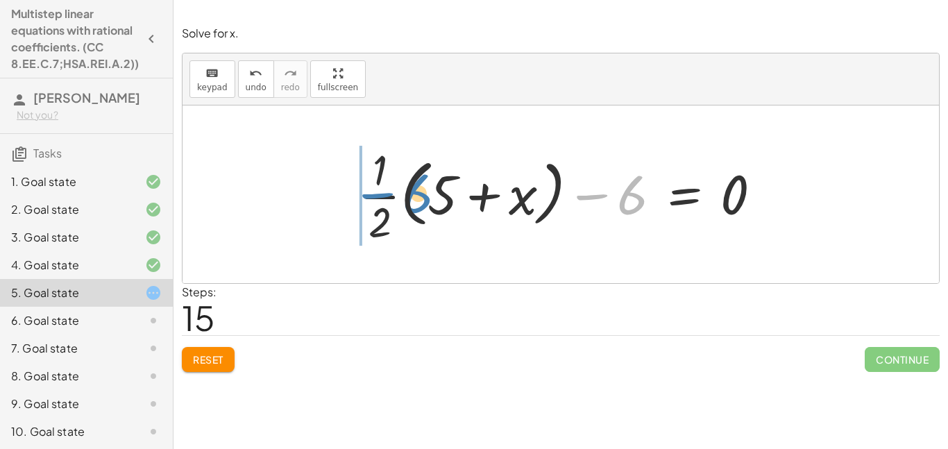
drag, startPoint x: 593, startPoint y: 196, endPoint x: 383, endPoint y: 193, distance: 210.3
click at [383, 193] on div at bounding box center [566, 194] width 427 height 107
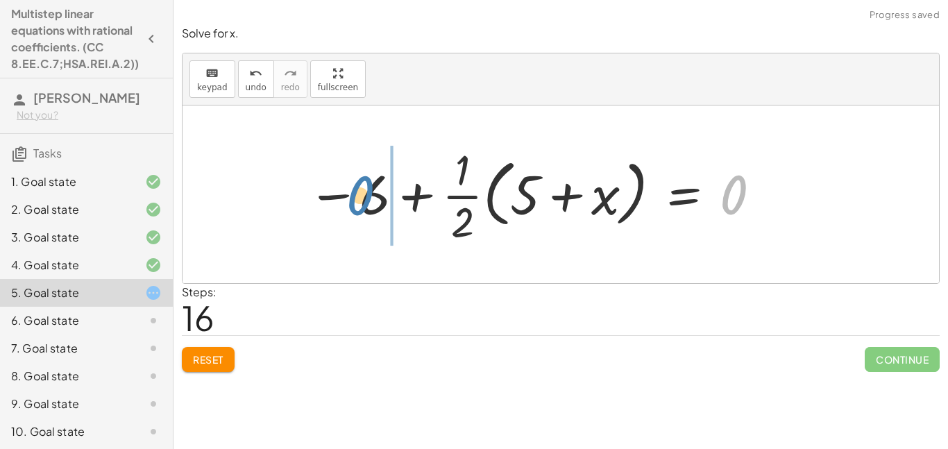
drag, startPoint x: 735, startPoint y: 202, endPoint x: 368, endPoint y: 205, distance: 366.4
click at [368, 205] on div at bounding box center [534, 194] width 469 height 107
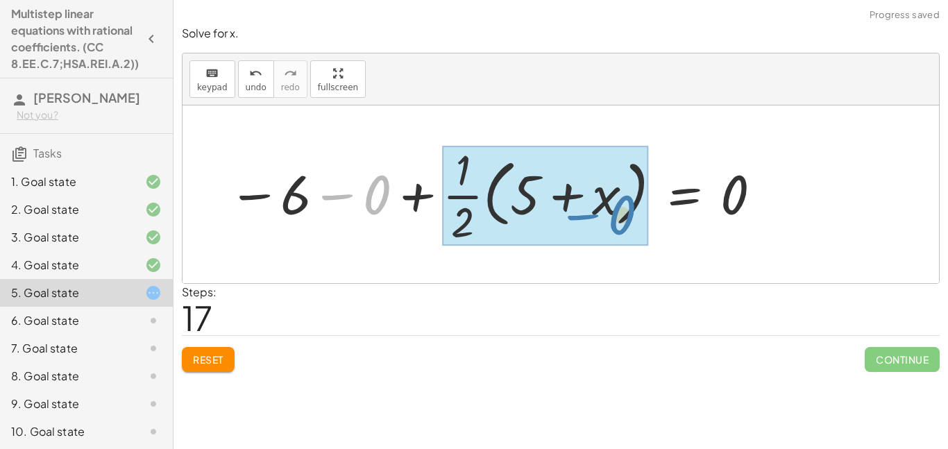
drag, startPoint x: 342, startPoint y: 196, endPoint x: 602, endPoint y: 218, distance: 261.1
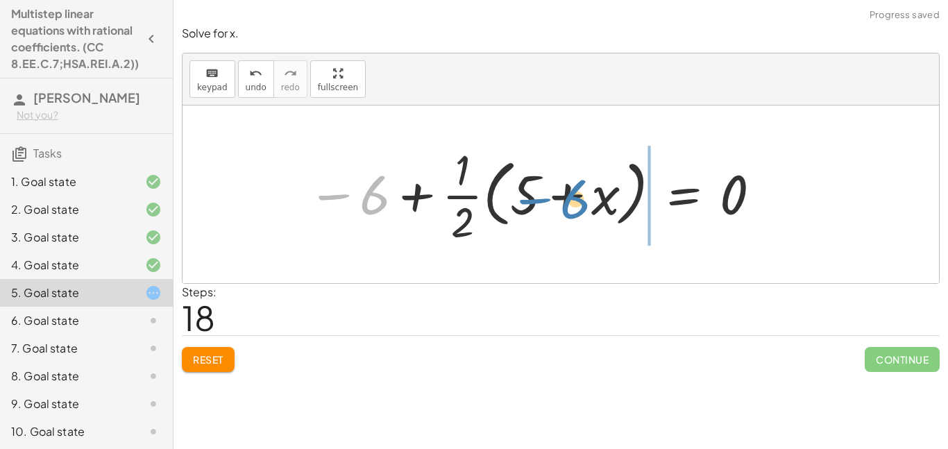
drag, startPoint x: 383, startPoint y: 197, endPoint x: 585, endPoint y: 202, distance: 202.0
click at [585, 202] on div at bounding box center [534, 194] width 469 height 107
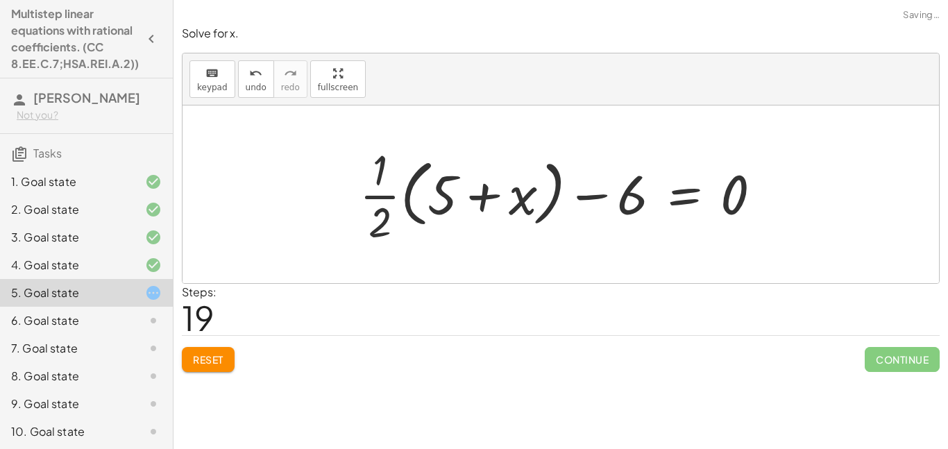
click at [202, 371] on button "Reset" at bounding box center [208, 359] width 53 height 25
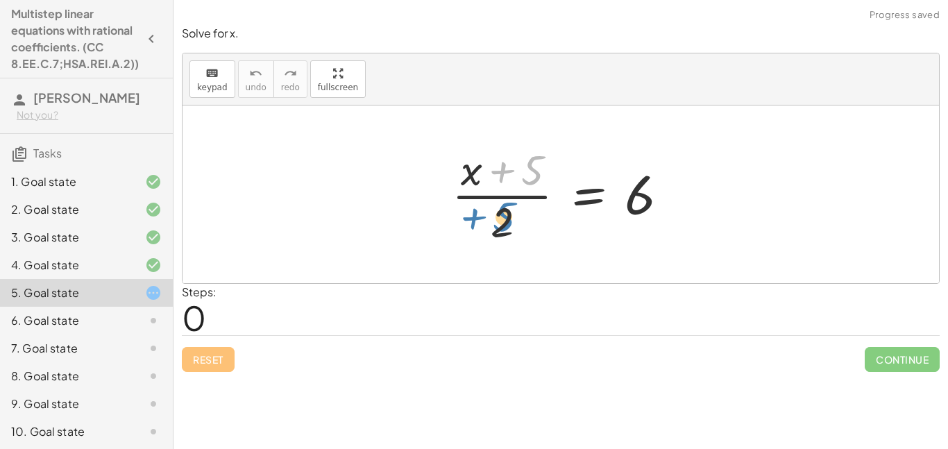
drag, startPoint x: 532, startPoint y: 177, endPoint x: 518, endPoint y: 215, distance: 40.6
click at [518, 215] on div at bounding box center [565, 194] width 241 height 107
drag, startPoint x: 484, startPoint y: 182, endPoint x: 477, endPoint y: 176, distance: 9.9
click at [477, 176] on div at bounding box center [565, 194] width 241 height 107
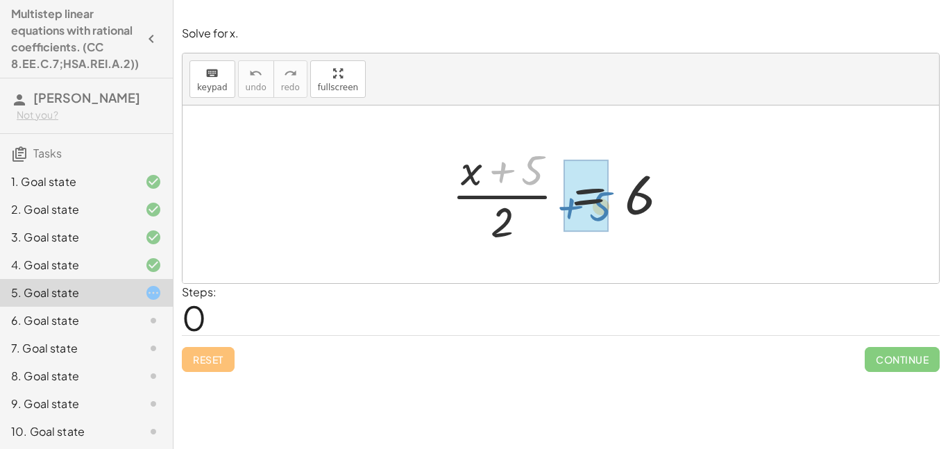
drag, startPoint x: 495, startPoint y: 173, endPoint x: 565, endPoint y: 208, distance: 77.6
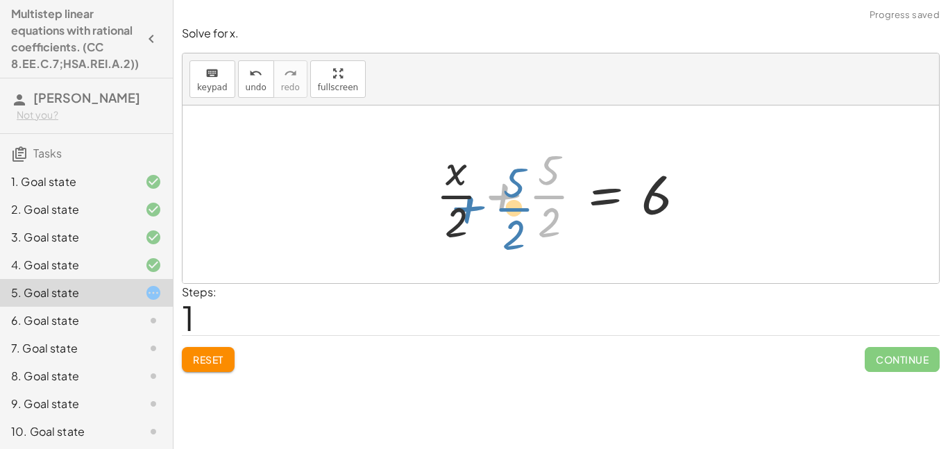
drag, startPoint x: 505, startPoint y: 202, endPoint x: 503, endPoint y: 210, distance: 7.9
click at [503, 210] on div at bounding box center [566, 194] width 275 height 107
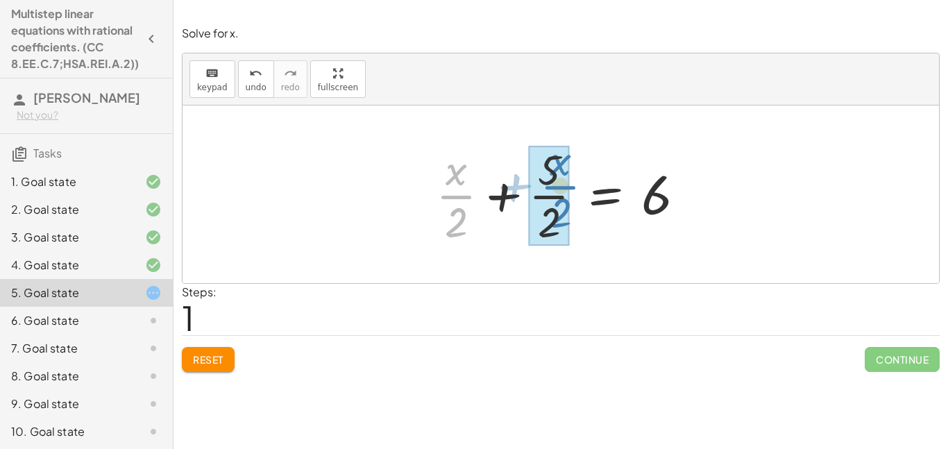
drag, startPoint x: 471, startPoint y: 198, endPoint x: 566, endPoint y: 188, distance: 94.9
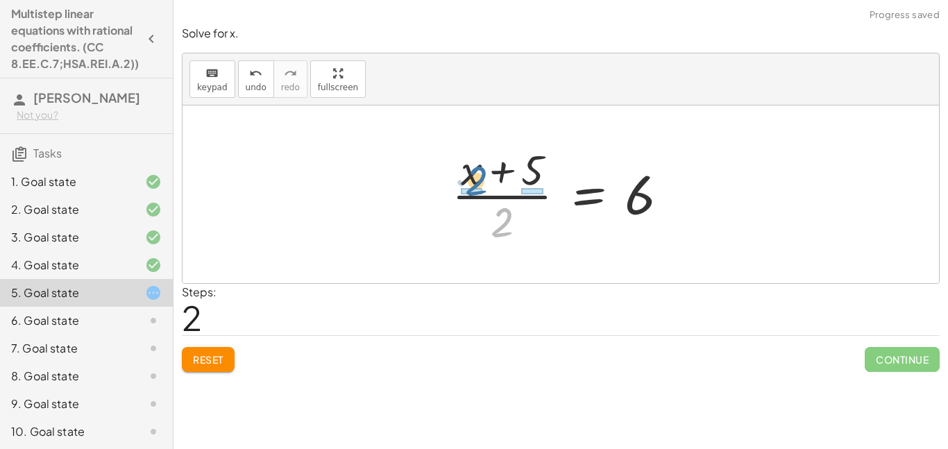
drag, startPoint x: 506, startPoint y: 214, endPoint x: 475, endPoint y: 168, distance: 55.4
click at [475, 168] on div at bounding box center [565, 194] width 241 height 107
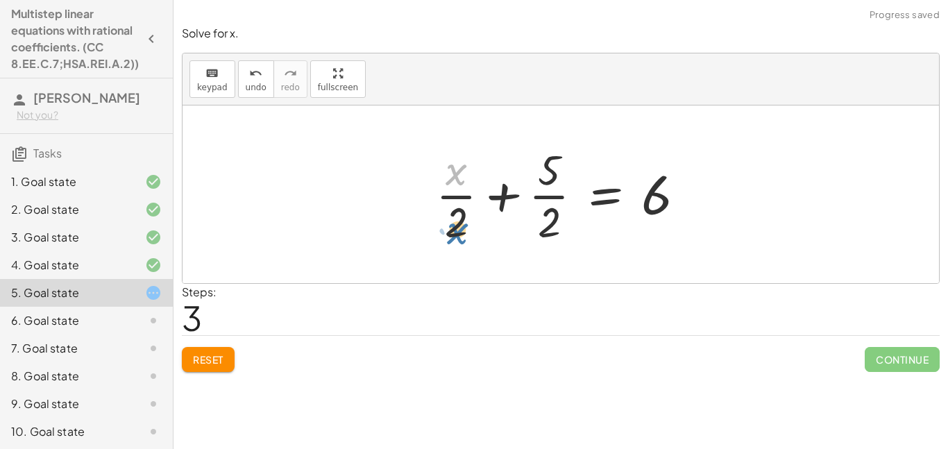
drag, startPoint x: 450, startPoint y: 173, endPoint x: 451, endPoint y: 230, distance: 56.2
click at [451, 230] on div at bounding box center [566, 194] width 275 height 107
drag, startPoint x: 550, startPoint y: 164, endPoint x: 550, endPoint y: 235, distance: 70.1
click at [550, 235] on div at bounding box center [566, 194] width 275 height 107
click at [556, 192] on div at bounding box center [566, 194] width 275 height 107
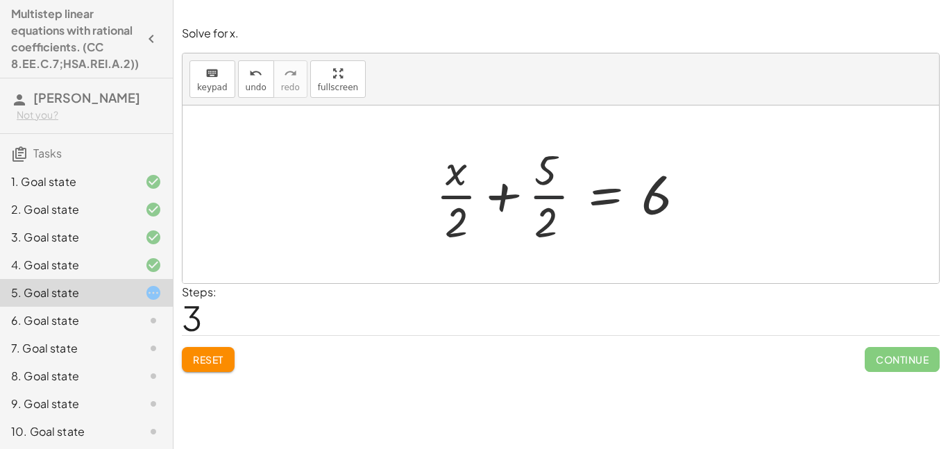
click at [559, 198] on div at bounding box center [566, 194] width 275 height 107
click at [465, 196] on div at bounding box center [566, 194] width 275 height 107
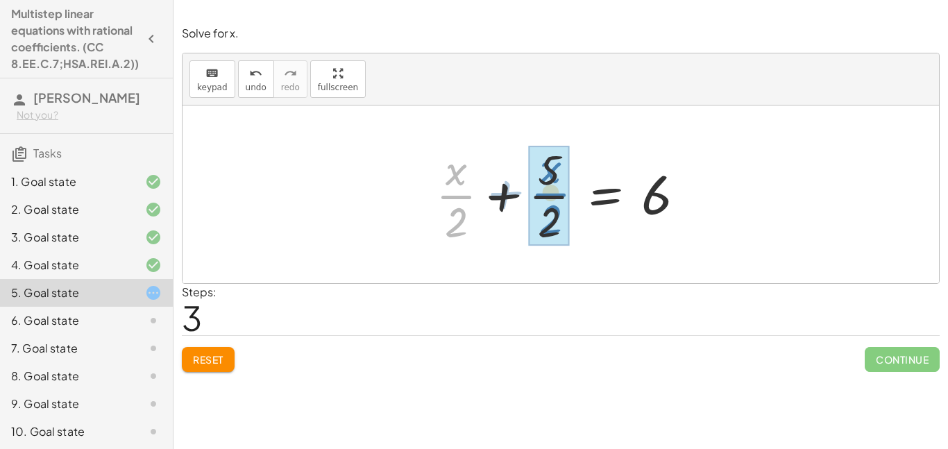
drag, startPoint x: 466, startPoint y: 199, endPoint x: 560, endPoint y: 199, distance: 93.7
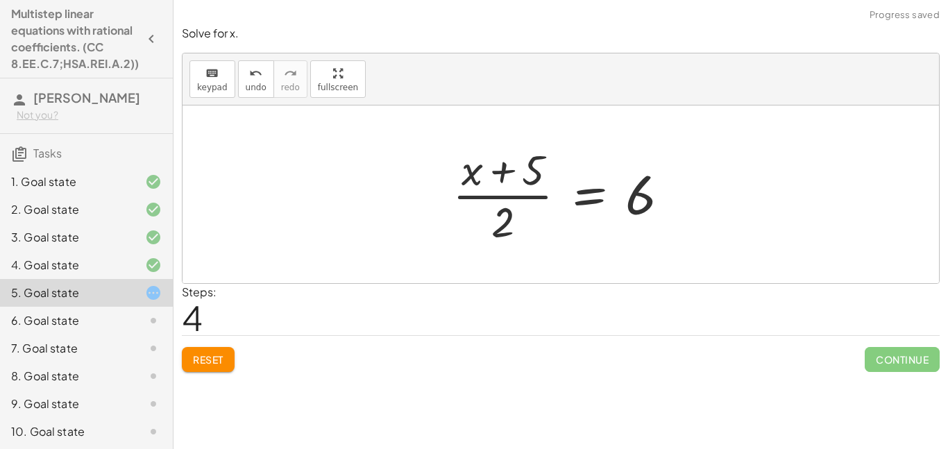
click at [515, 216] on div at bounding box center [566, 194] width 241 height 107
click at [505, 195] on div at bounding box center [565, 194] width 241 height 107
drag, startPoint x: 657, startPoint y: 203, endPoint x: 744, endPoint y: 233, distance: 92.0
click at [744, 233] on div "· ( + x + 5 ) · 2 = 6 + · x · 2 + · 5 · 2 = 6 · ( + x + 5 ) · 2 = 6 + · x · 2 +…" at bounding box center [561, 194] width 756 height 178
click at [535, 197] on div at bounding box center [565, 194] width 241 height 107
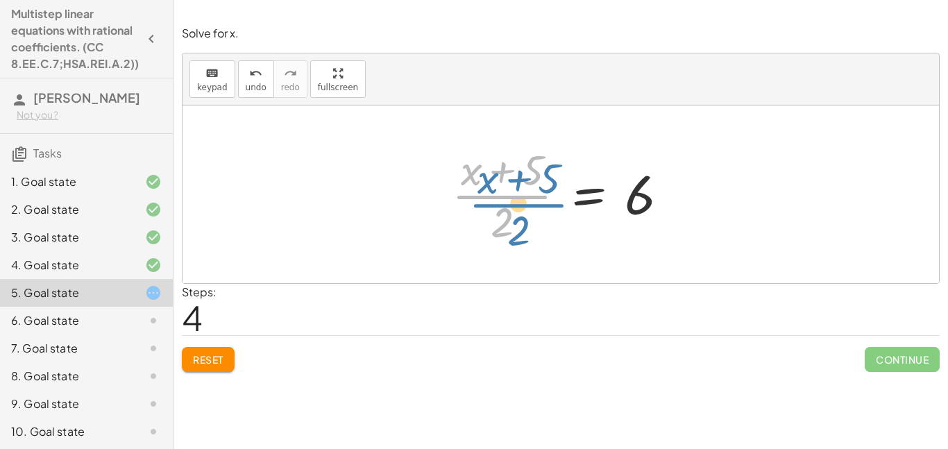
drag, startPoint x: 502, startPoint y: 206, endPoint x: 488, endPoint y: 252, distance: 48.1
click at [488, 252] on div "· ( + x + 5 ) · 2 = 6 + · x · 2 + · 5 · 2 = 6 · ( + x + 5 ) · 2 = 6 + · x · 2 +…" at bounding box center [561, 194] width 756 height 178
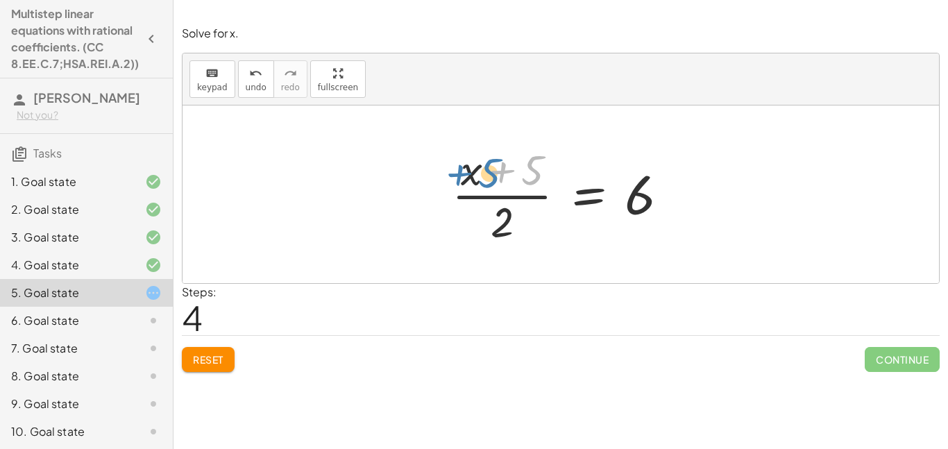
drag, startPoint x: 501, startPoint y: 178, endPoint x: 484, endPoint y: 191, distance: 20.8
click at [484, 191] on div at bounding box center [565, 194] width 241 height 107
drag, startPoint x: 476, startPoint y: 178, endPoint x: 514, endPoint y: 234, distance: 67.9
click at [514, 234] on div at bounding box center [565, 194] width 241 height 107
drag, startPoint x: 505, startPoint y: 226, endPoint x: 482, endPoint y: 190, distance: 43.1
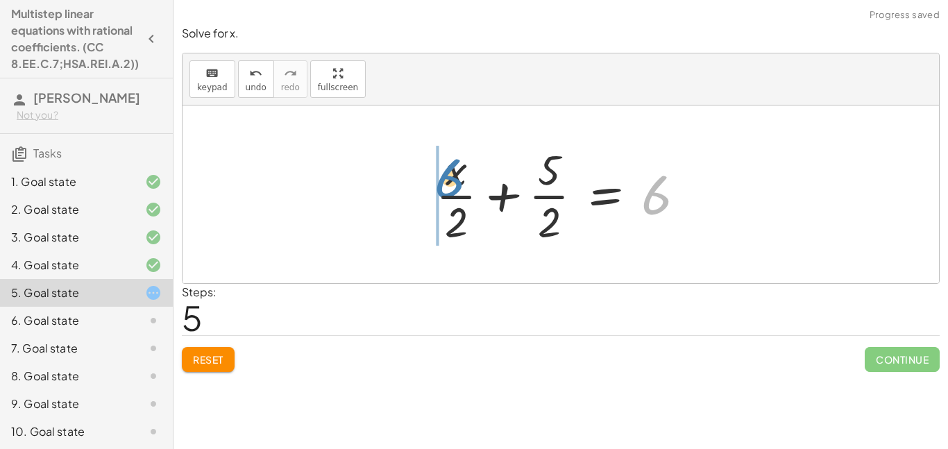
drag, startPoint x: 650, startPoint y: 203, endPoint x: 455, endPoint y: 183, distance: 196.0
click at [455, 183] on div at bounding box center [566, 194] width 275 height 107
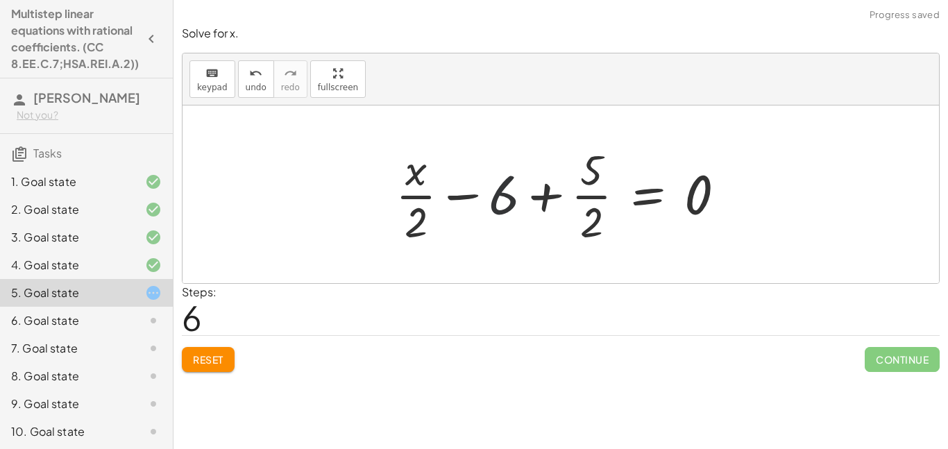
click at [490, 198] on div at bounding box center [566, 194] width 355 height 107
drag, startPoint x: 405, startPoint y: 196, endPoint x: 418, endPoint y: 190, distance: 15.2
click at [418, 190] on div at bounding box center [566, 194] width 355 height 107
drag, startPoint x: 507, startPoint y: 191, endPoint x: 702, endPoint y: 186, distance: 195.1
click at [702, 186] on div at bounding box center [566, 194] width 355 height 107
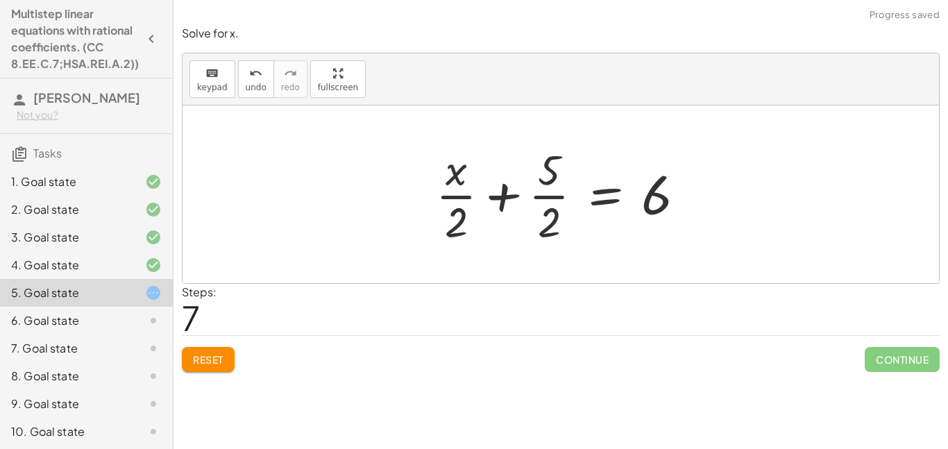
click at [246, 411] on div "Solve for x. keyboard keypad undo undo redo redo fullscreen + · 8 · x + 2 = 18 …" at bounding box center [560, 224] width 774 height 449
click at [201, 332] on div "Steps: 7" at bounding box center [199, 309] width 35 height 51
click at [203, 344] on div "Reset Continue" at bounding box center [561, 353] width 758 height 37
click at [206, 350] on button "Reset" at bounding box center [208, 359] width 53 height 25
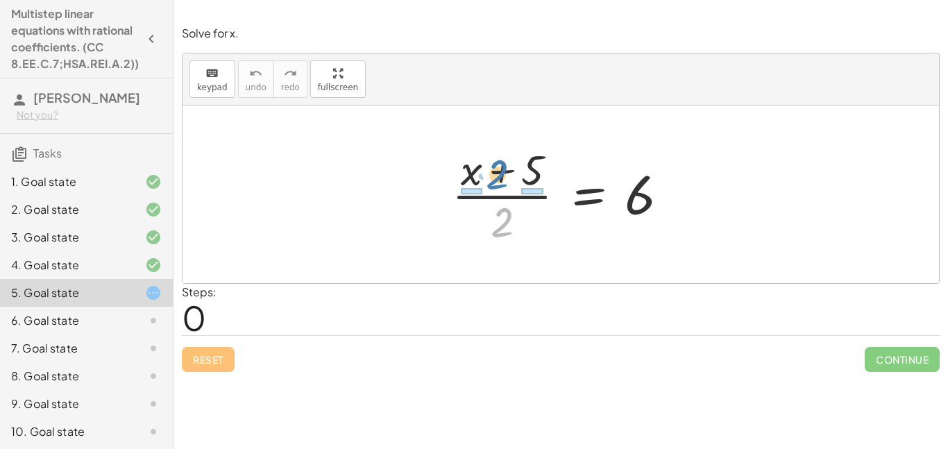
drag, startPoint x: 511, startPoint y: 216, endPoint x: 509, endPoint y: 171, distance: 45.2
click at [509, 171] on div at bounding box center [565, 194] width 241 height 107
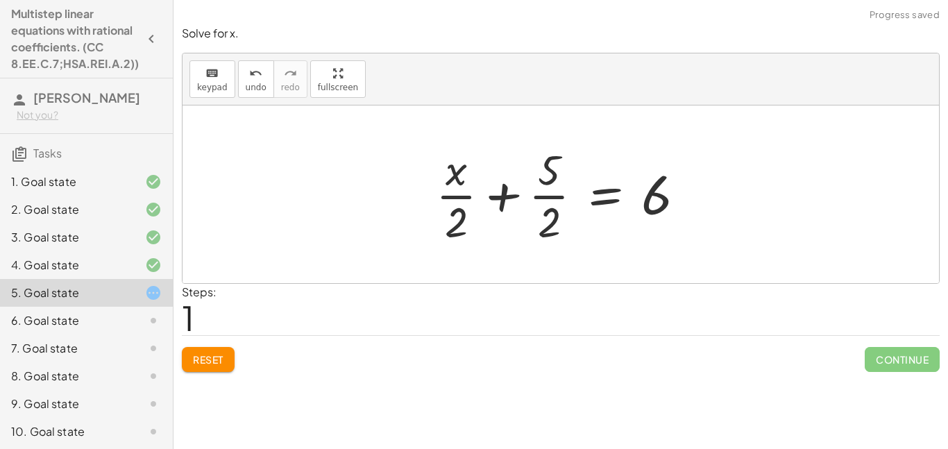
click at [501, 194] on div at bounding box center [566, 194] width 275 height 107
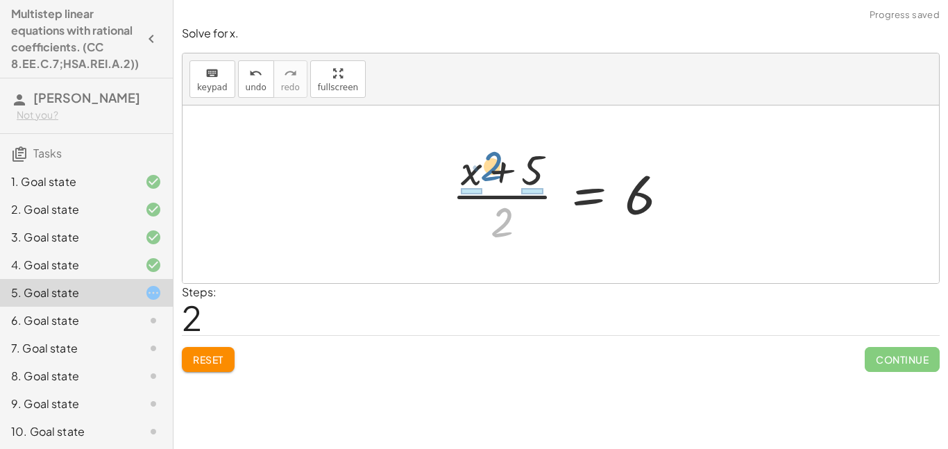
drag, startPoint x: 502, startPoint y: 215, endPoint x: 494, endPoint y: 160, distance: 55.5
click at [494, 160] on div at bounding box center [565, 194] width 241 height 107
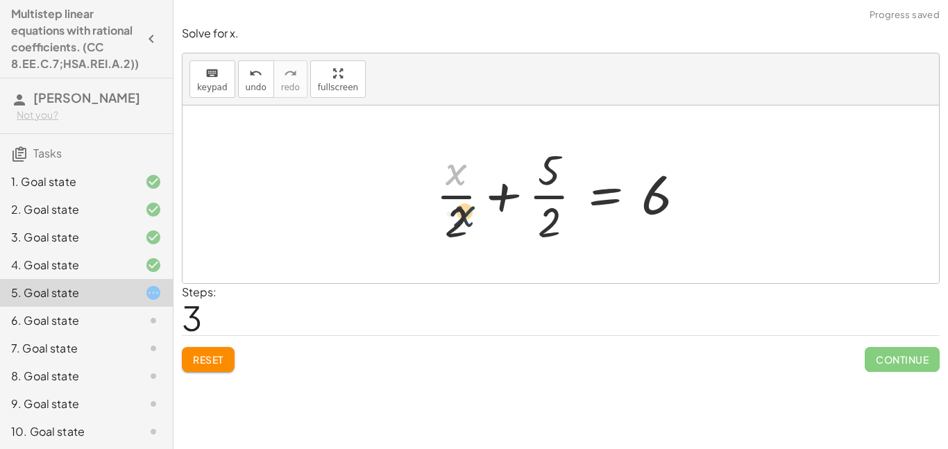
drag, startPoint x: 448, startPoint y: 171, endPoint x: 455, endPoint y: 217, distance: 47.0
click at [455, 217] on div at bounding box center [566, 194] width 275 height 107
click at [502, 200] on div at bounding box center [566, 194] width 275 height 107
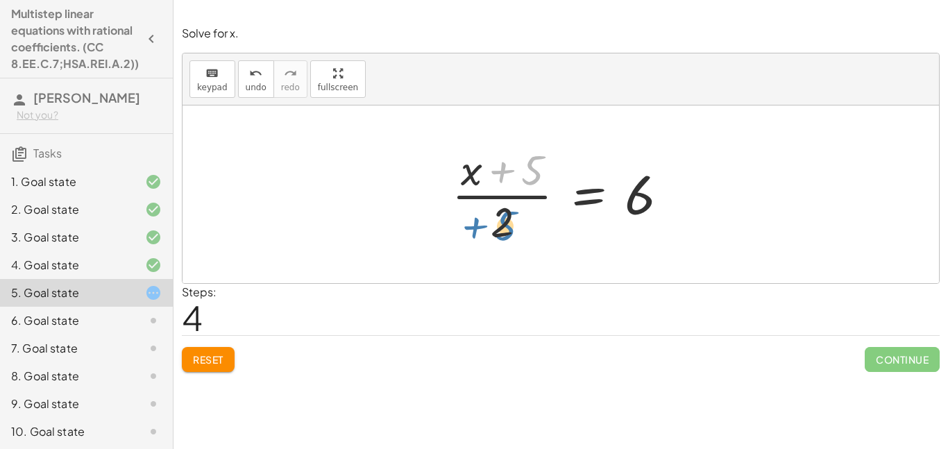
drag, startPoint x: 527, startPoint y: 172, endPoint x: 499, endPoint y: 227, distance: 61.4
click at [499, 227] on div at bounding box center [565, 194] width 241 height 107
drag, startPoint x: 517, startPoint y: 174, endPoint x: 582, endPoint y: 198, distance: 68.7
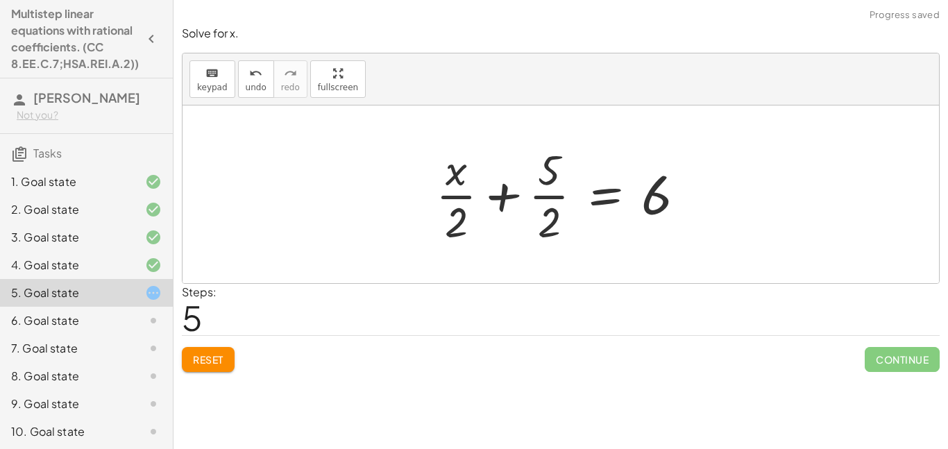
click at [497, 194] on div at bounding box center [566, 194] width 275 height 107
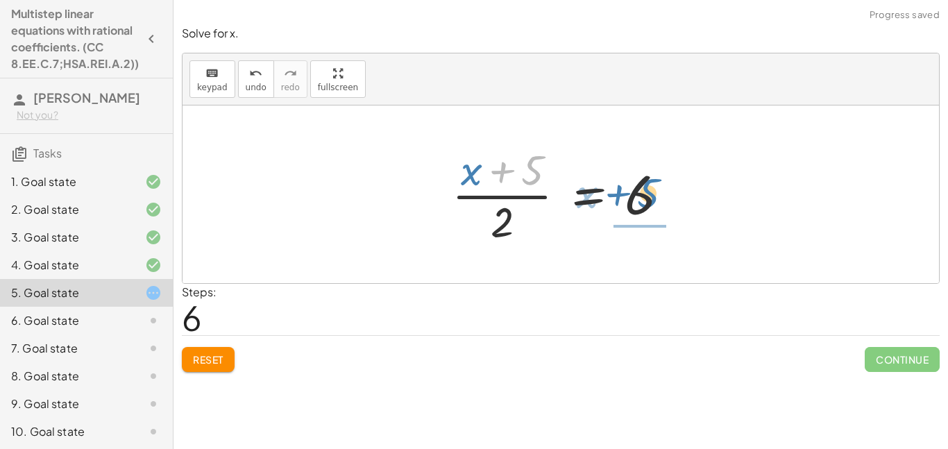
drag, startPoint x: 541, startPoint y: 178, endPoint x: 658, endPoint y: 203, distance: 119.1
click at [658, 203] on div at bounding box center [565, 194] width 241 height 107
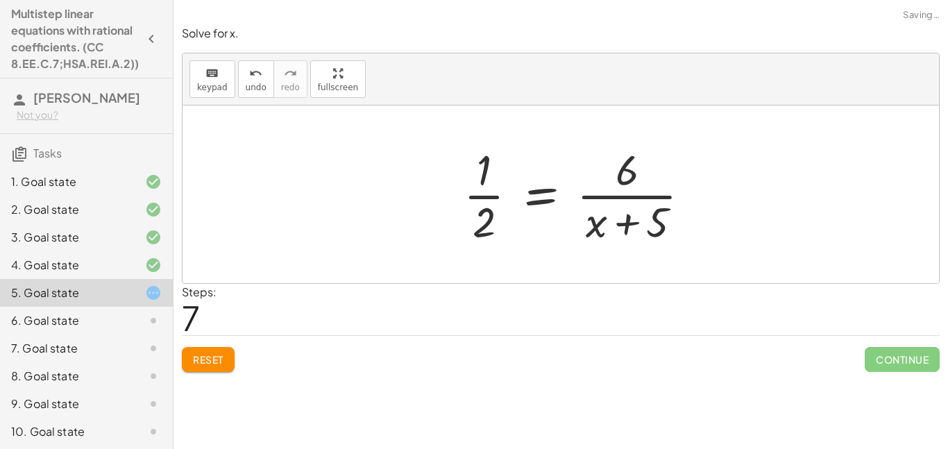
click at [697, 219] on div at bounding box center [561, 194] width 756 height 178
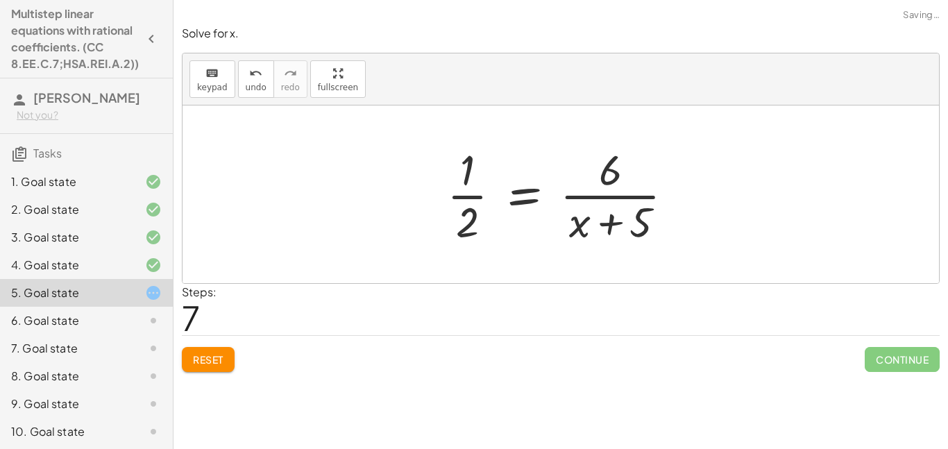
click at [647, 217] on div at bounding box center [566, 194] width 252 height 107
click at [600, 153] on div at bounding box center [566, 194] width 252 height 107
click at [611, 194] on div at bounding box center [566, 194] width 252 height 107
drag, startPoint x: 609, startPoint y: 179, endPoint x: 595, endPoint y: 214, distance: 37.4
click at [595, 214] on div at bounding box center [566, 194] width 252 height 107
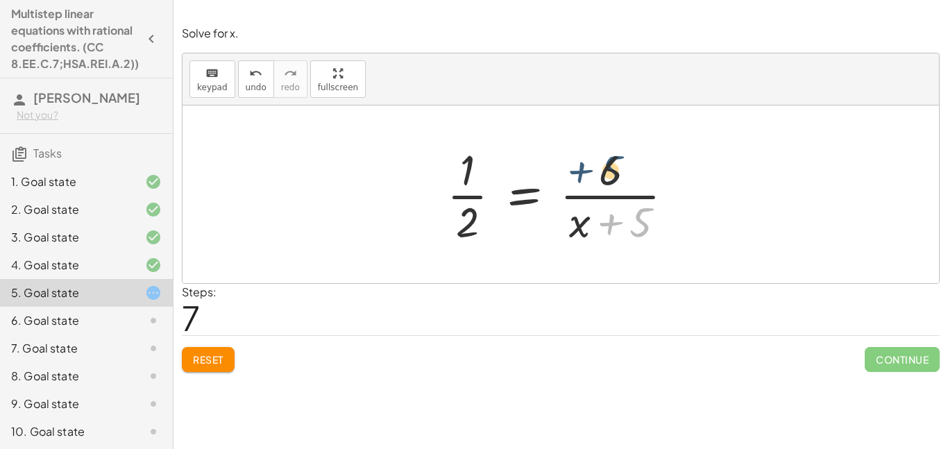
drag, startPoint x: 638, startPoint y: 223, endPoint x: 608, endPoint y: 171, distance: 60.0
click at [608, 171] on div at bounding box center [566, 194] width 252 height 107
drag, startPoint x: 591, startPoint y: 215, endPoint x: 613, endPoint y: 158, distance: 61.1
click at [613, 158] on div at bounding box center [566, 194] width 252 height 107
drag, startPoint x: 484, startPoint y: 210, endPoint x: 631, endPoint y: 167, distance: 153.3
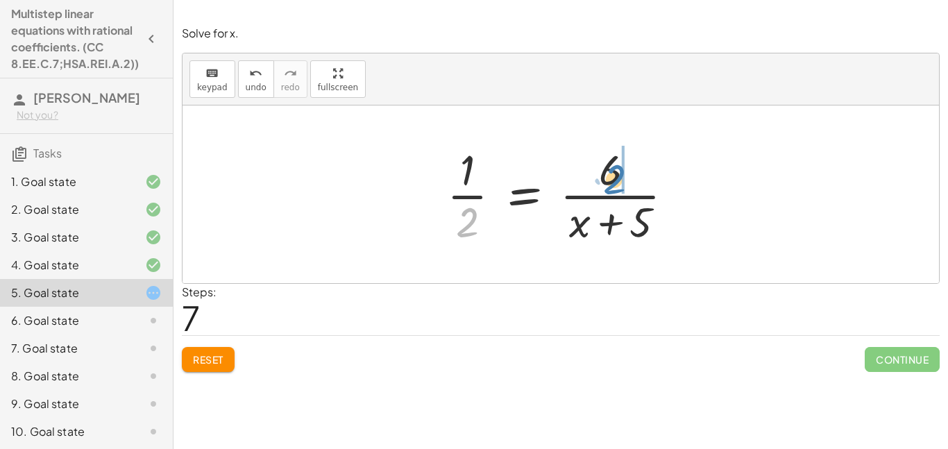
click at [631, 167] on div at bounding box center [566, 194] width 252 height 107
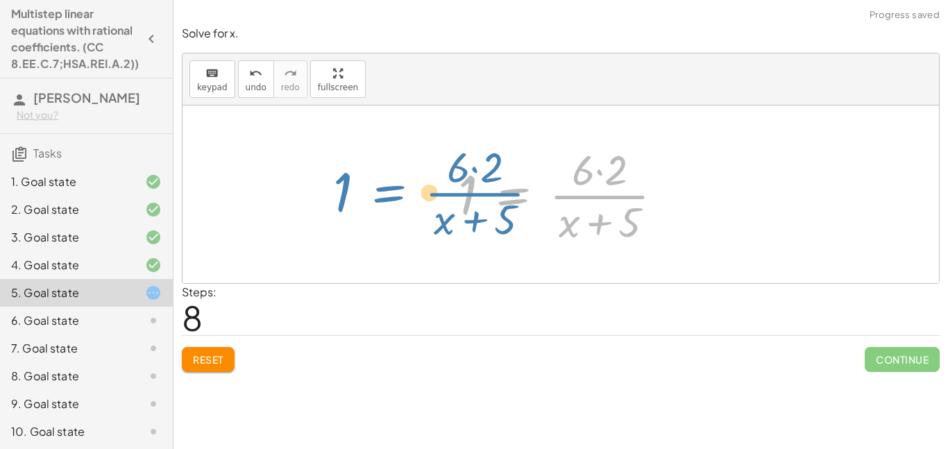
drag, startPoint x: 478, startPoint y: 186, endPoint x: 371, endPoint y: 183, distance: 106.9
click at [371, 183] on div "· ( + x + 5 ) · 2 = 6 + · x · 2 + · 5 · 2 = 6 · ( + x + 5 ) · 2 = 6 + · x · 2 +…" at bounding box center [561, 194] width 756 height 178
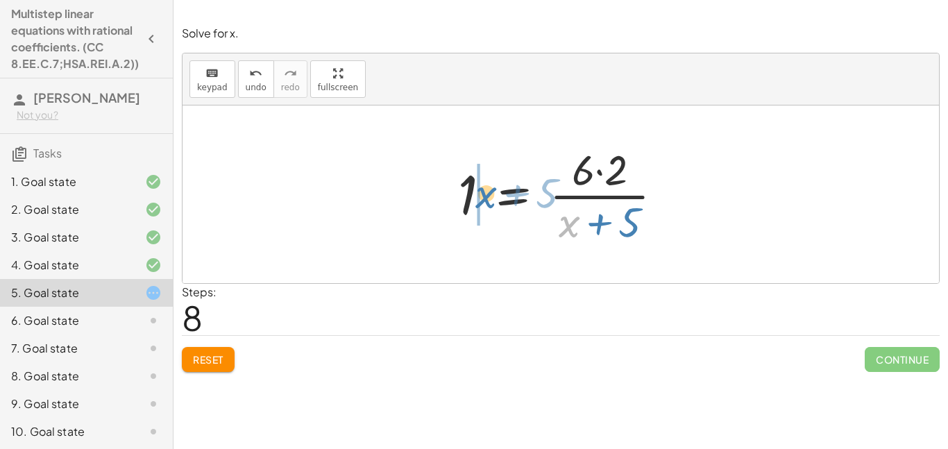
click at [569, 225] on div at bounding box center [566, 194] width 230 height 107
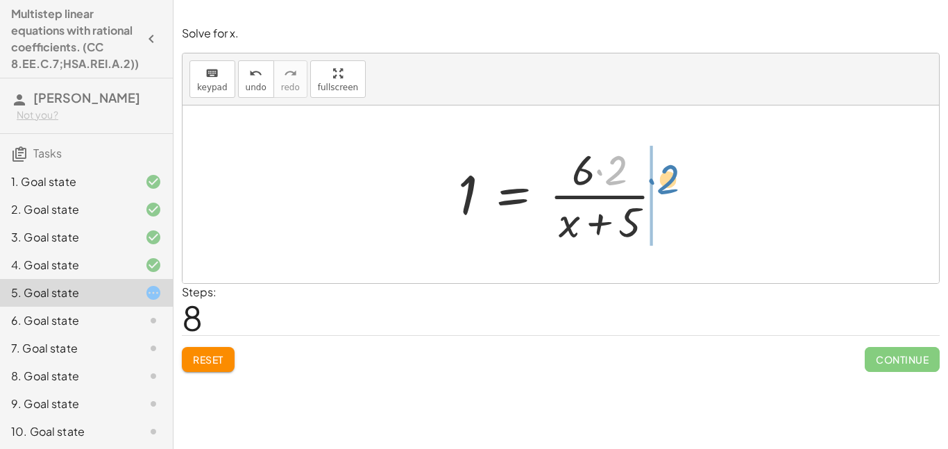
drag, startPoint x: 616, startPoint y: 185, endPoint x: 640, endPoint y: 190, distance: 24.1
click at [640, 190] on div at bounding box center [566, 194] width 230 height 107
click at [611, 173] on div at bounding box center [566, 194] width 230 height 107
click at [604, 221] on div at bounding box center [566, 194] width 230 height 107
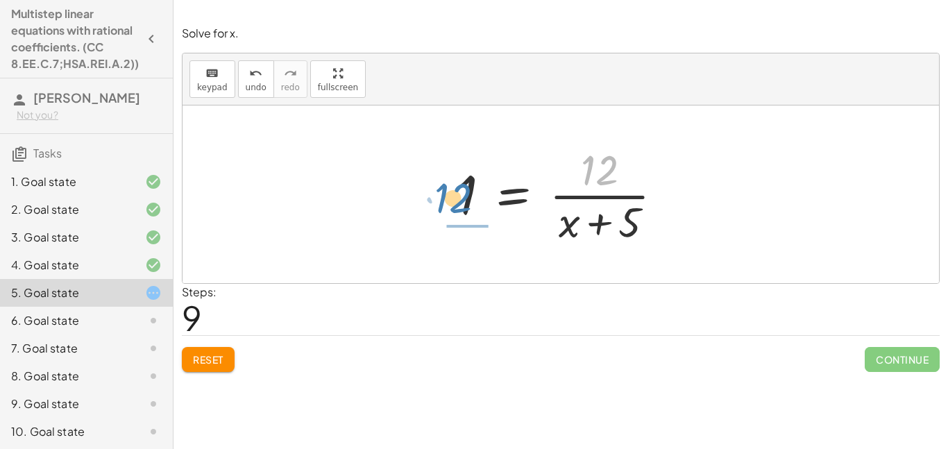
drag, startPoint x: 601, startPoint y: 172, endPoint x: 469, endPoint y: 199, distance: 134.6
click at [469, 199] on div at bounding box center [566, 194] width 230 height 107
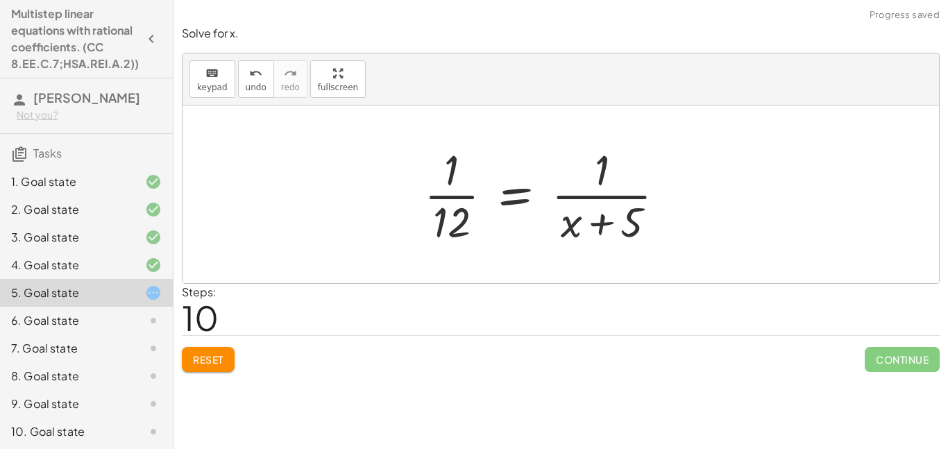
click at [466, 199] on div at bounding box center [550, 194] width 266 height 107
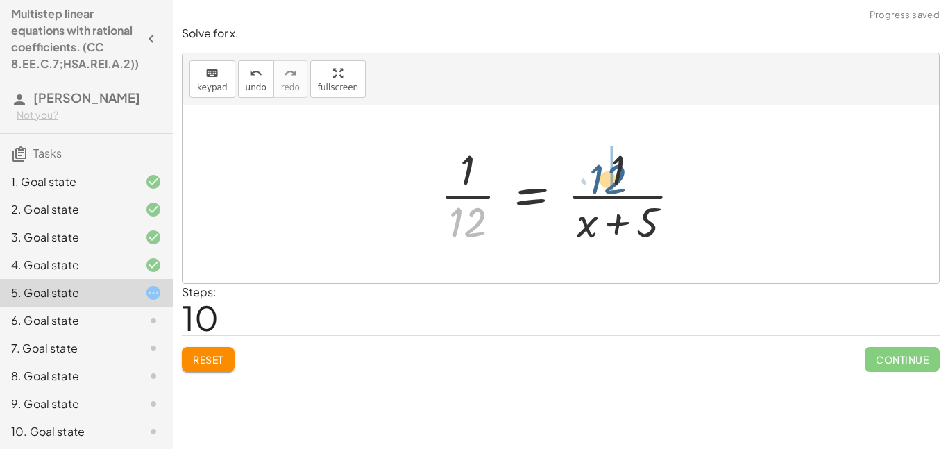
drag, startPoint x: 470, startPoint y: 226, endPoint x: 624, endPoint y: 178, distance: 161.5
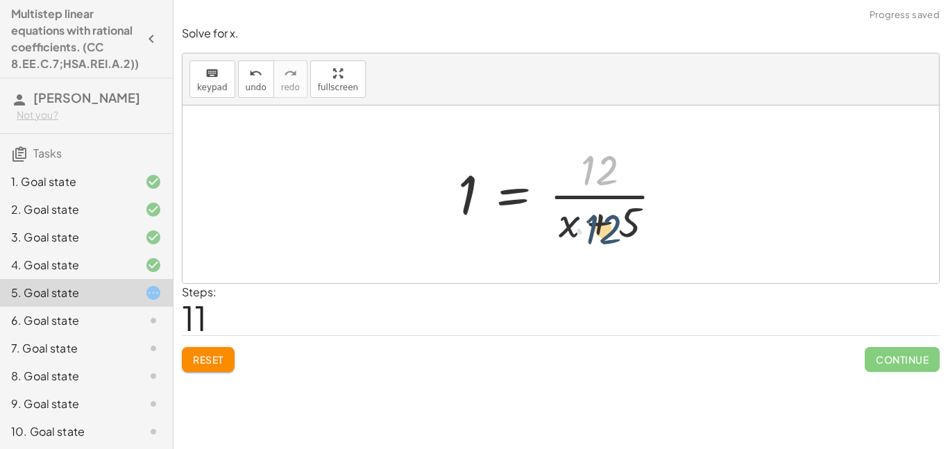
drag, startPoint x: 610, startPoint y: 175, endPoint x: 611, endPoint y: 233, distance: 58.3
click at [611, 233] on div at bounding box center [566, 194] width 230 height 107
click at [597, 195] on div at bounding box center [566, 194] width 230 height 107
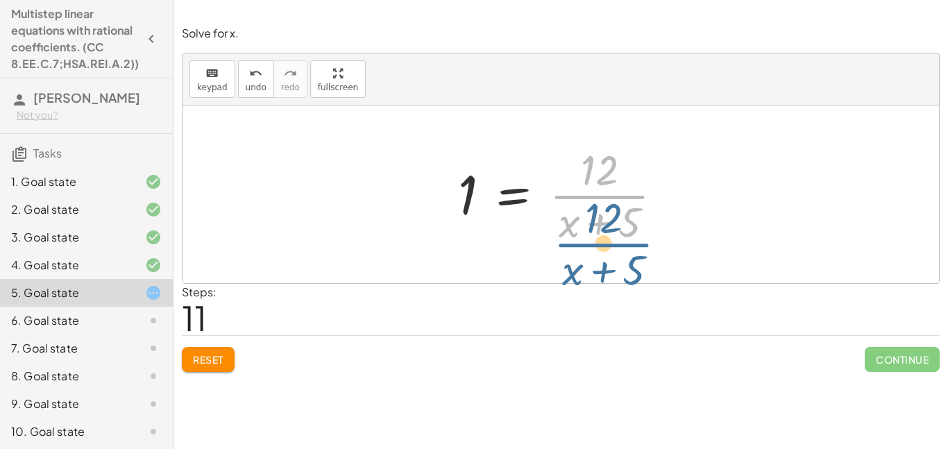
drag, startPoint x: 597, startPoint y: 185, endPoint x: 600, endPoint y: 231, distance: 45.9
click at [600, 231] on div at bounding box center [566, 194] width 230 height 107
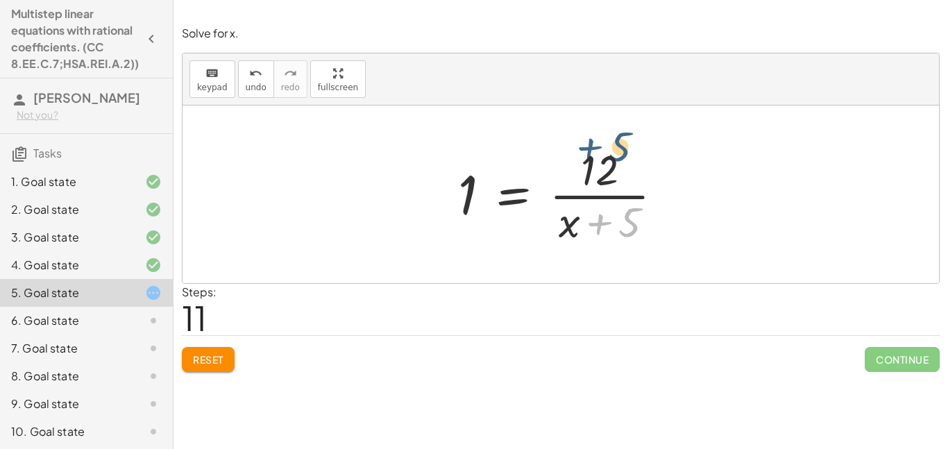
drag, startPoint x: 599, startPoint y: 227, endPoint x: 586, endPoint y: 149, distance: 78.8
click at [586, 149] on div at bounding box center [566, 194] width 230 height 107
drag, startPoint x: 573, startPoint y: 228, endPoint x: 602, endPoint y: 210, distance: 33.9
click at [602, 210] on div at bounding box center [566, 194] width 230 height 107
drag, startPoint x: 622, startPoint y: 220, endPoint x: 625, endPoint y: 163, distance: 57.0
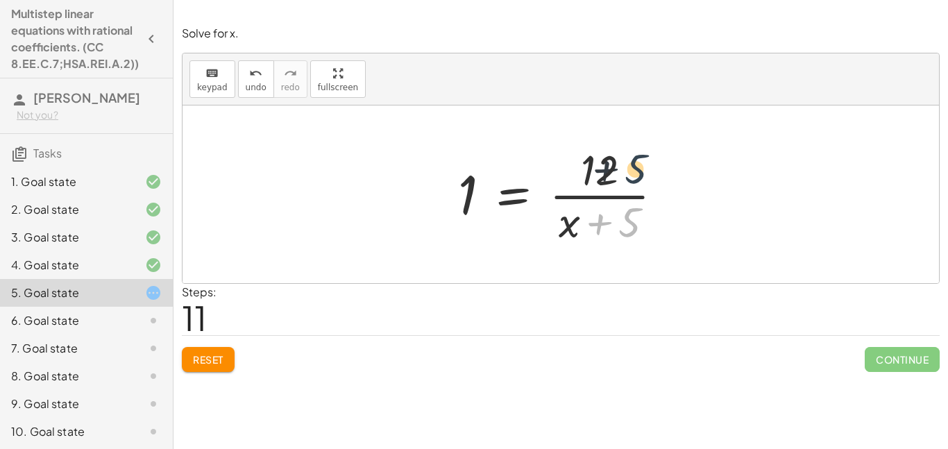
click at [625, 163] on div at bounding box center [566, 194] width 230 height 107
drag, startPoint x: 609, startPoint y: 165, endPoint x: 616, endPoint y: 262, distance: 97.4
click at [592, 185] on div at bounding box center [566, 194] width 230 height 107
click at [587, 177] on div at bounding box center [566, 194] width 230 height 107
click at [468, 178] on div at bounding box center [566, 194] width 230 height 107
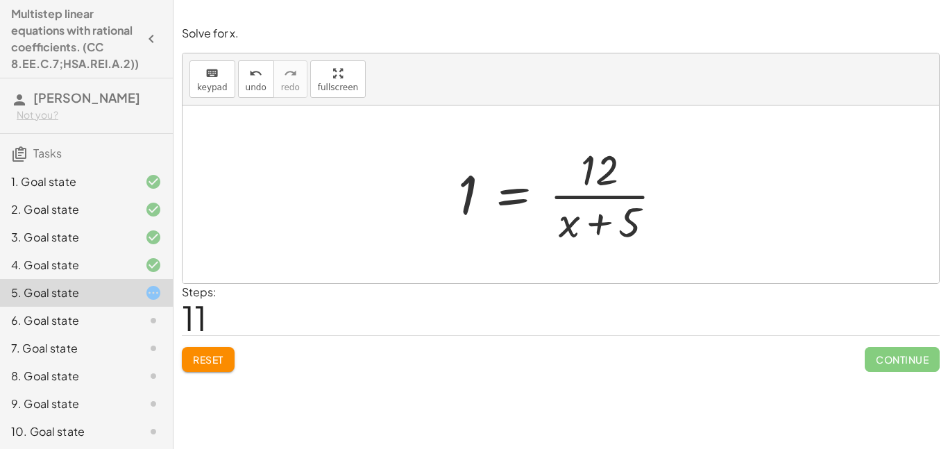
click at [470, 185] on div at bounding box center [566, 194] width 230 height 107
drag, startPoint x: 469, startPoint y: 198, endPoint x: 582, endPoint y: 229, distance: 117.3
click at [582, 229] on div at bounding box center [566, 194] width 230 height 107
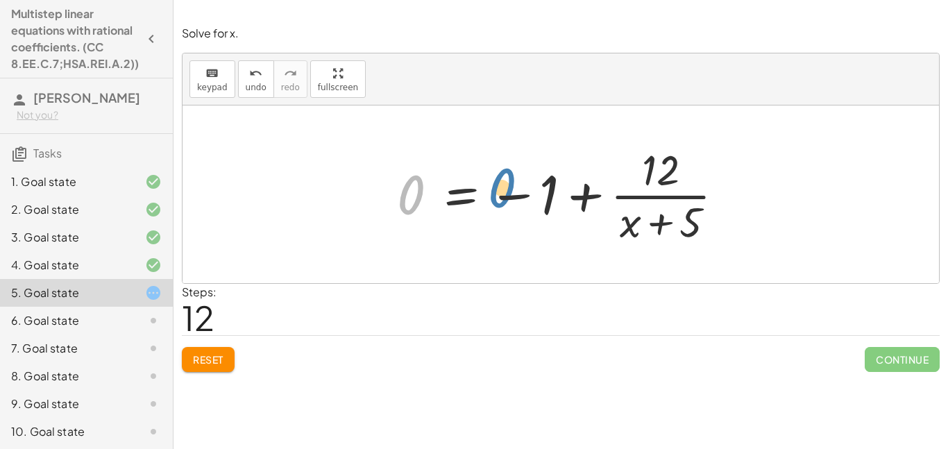
drag, startPoint x: 414, startPoint y: 197, endPoint x: 308, endPoint y: 182, distance: 107.3
drag, startPoint x: 500, startPoint y: 197, endPoint x: 440, endPoint y: 201, distance: 60.5
click at [440, 201] on div at bounding box center [566, 194] width 353 height 107
click at [217, 360] on span "Reset" at bounding box center [208, 359] width 31 height 12
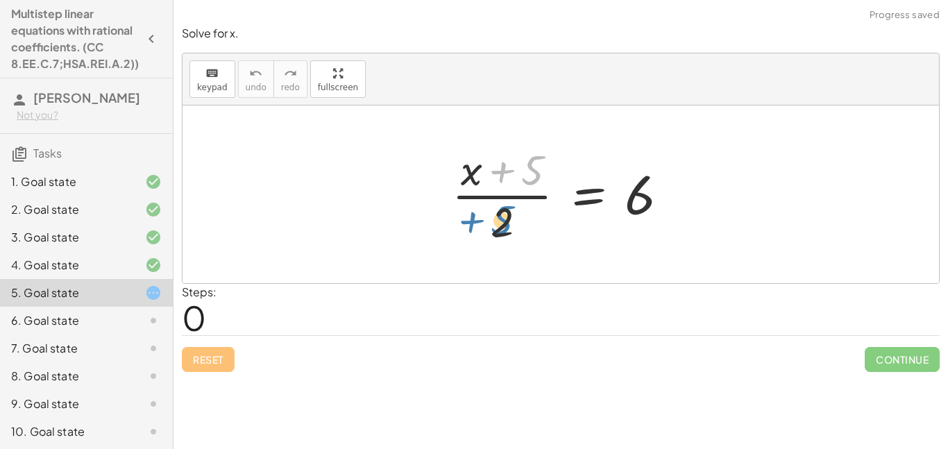
drag, startPoint x: 528, startPoint y: 174, endPoint x: 498, endPoint y: 214, distance: 50.0
click at [498, 214] on div at bounding box center [565, 194] width 241 height 107
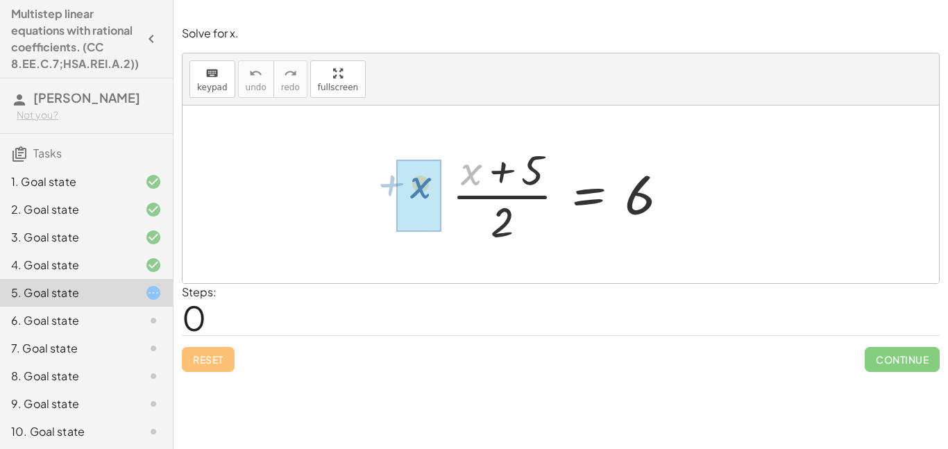
drag, startPoint x: 478, startPoint y: 182, endPoint x: 431, endPoint y: 196, distance: 49.2
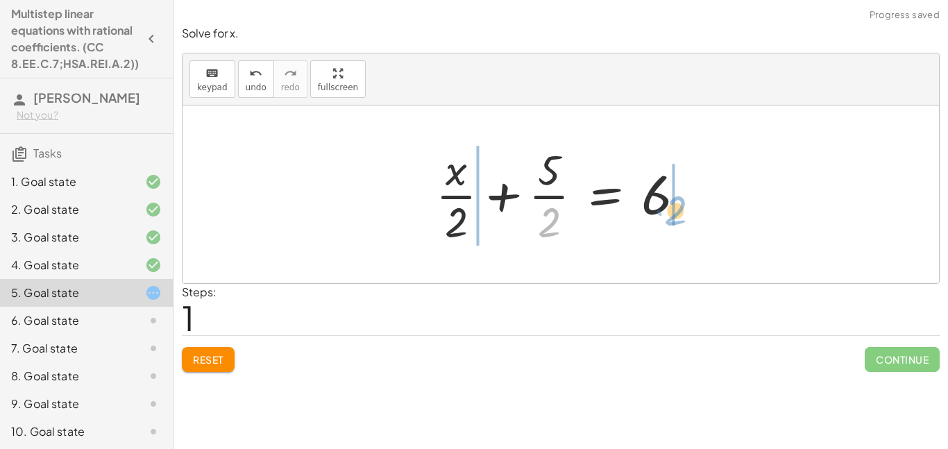
drag, startPoint x: 550, startPoint y: 219, endPoint x: 672, endPoint y: 204, distance: 122.3
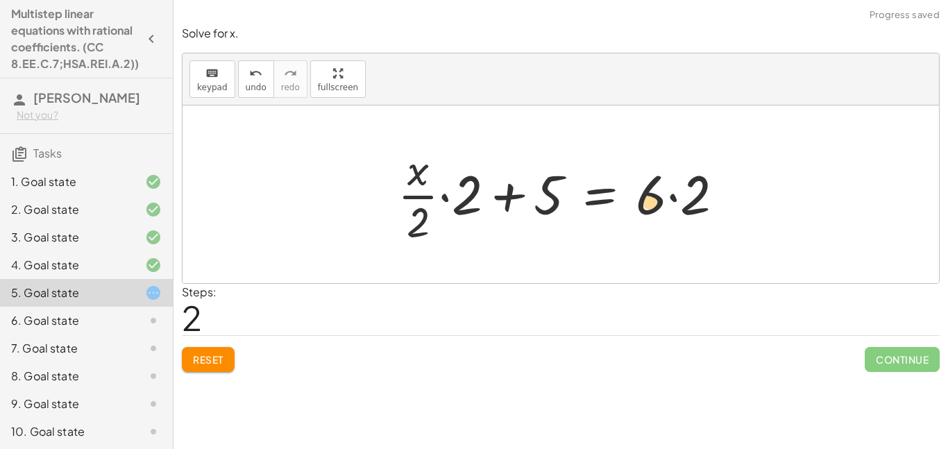
drag, startPoint x: 660, startPoint y: 205, endPoint x: 668, endPoint y: 212, distance: 11.3
click at [668, 212] on div at bounding box center [566, 194] width 351 height 107
click at [671, 201] on div at bounding box center [566, 194] width 351 height 107
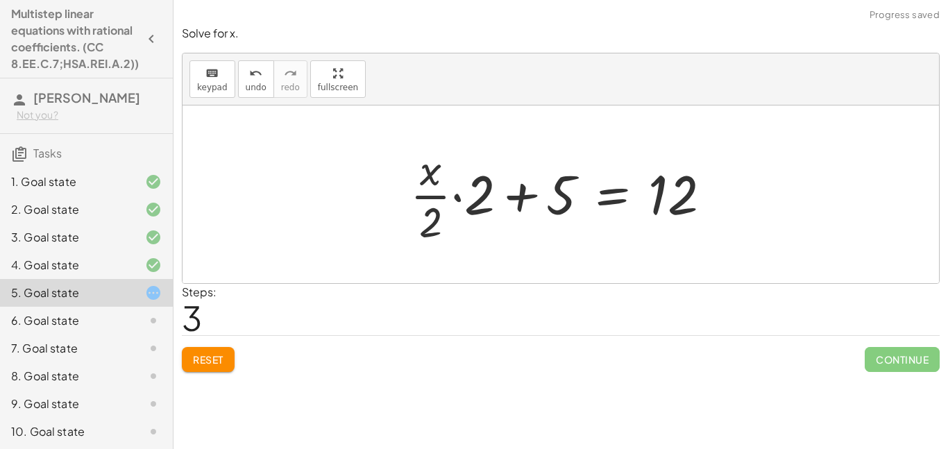
click at [502, 196] on div at bounding box center [566, 194] width 326 height 107
click at [532, 199] on div at bounding box center [566, 194] width 326 height 107
drag, startPoint x: 491, startPoint y: 196, endPoint x: 423, endPoint y: 219, distance: 72.6
click at [423, 219] on div at bounding box center [566, 194] width 326 height 107
click at [425, 200] on div at bounding box center [566, 194] width 326 height 107
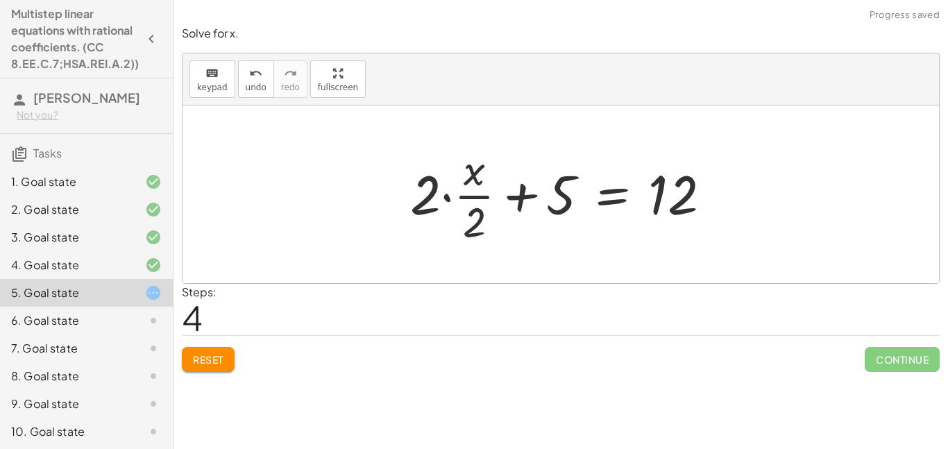
click at [445, 199] on div at bounding box center [566, 194] width 326 height 107
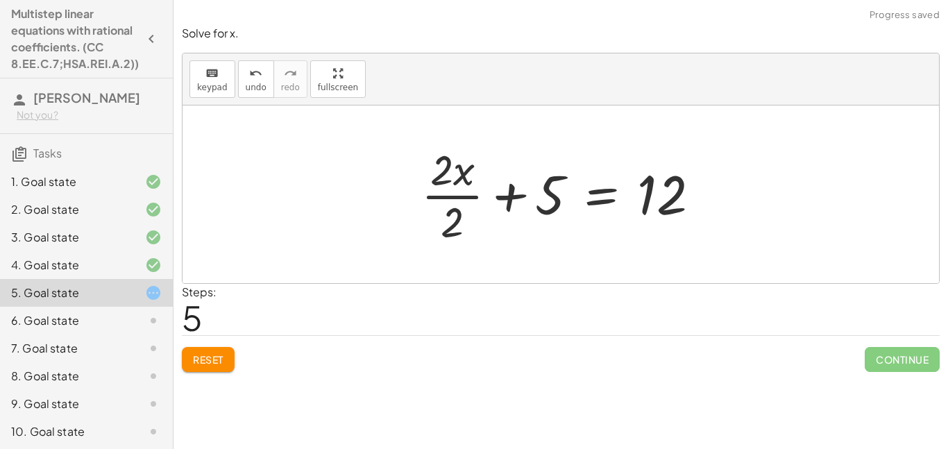
click at [455, 212] on div at bounding box center [566, 194] width 304 height 107
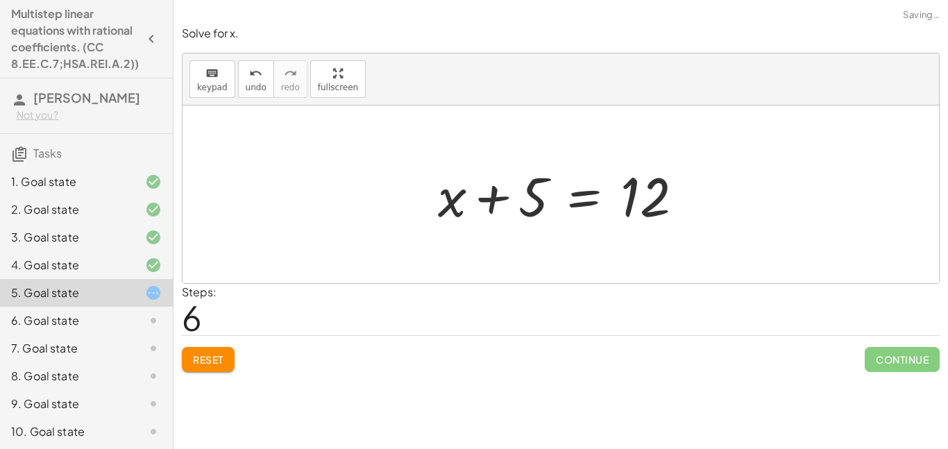
click at [527, 205] on div at bounding box center [566, 194] width 270 height 71
drag, startPoint x: 636, startPoint y: 203, endPoint x: 519, endPoint y: 201, distance: 117.3
click at [519, 201] on div at bounding box center [566, 194] width 270 height 71
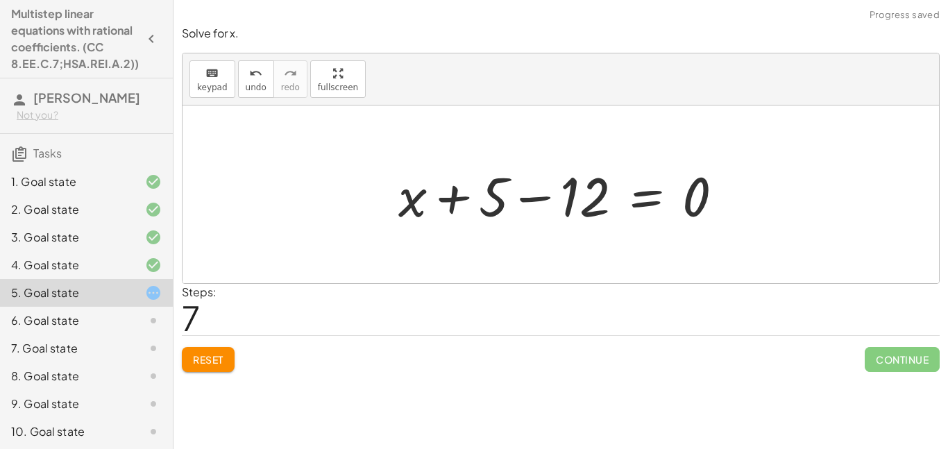
click at [457, 198] on div at bounding box center [566, 194] width 350 height 71
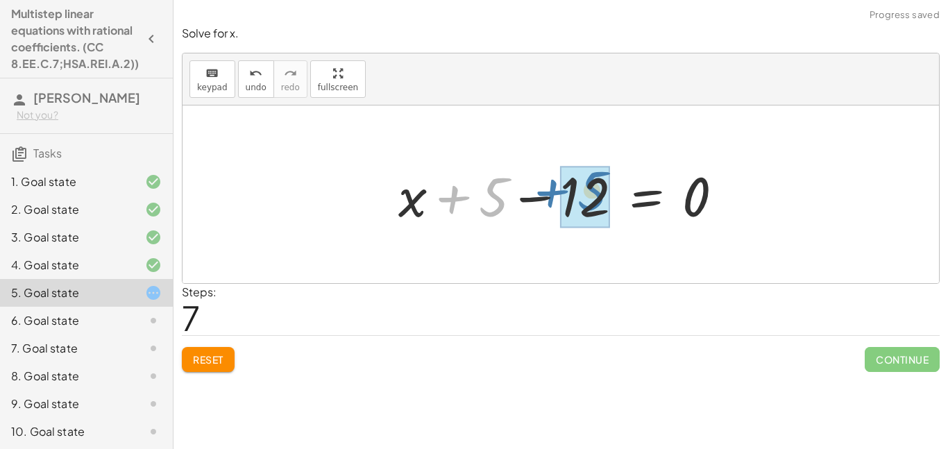
drag, startPoint x: 488, startPoint y: 206, endPoint x: 587, endPoint y: 199, distance: 99.5
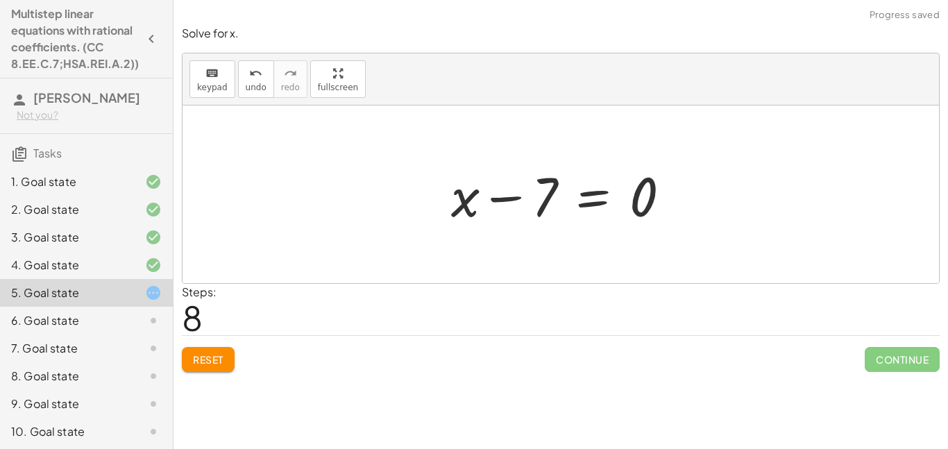
click at [559, 192] on div at bounding box center [566, 194] width 244 height 71
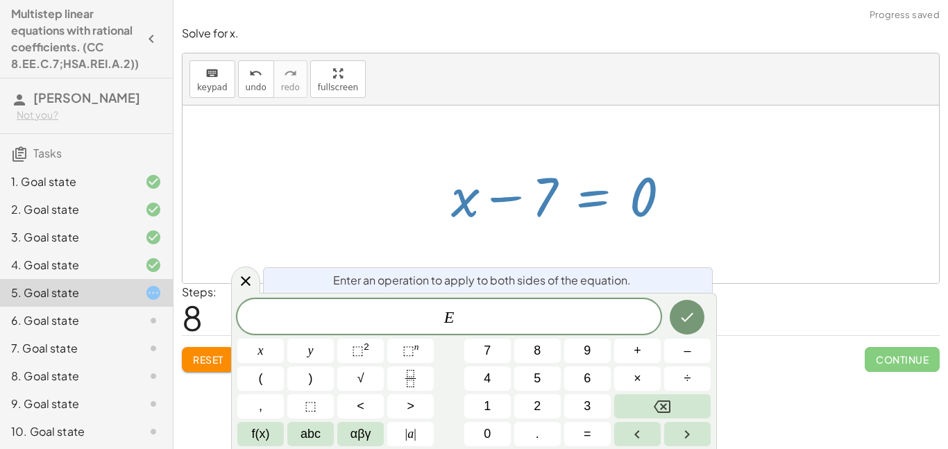
click at [551, 201] on div at bounding box center [566, 194] width 244 height 71
click at [729, 304] on div "Steps: 8" at bounding box center [561, 309] width 758 height 51
click at [275, 160] on div at bounding box center [561, 194] width 756 height 178
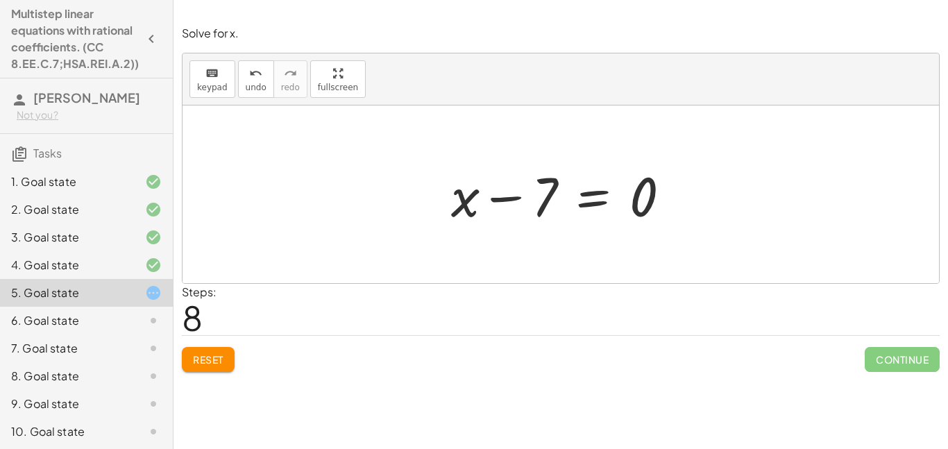
click at [498, 202] on div at bounding box center [566, 194] width 244 height 71
drag, startPoint x: 544, startPoint y: 203, endPoint x: 654, endPoint y: 203, distance: 109.6
click at [654, 203] on div at bounding box center [566, 194] width 244 height 71
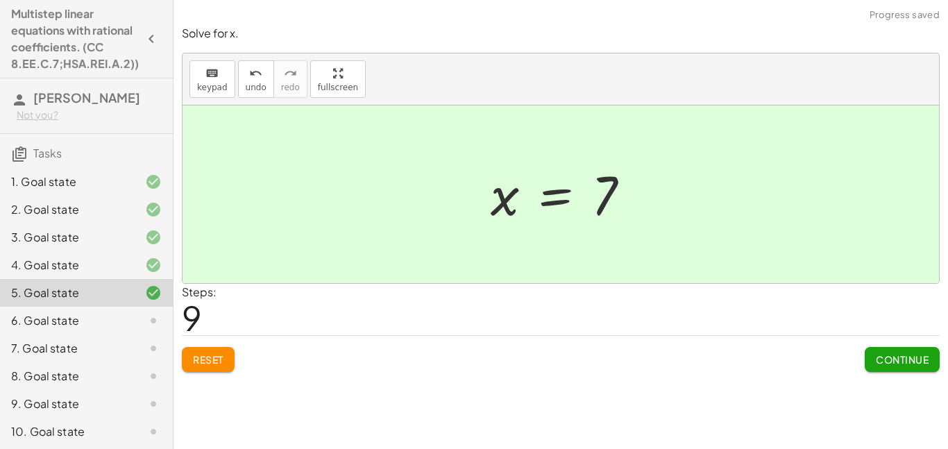
click at [872, 356] on button "Continue" at bounding box center [902, 359] width 75 height 25
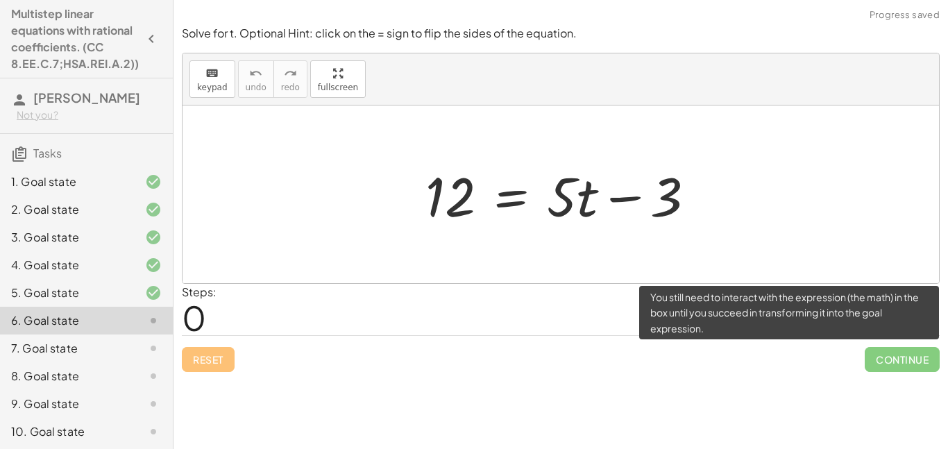
click at [882, 366] on span "Continue" at bounding box center [902, 359] width 75 height 25
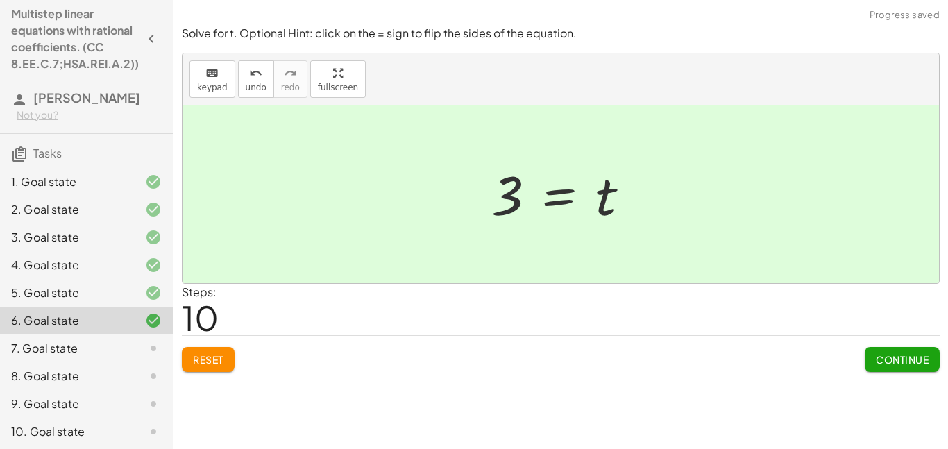
click at [885, 361] on span "Continue" at bounding box center [902, 359] width 53 height 12
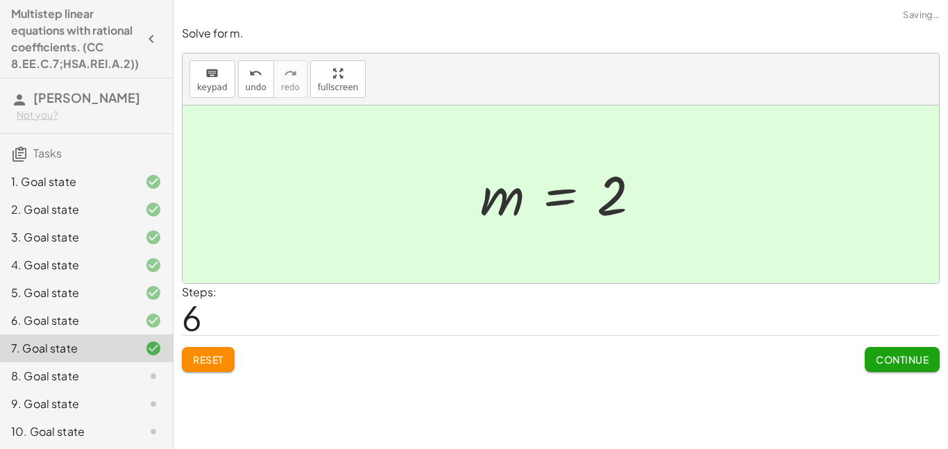
click at [910, 354] on span "Continue" at bounding box center [902, 359] width 53 height 12
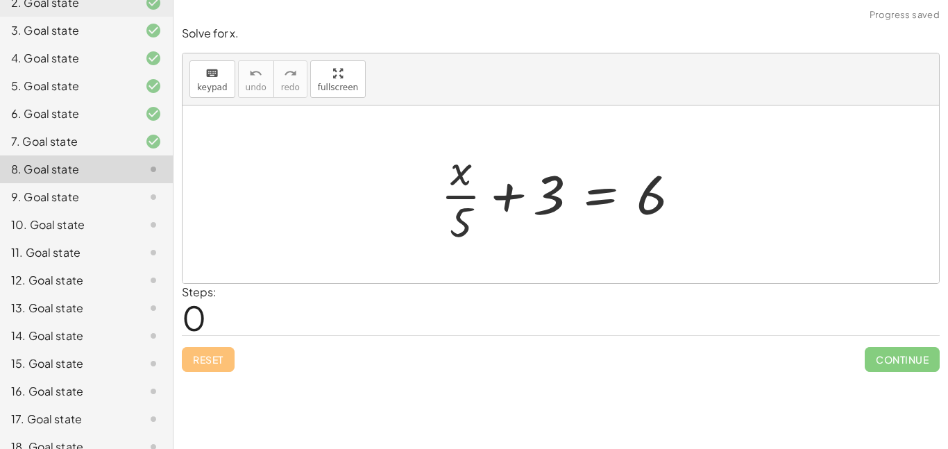
scroll to position [280, 0]
